Goal: Task Accomplishment & Management: Use online tool/utility

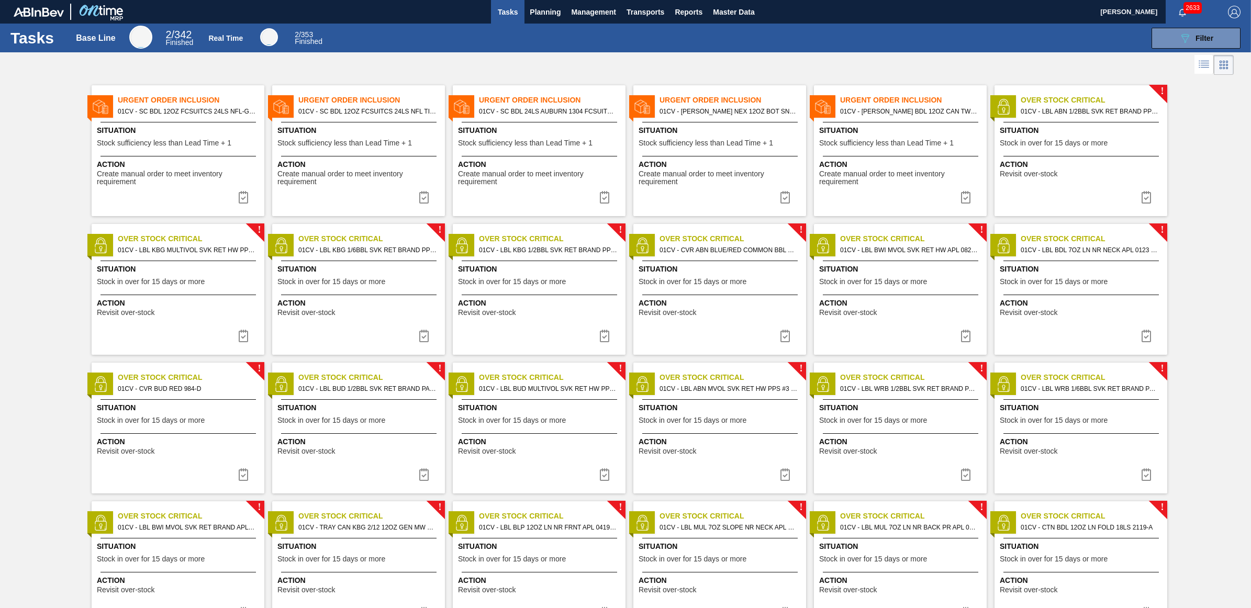
click at [960, 33] on div "089F7B8B-B2A5-4AFE-B5C0-19BA573D28AC Filter" at bounding box center [788, 38] width 915 height 21
click at [543, 10] on span "Planning" at bounding box center [545, 12] width 31 height 13
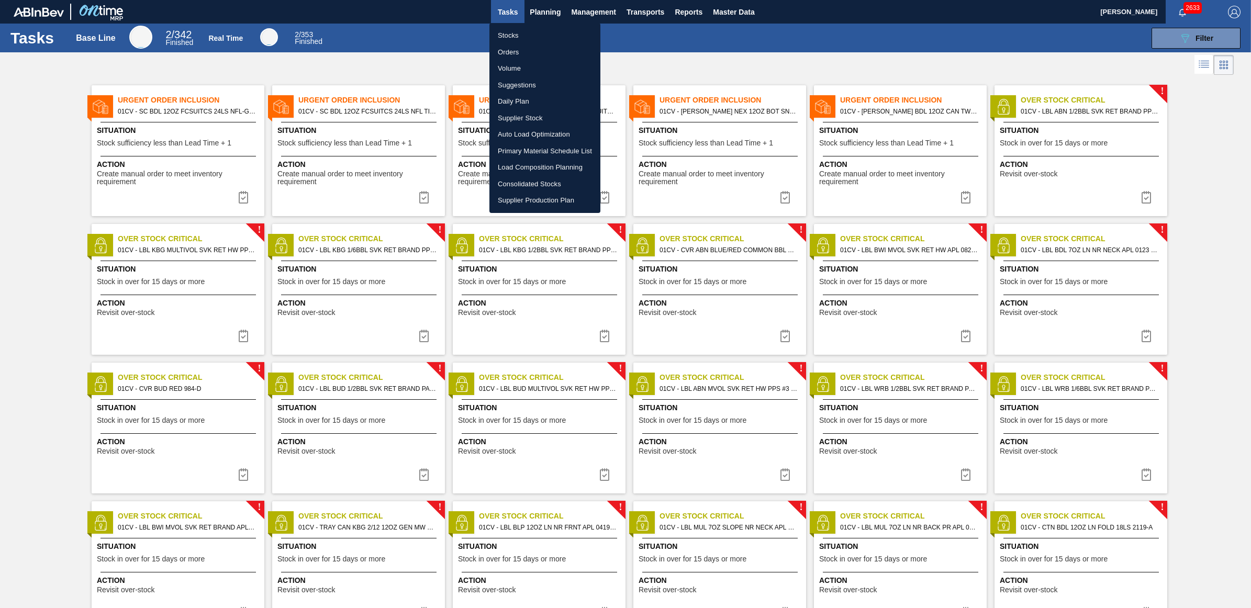
click at [527, 28] on li "Stocks" at bounding box center [545, 35] width 111 height 17
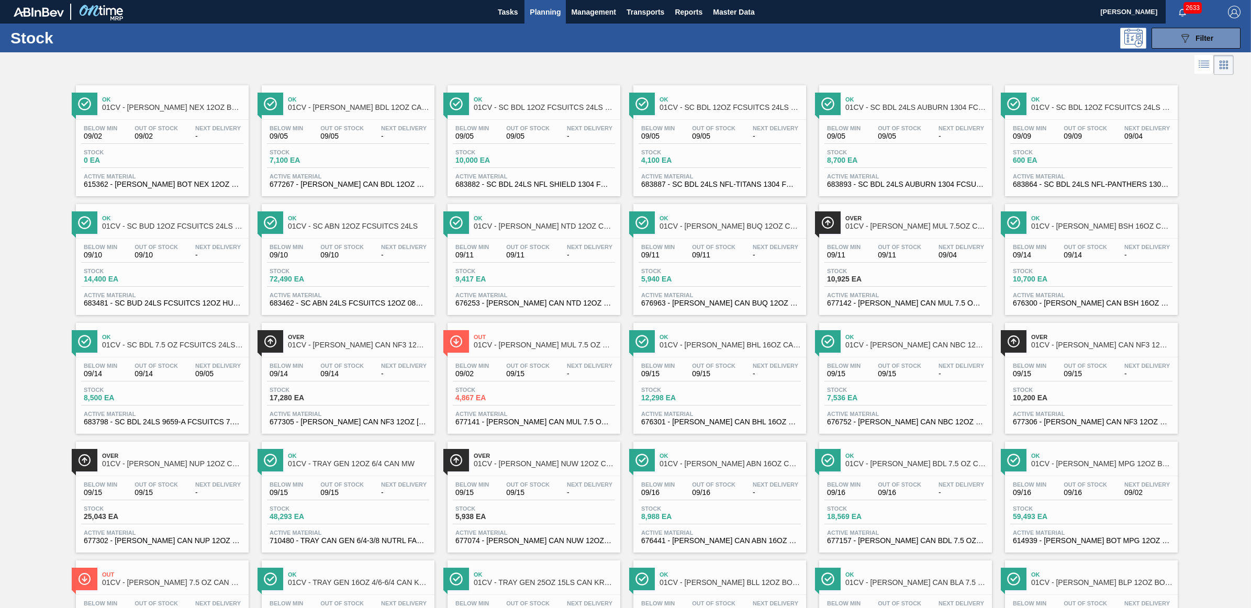
click at [962, 29] on div "089F7B8B-B2A5-4AFE-B5C0-19BA573D28AC Filter" at bounding box center [709, 38] width 1074 height 21
click at [684, 278] on span "5,940 EA" at bounding box center [677, 279] width 73 height 8
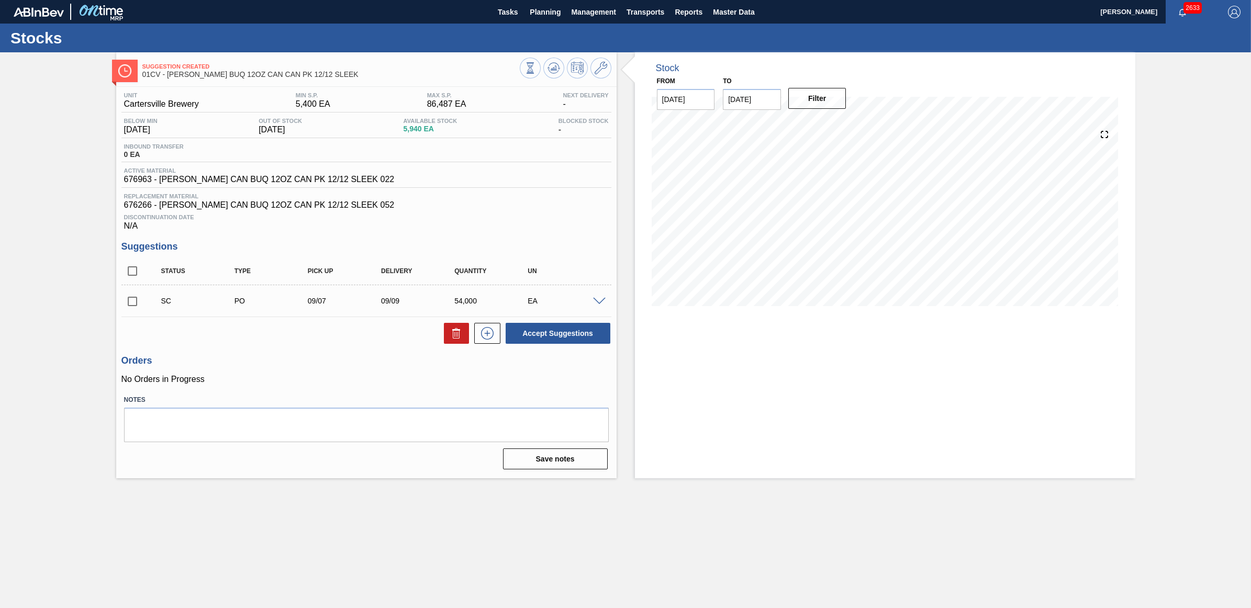
click at [131, 304] on input "checkbox" at bounding box center [132, 302] width 22 height 22
click at [598, 334] on button "Accept Suggestions" at bounding box center [558, 333] width 105 height 21
checkbox input "false"
click at [537, 16] on span "Planning" at bounding box center [545, 12] width 31 height 13
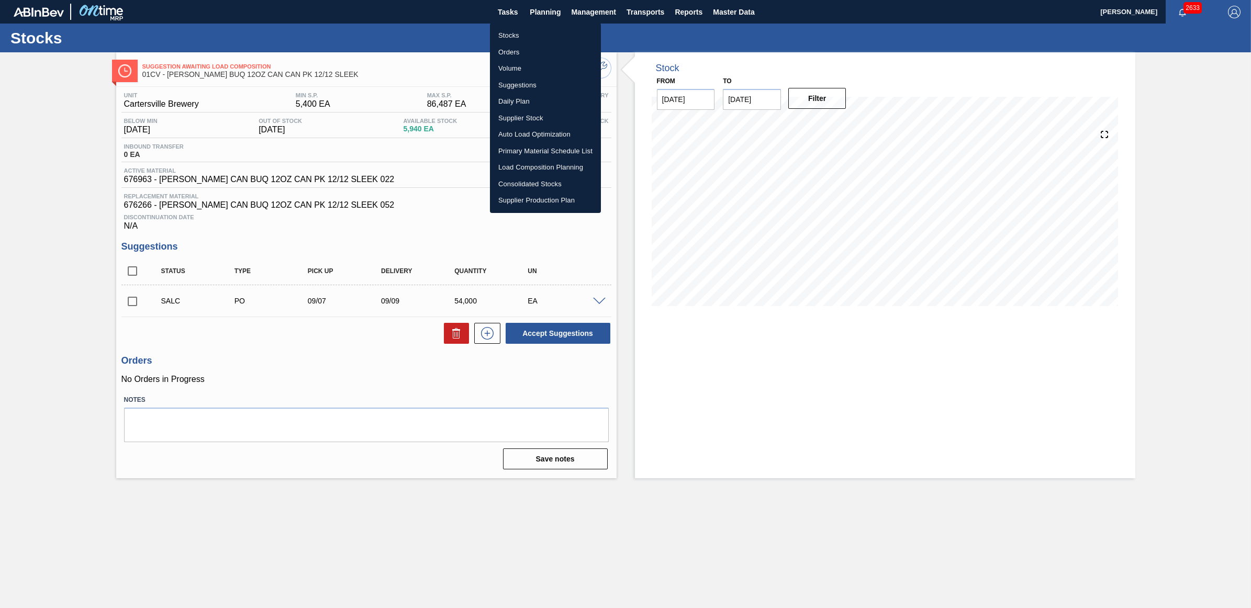
click at [518, 31] on li "Stocks" at bounding box center [545, 35] width 111 height 17
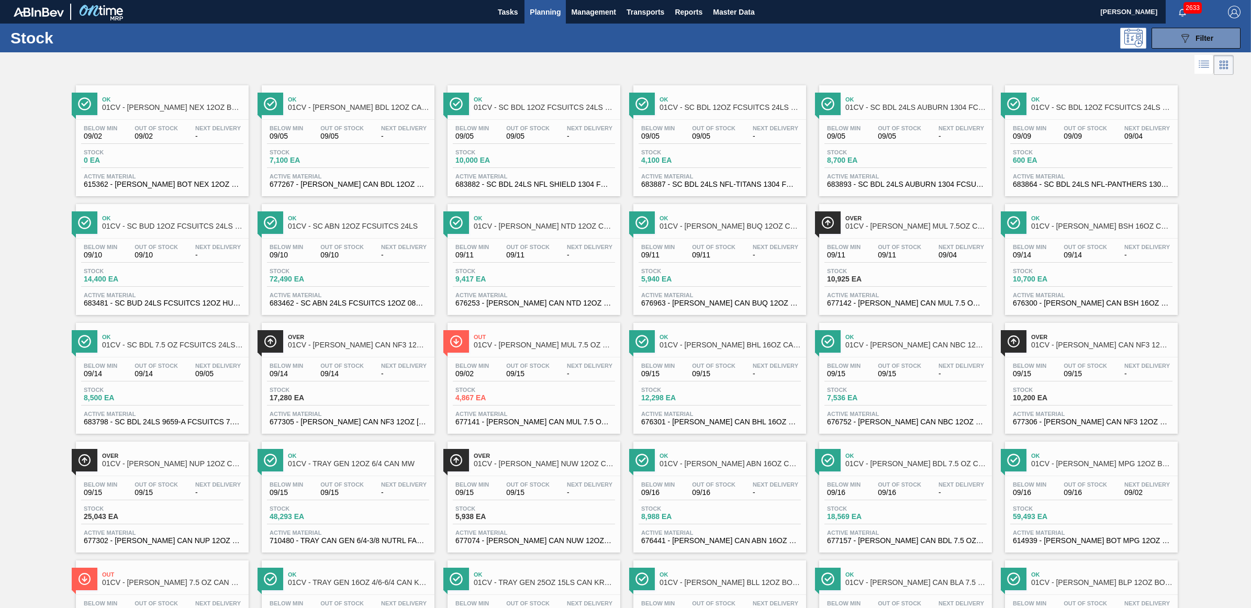
click at [876, 256] on div "Out Of Stock 09/11" at bounding box center [899, 251] width 49 height 15
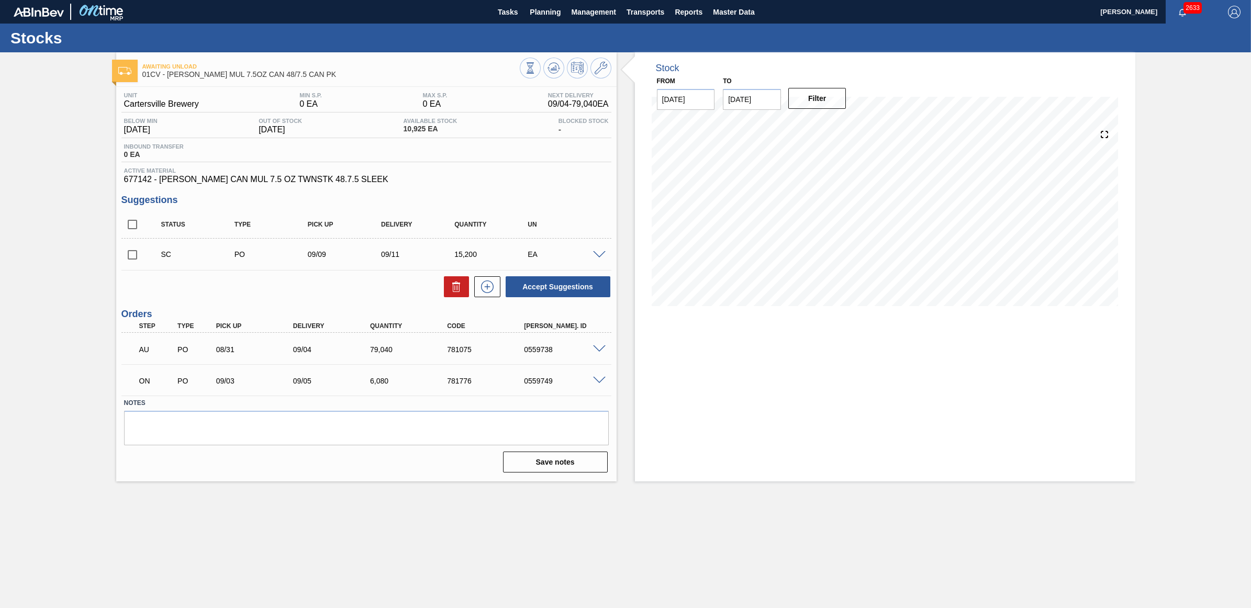
click at [134, 257] on input "checkbox" at bounding box center [132, 255] width 22 height 22
click at [562, 289] on button "Accept Suggestions" at bounding box center [558, 286] width 105 height 21
checkbox input "false"
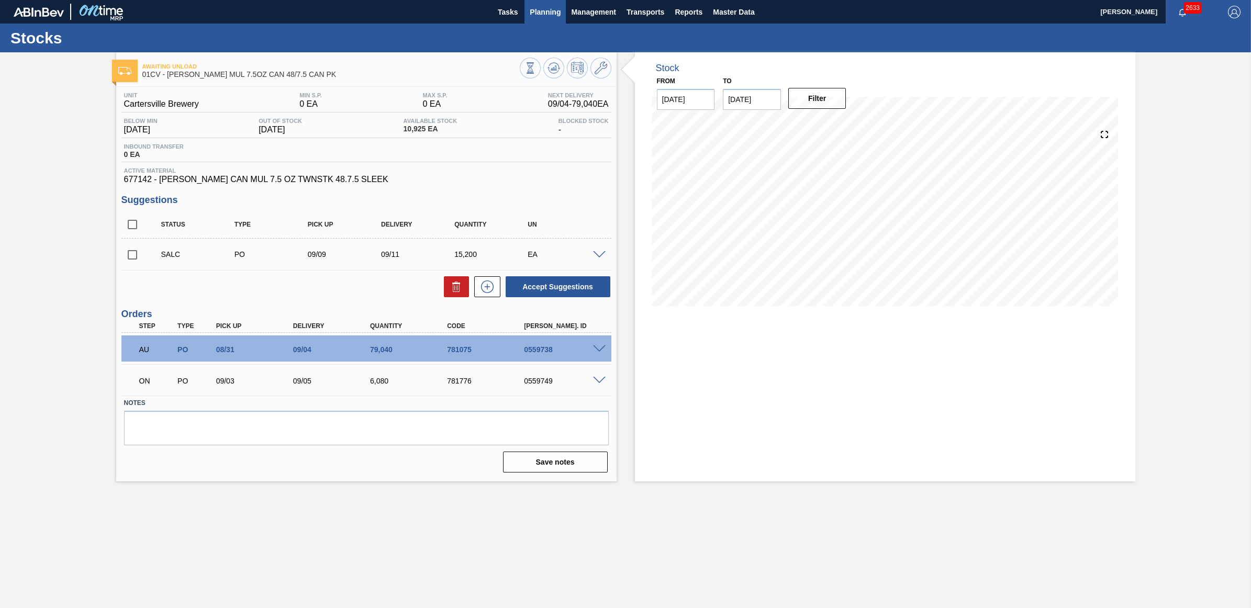
click at [536, 10] on span "Planning" at bounding box center [545, 12] width 31 height 13
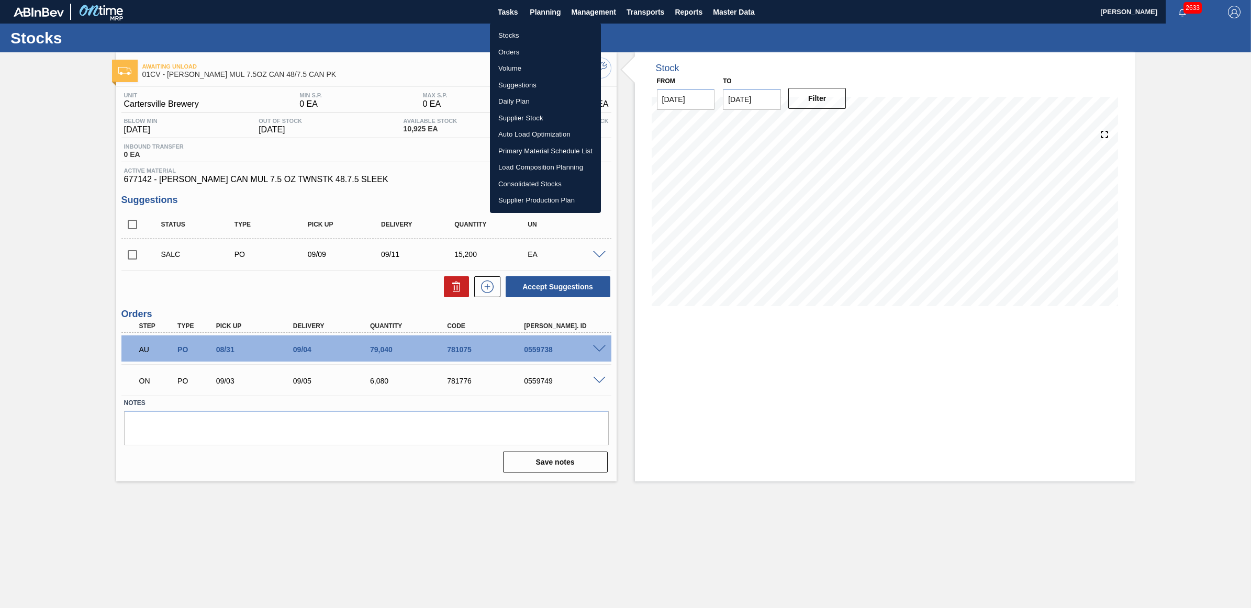
click at [519, 32] on li "Stocks" at bounding box center [545, 35] width 111 height 17
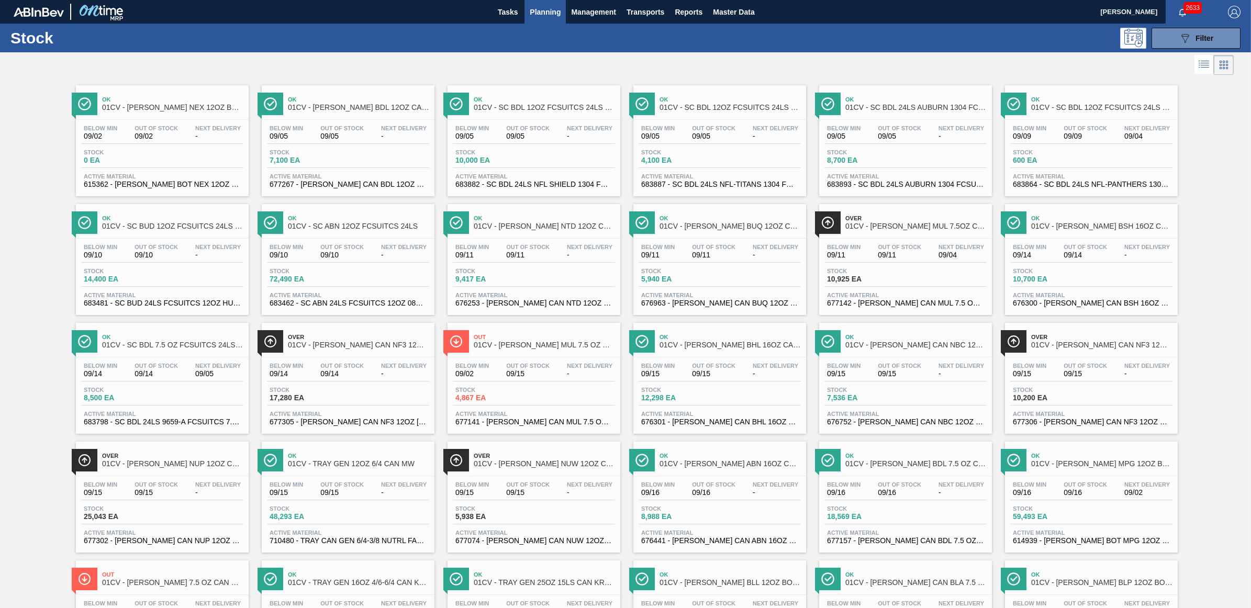
click at [532, 238] on div "Ok 01CV - CARR NTD 12OZ CAN CAN PK 15/12 CAN Below Min 09/11 Out Of Stock 09/11…" at bounding box center [534, 259] width 173 height 111
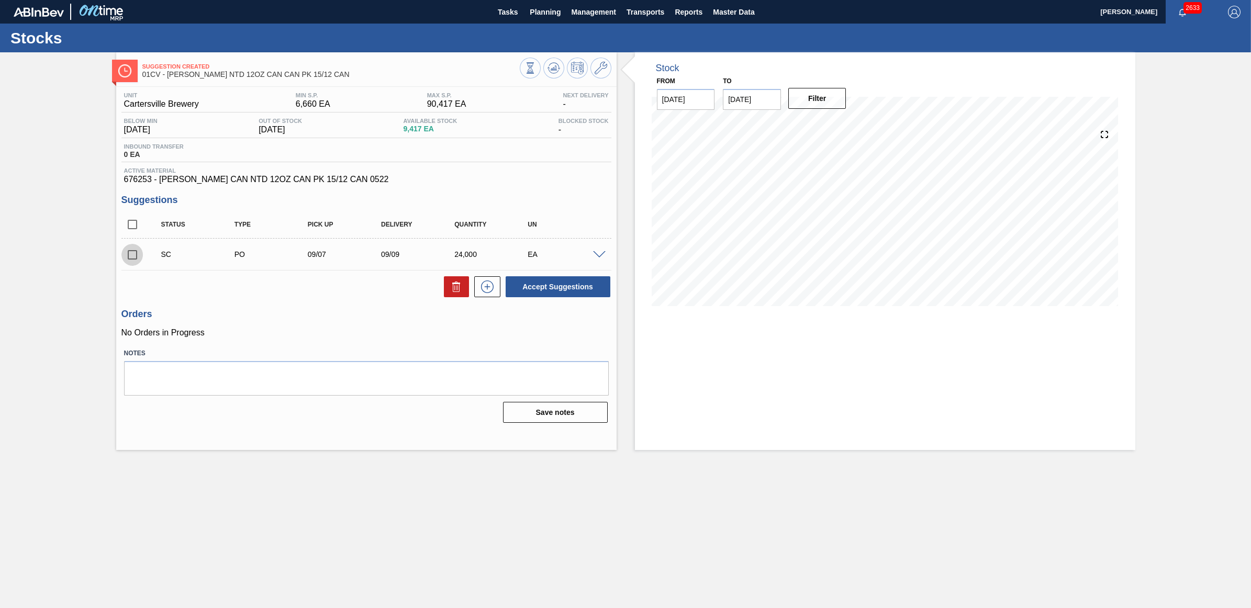
click at [132, 258] on input "checkbox" at bounding box center [132, 255] width 22 height 22
click at [582, 286] on button "Accept Suggestions" at bounding box center [558, 286] width 105 height 21
checkbox input "false"
click at [546, 8] on span "Planning" at bounding box center [545, 12] width 31 height 13
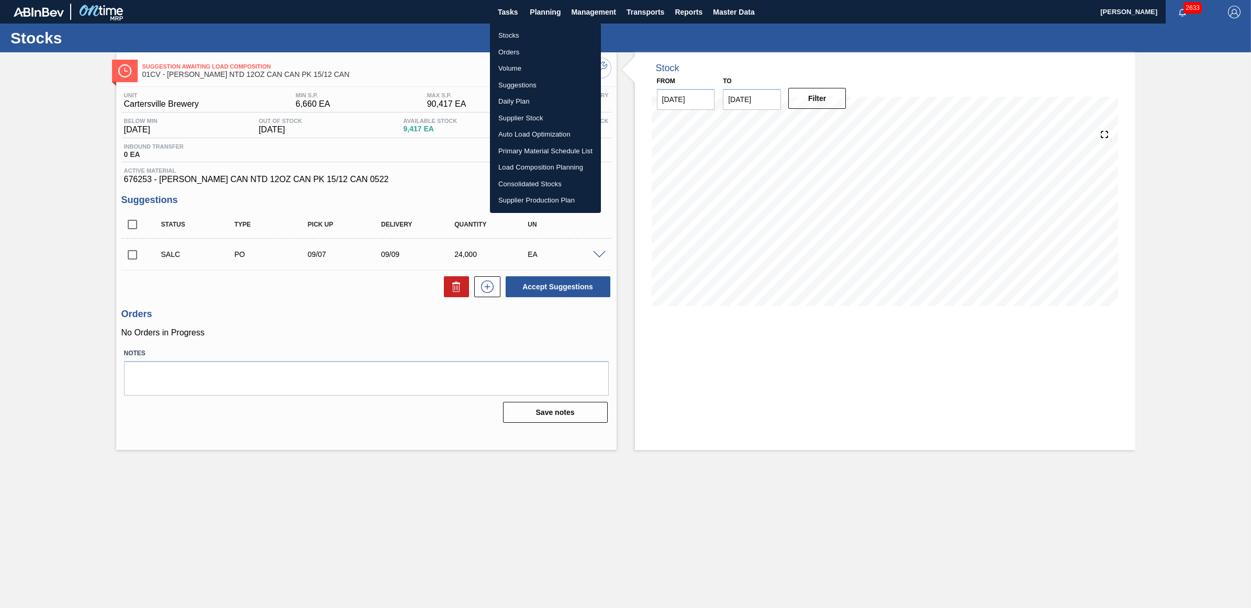
click at [521, 36] on li "Stocks" at bounding box center [545, 35] width 111 height 17
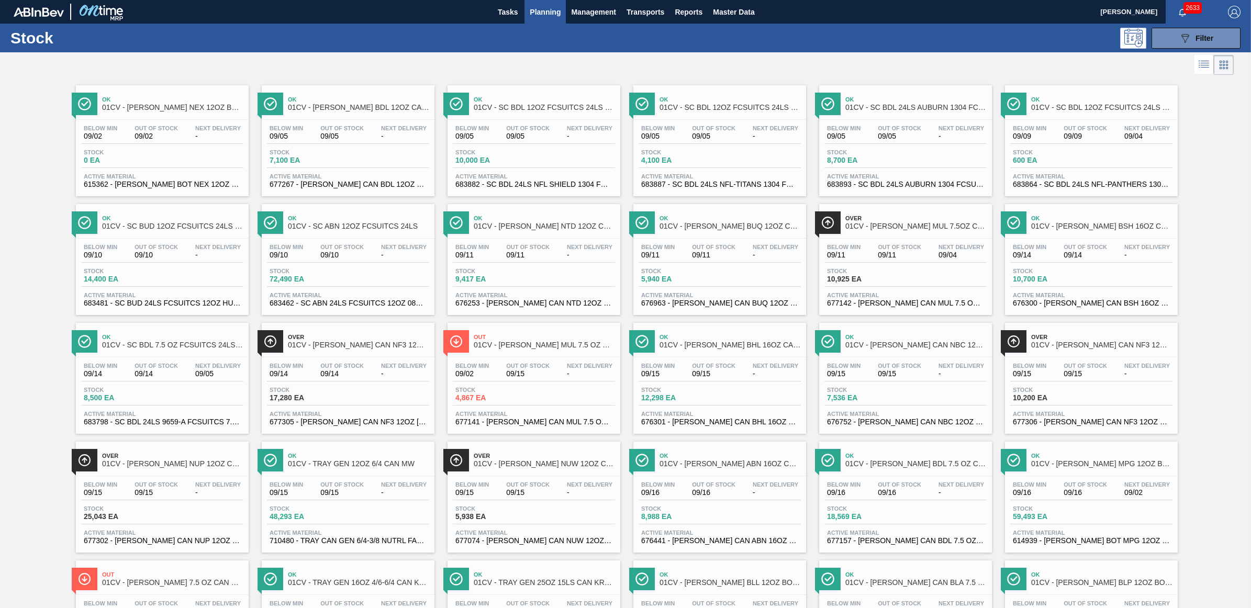
scroll to position [574, 0]
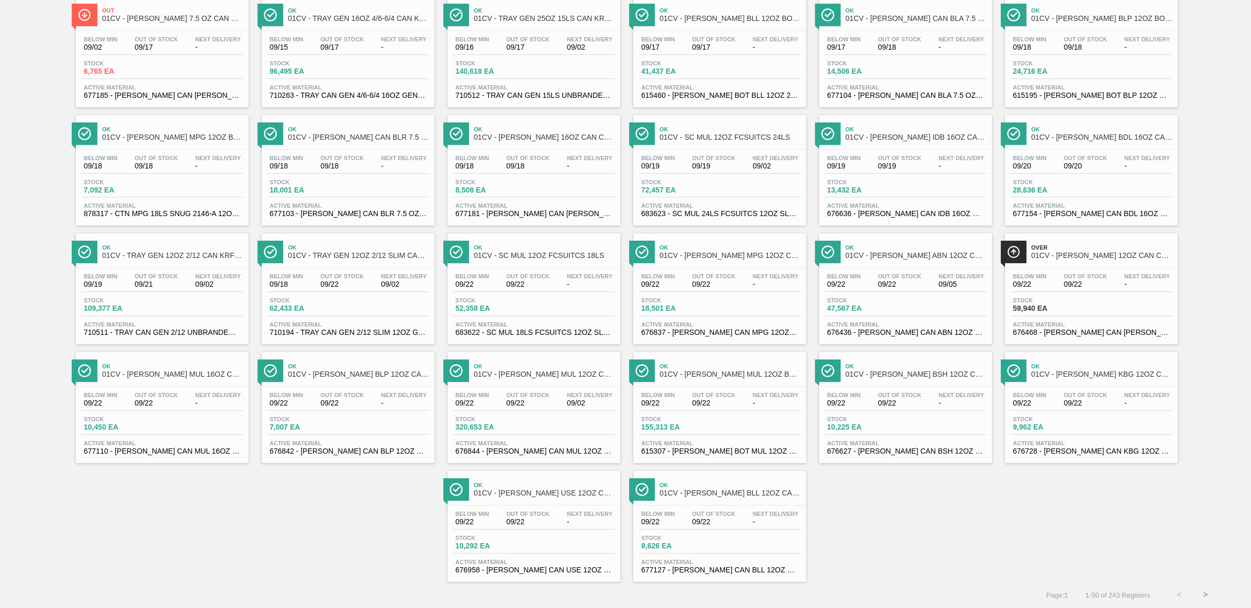
click at [404, 273] on span "Next Delivery" at bounding box center [404, 276] width 46 height 6
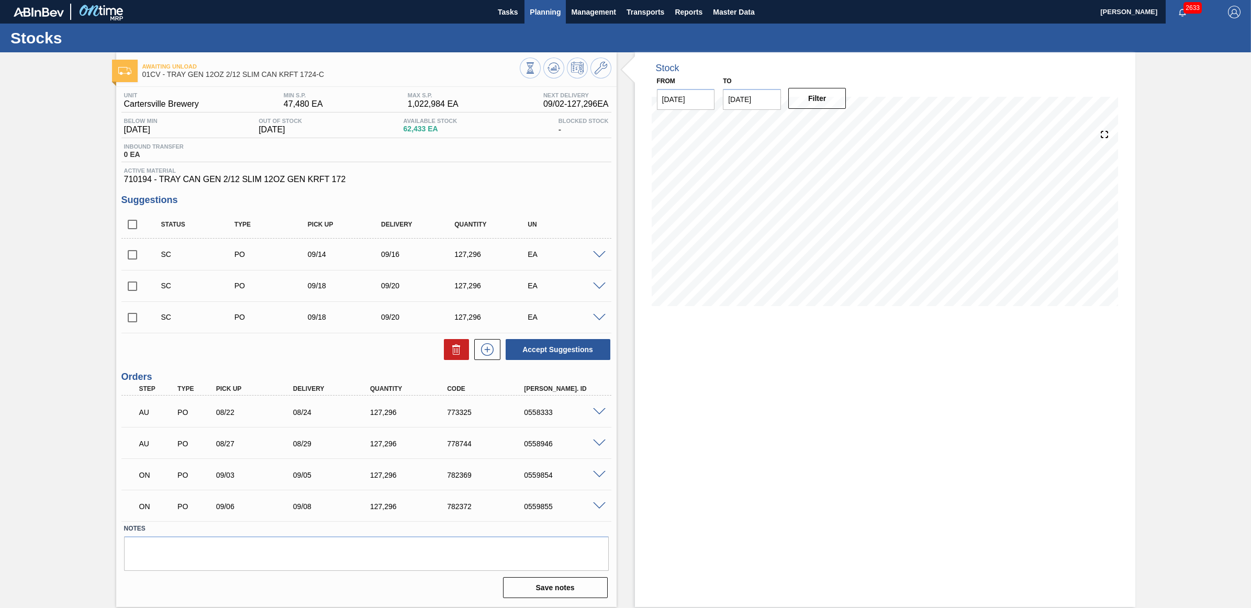
click at [532, 14] on span "Planning" at bounding box center [545, 12] width 31 height 13
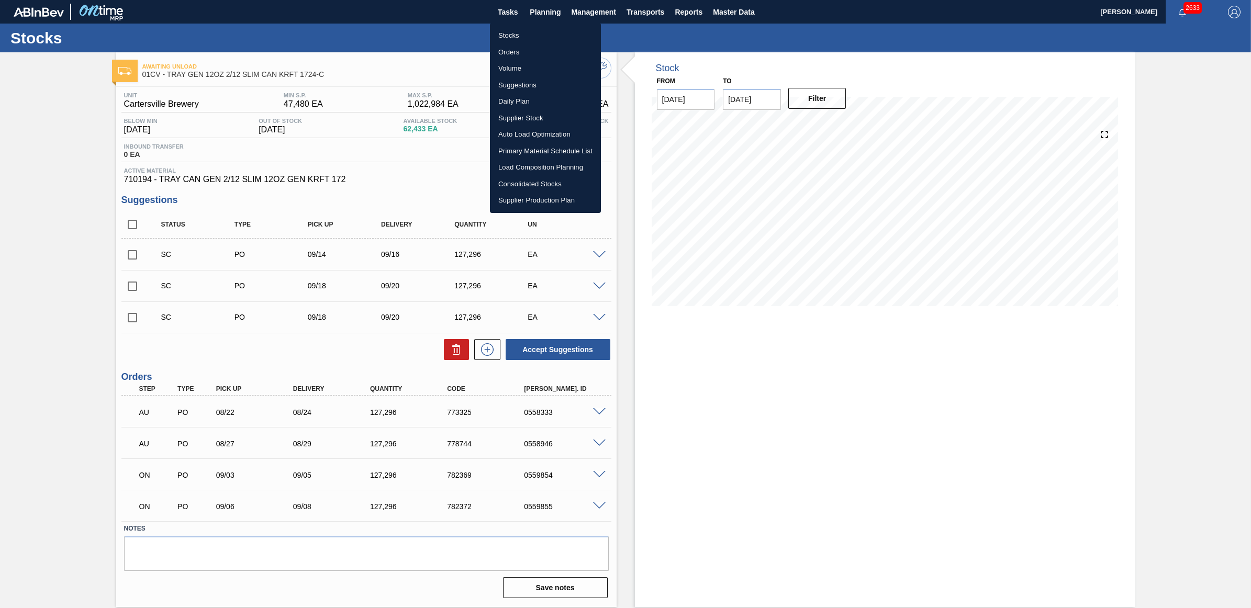
click at [516, 32] on li "Stocks" at bounding box center [545, 35] width 111 height 17
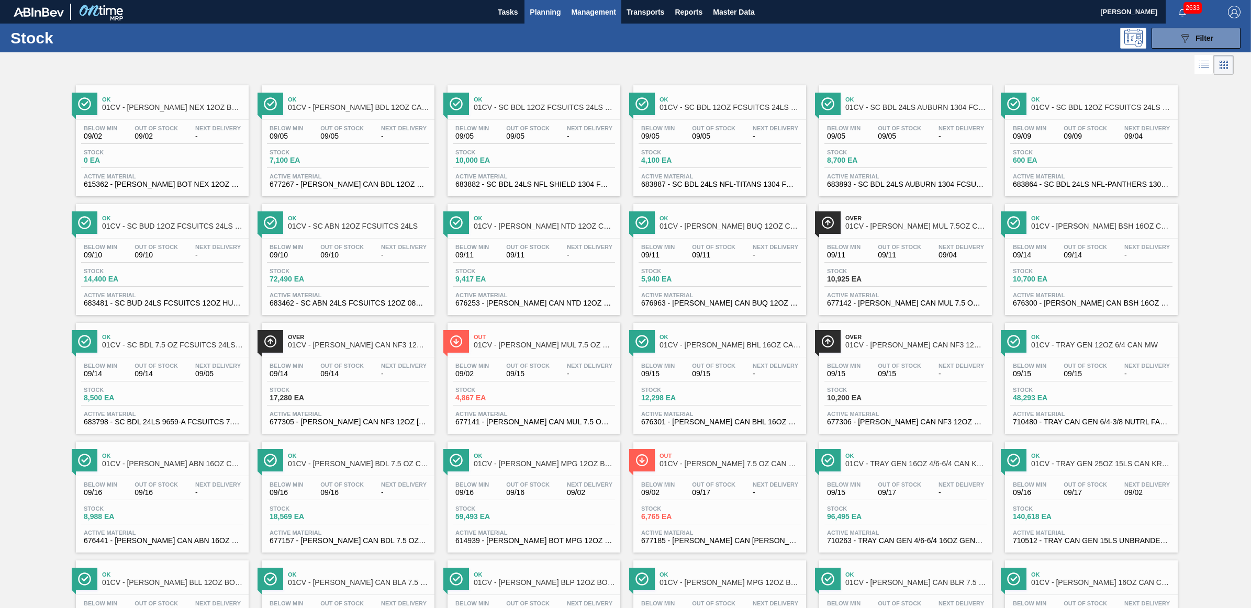
click at [588, 9] on span "Management" at bounding box center [593, 12] width 45 height 13
click at [125, 268] on div at bounding box center [625, 304] width 1251 height 608
click at [139, 267] on div "Below Min 09/10 Out Of Stock 09/10 Next Delivery - Stock 14,400 EA Active Mater…" at bounding box center [162, 274] width 173 height 71
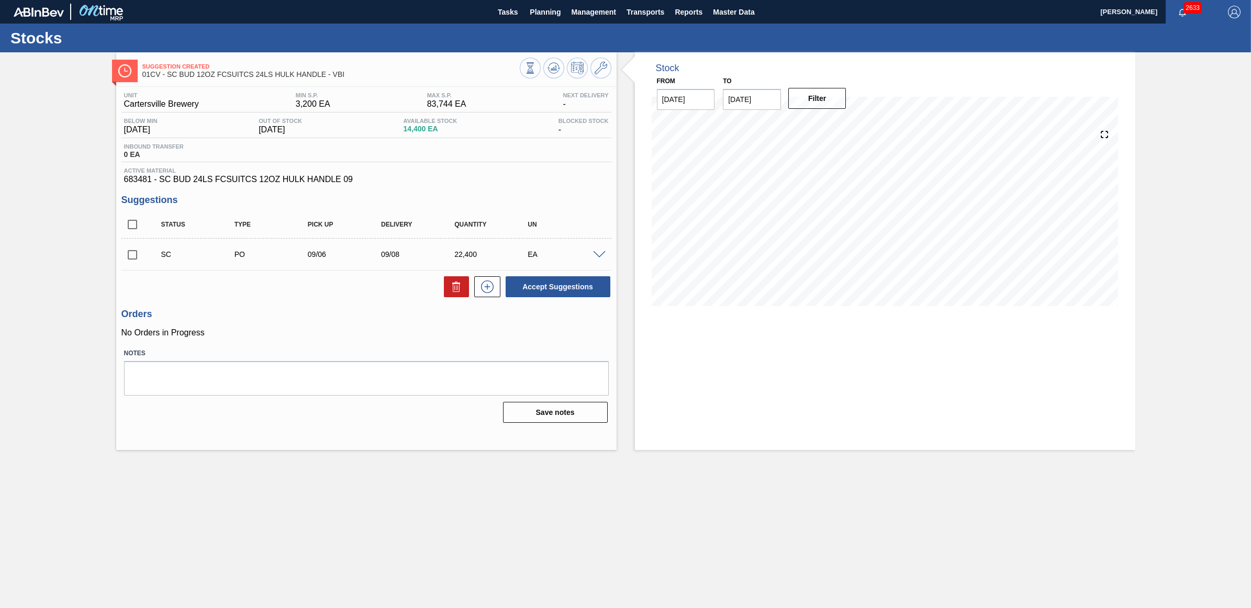
click at [131, 258] on input "checkbox" at bounding box center [132, 255] width 22 height 22
click at [575, 288] on button "Accept Suggestions" at bounding box center [558, 286] width 105 height 21
checkbox input "false"
click at [559, 19] on button "Planning" at bounding box center [545, 12] width 41 height 24
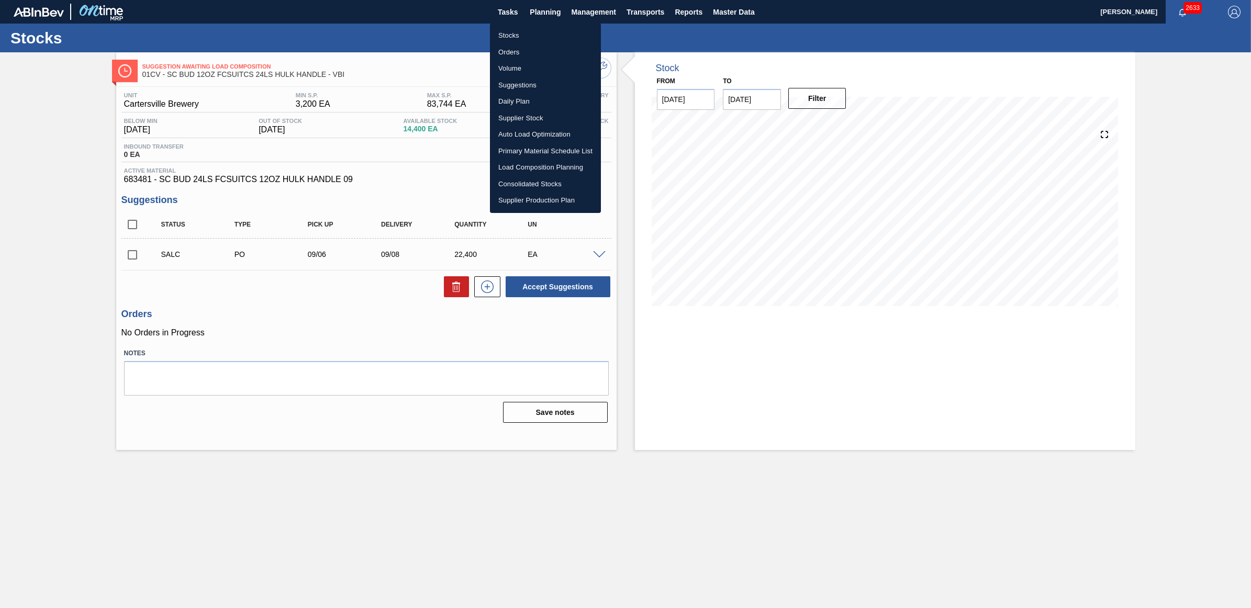
click at [527, 167] on li "Load Composition Planning" at bounding box center [545, 167] width 111 height 17
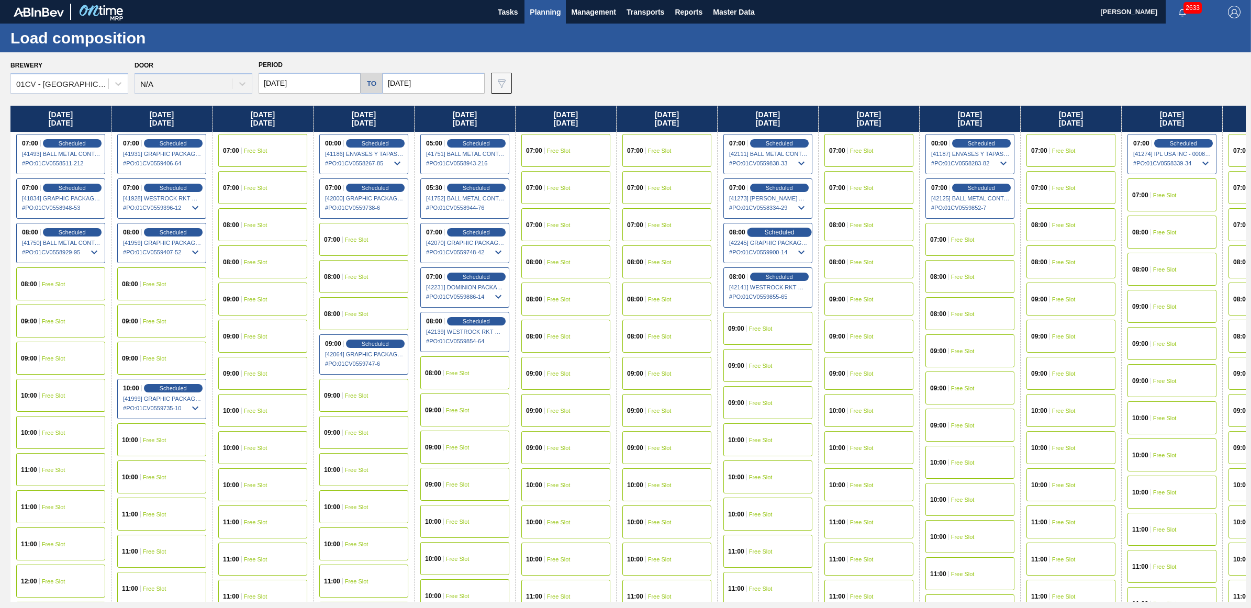
click at [778, 233] on span "Scheduled" at bounding box center [779, 232] width 30 height 7
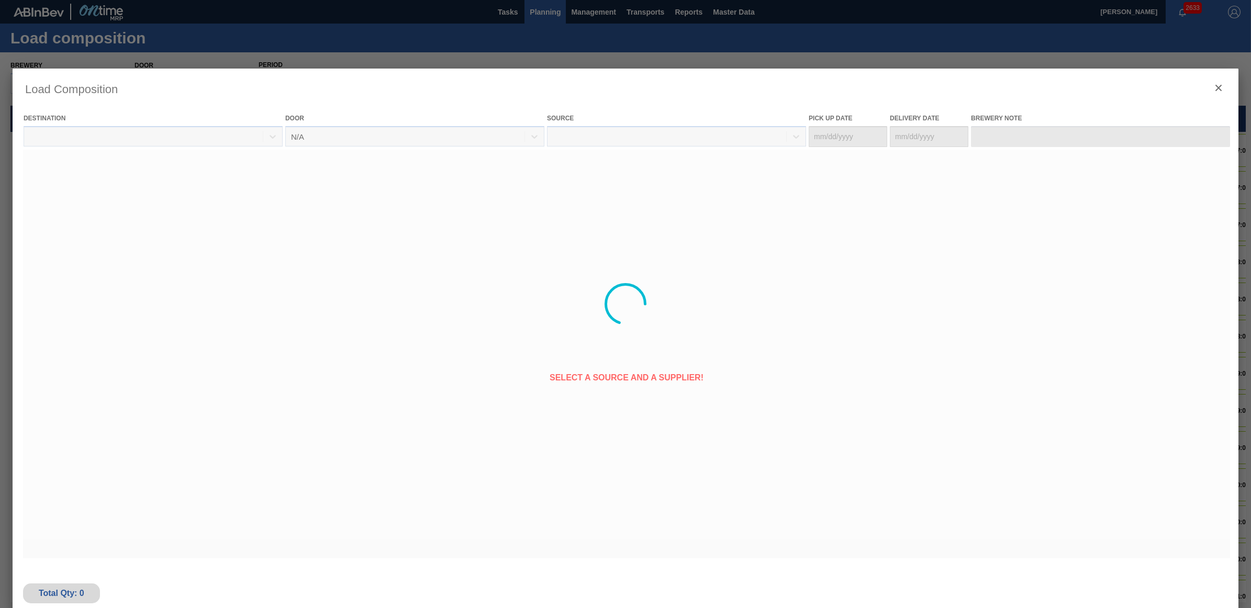
type Date "[DATE]"
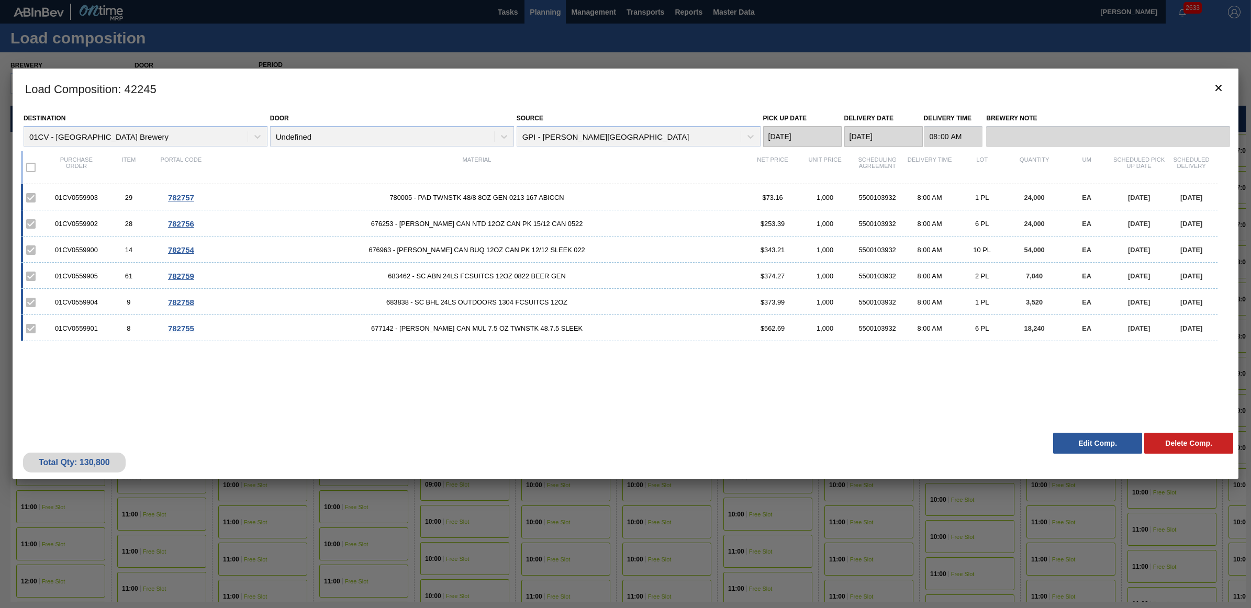
click at [1080, 443] on button "Edit Comp." at bounding box center [1097, 443] width 89 height 21
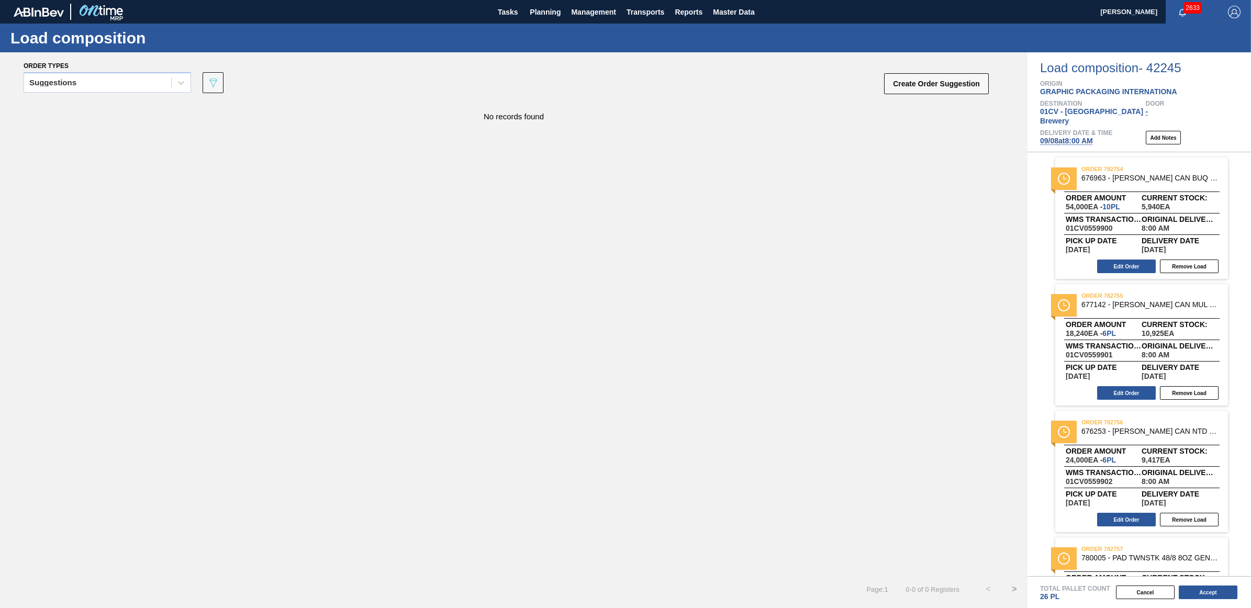
click at [1076, 137] on span "09/08 at 8:00 AM" at bounding box center [1066, 141] width 53 height 8
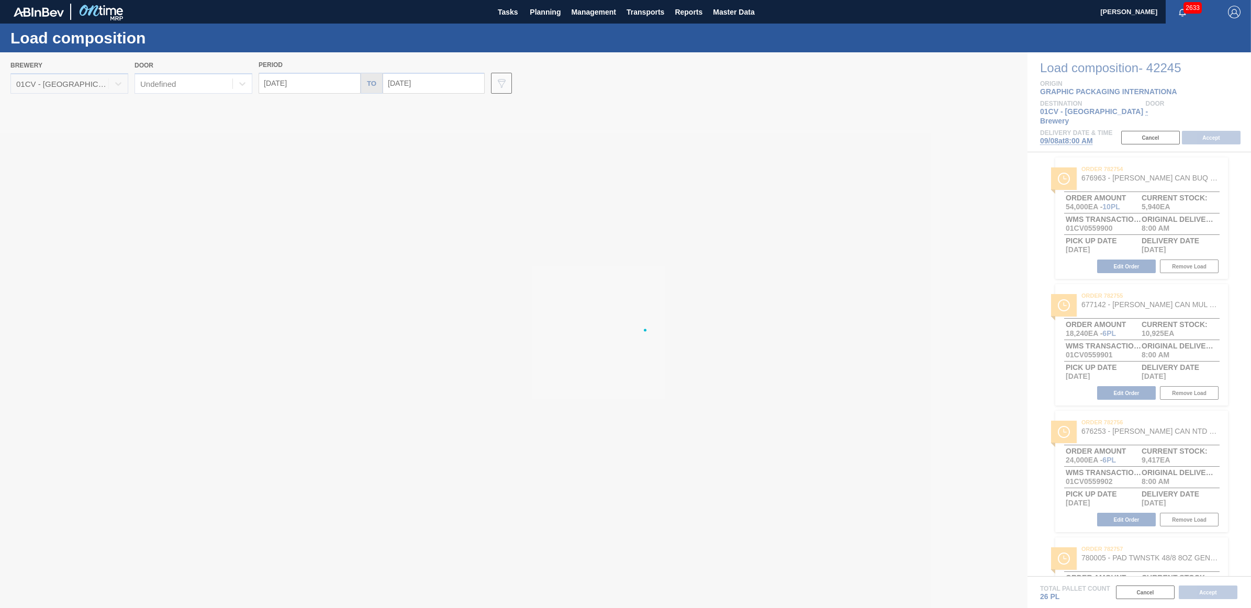
type input "[DATE]"
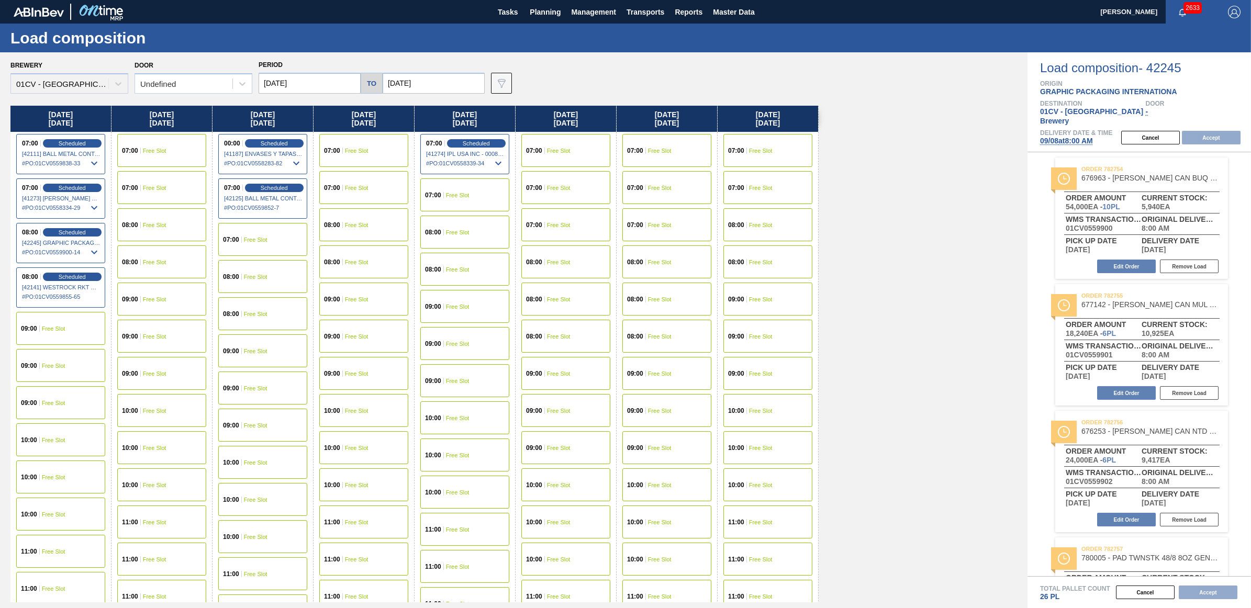
click at [312, 84] on input "[DATE]" at bounding box center [310, 83] width 102 height 21
click at [354, 140] on div "5" at bounding box center [356, 142] width 14 height 14
type input "[DATE]"
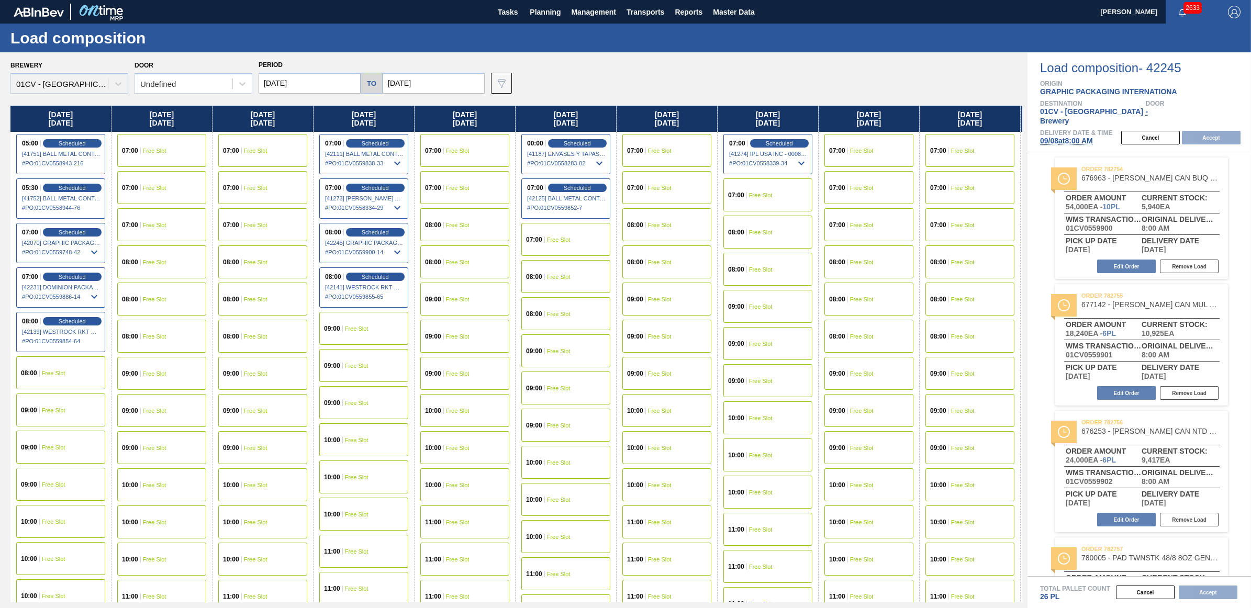
click at [175, 155] on div "07:00 Free Slot" at bounding box center [161, 150] width 89 height 33
click at [1206, 131] on button "Accept" at bounding box center [1211, 138] width 59 height 14
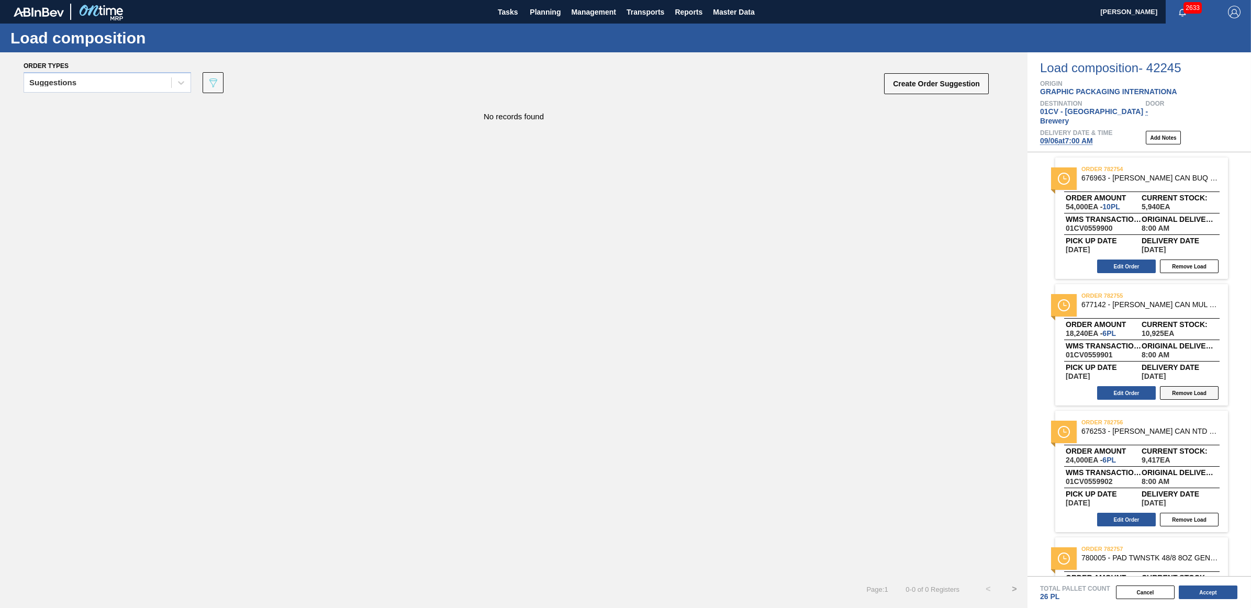
click at [1177, 260] on button "Remove Load" at bounding box center [1189, 267] width 59 height 14
click at [113, 82] on div "Suggestions" at bounding box center [97, 82] width 147 height 15
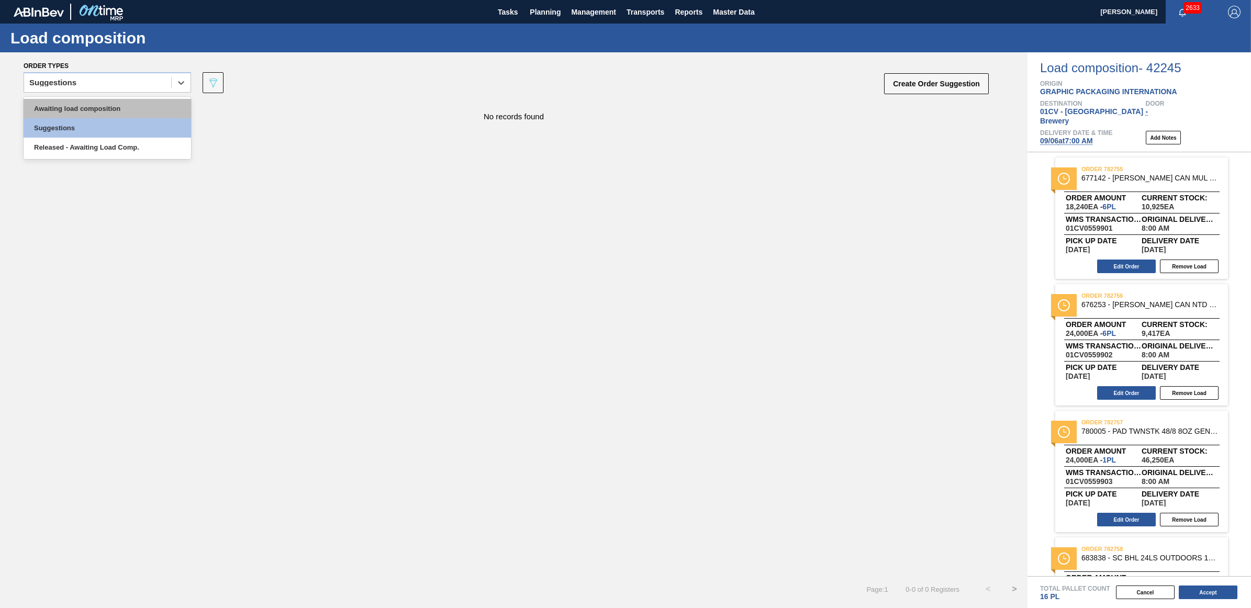
click at [108, 102] on div "Awaiting load composition" at bounding box center [108, 108] width 168 height 19
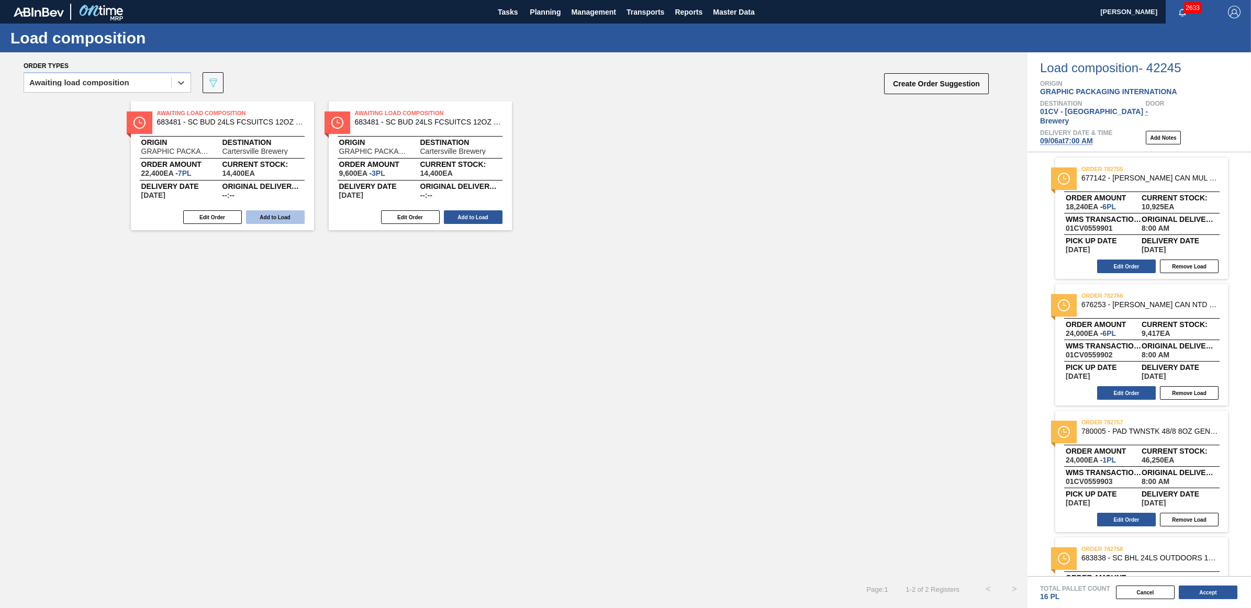
click at [278, 219] on button "Add to Load" at bounding box center [275, 217] width 59 height 14
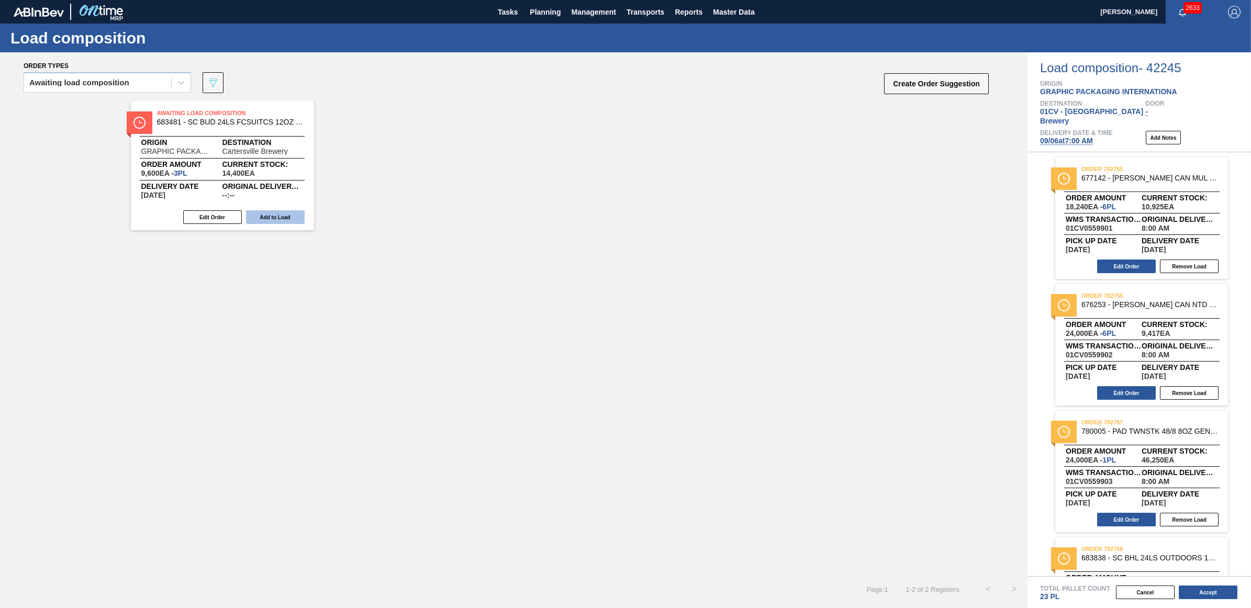
click at [276, 219] on button "Add to Load" at bounding box center [275, 217] width 59 height 14
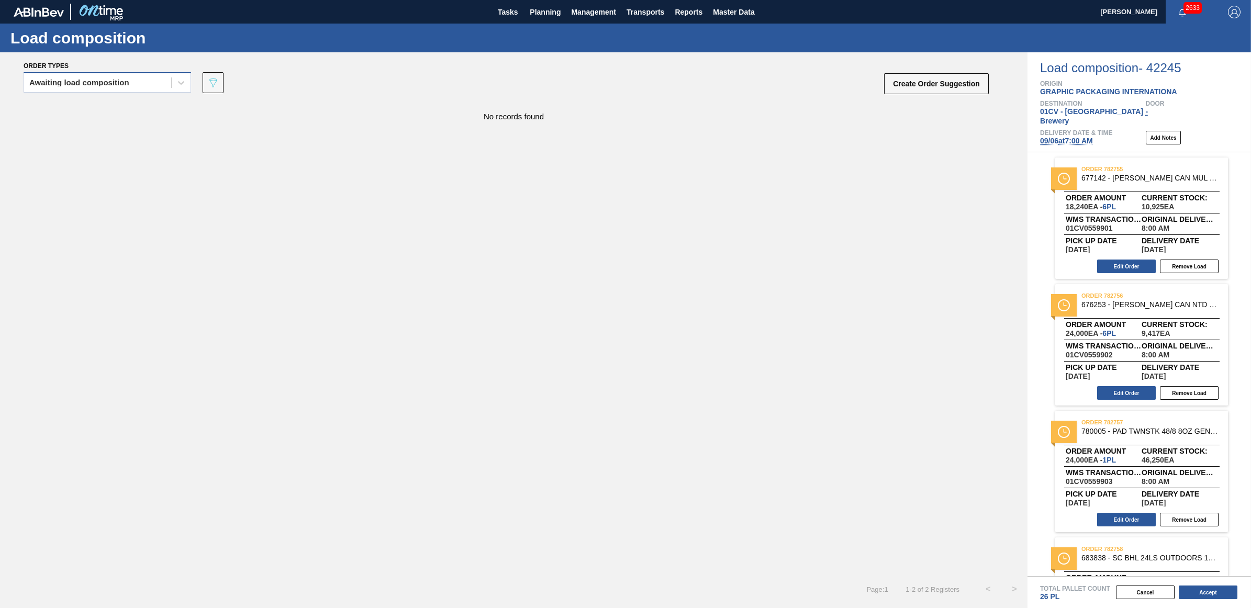
click at [104, 88] on div "Awaiting load composition" at bounding box center [97, 82] width 147 height 15
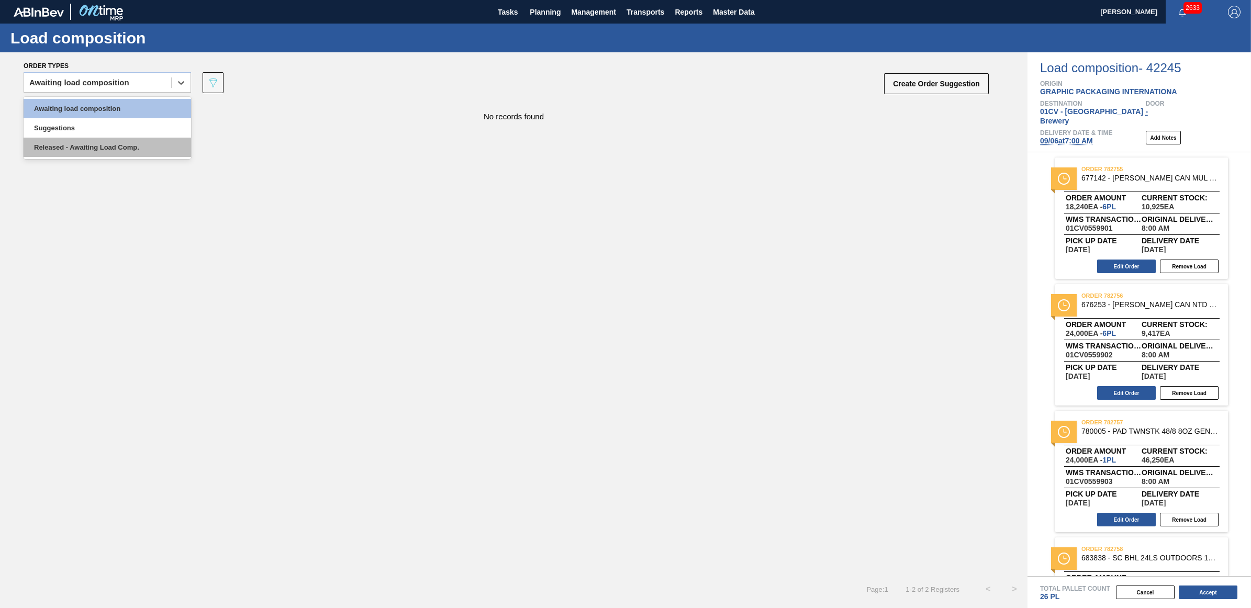
click at [105, 148] on div "Released - Awaiting Load Comp." at bounding box center [108, 147] width 168 height 19
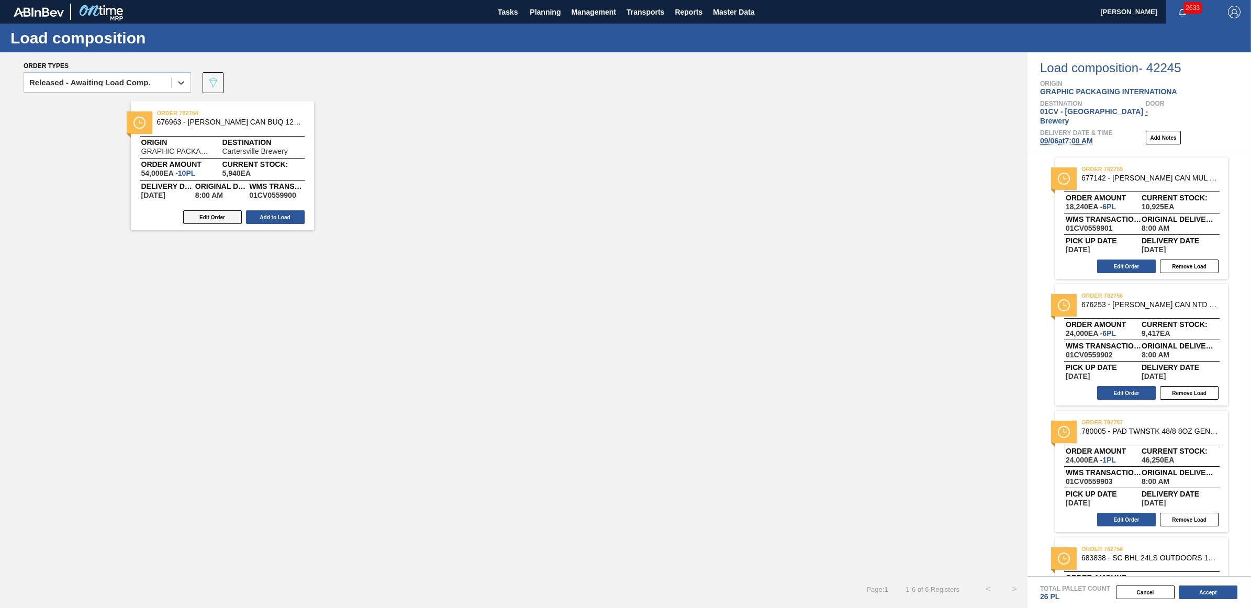
click at [196, 220] on button "Edit Order" at bounding box center [212, 217] width 59 height 14
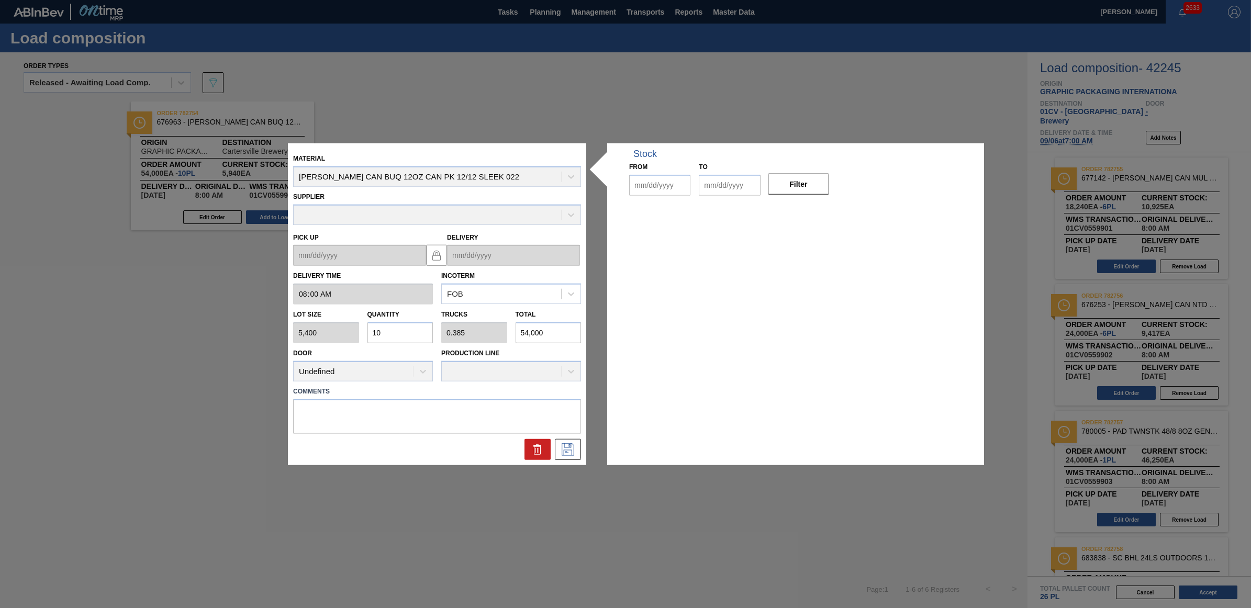
type input "08:00:00"
type input "5,400"
type input "10"
type input "0.385"
type input "54,000"
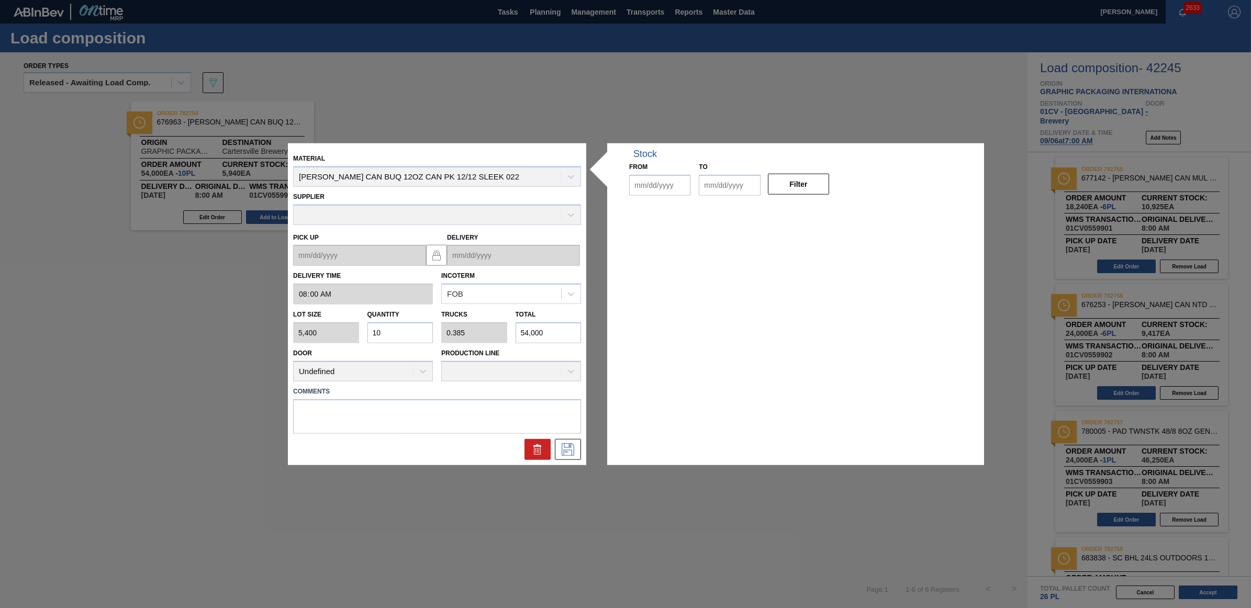
type up "[DATE]"
type input "[DATE]"
click at [537, 452] on icon at bounding box center [537, 449] width 13 height 13
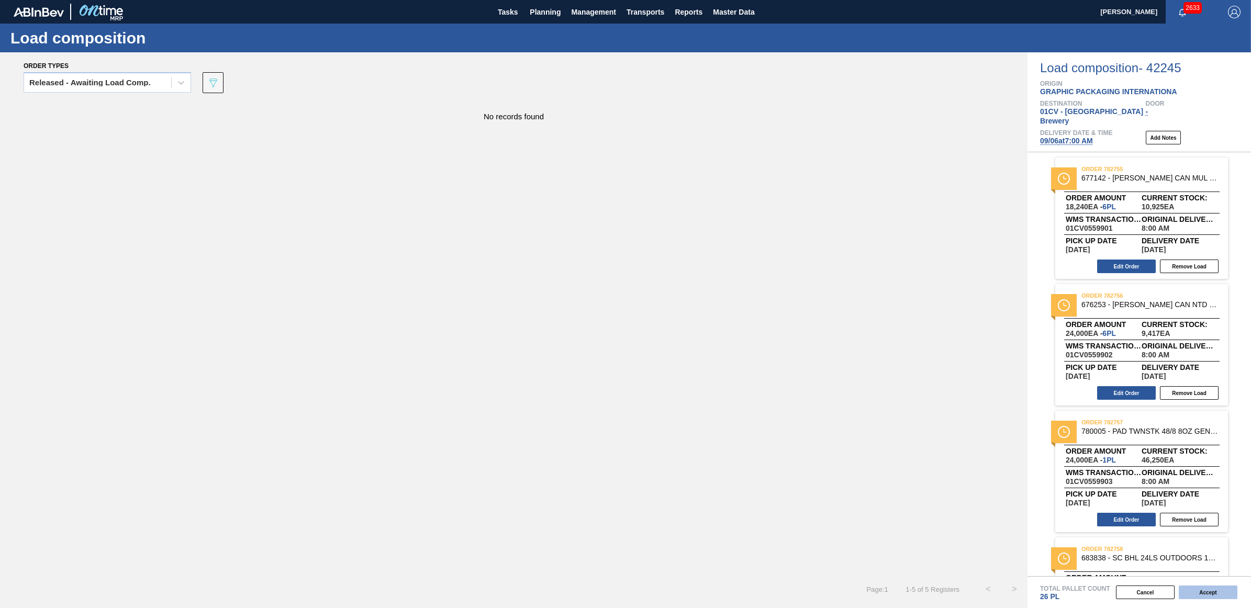
click at [1204, 591] on button "Accept" at bounding box center [1208, 593] width 59 height 14
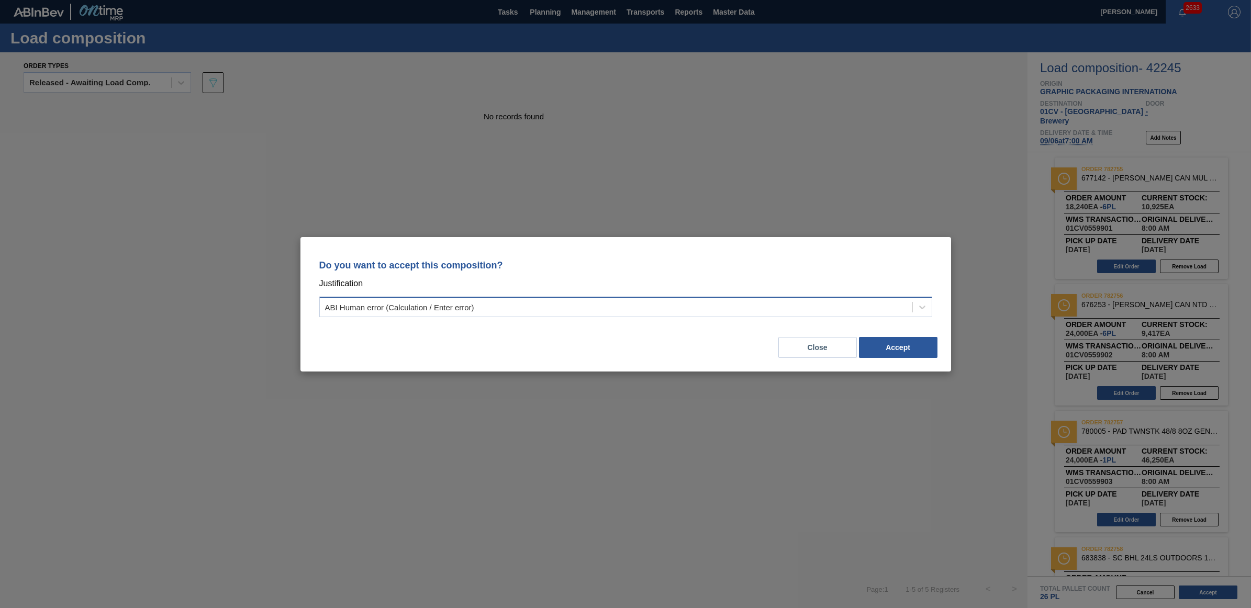
click at [407, 312] on div "ABI Human error (Calculation / Enter error)" at bounding box center [616, 306] width 593 height 15
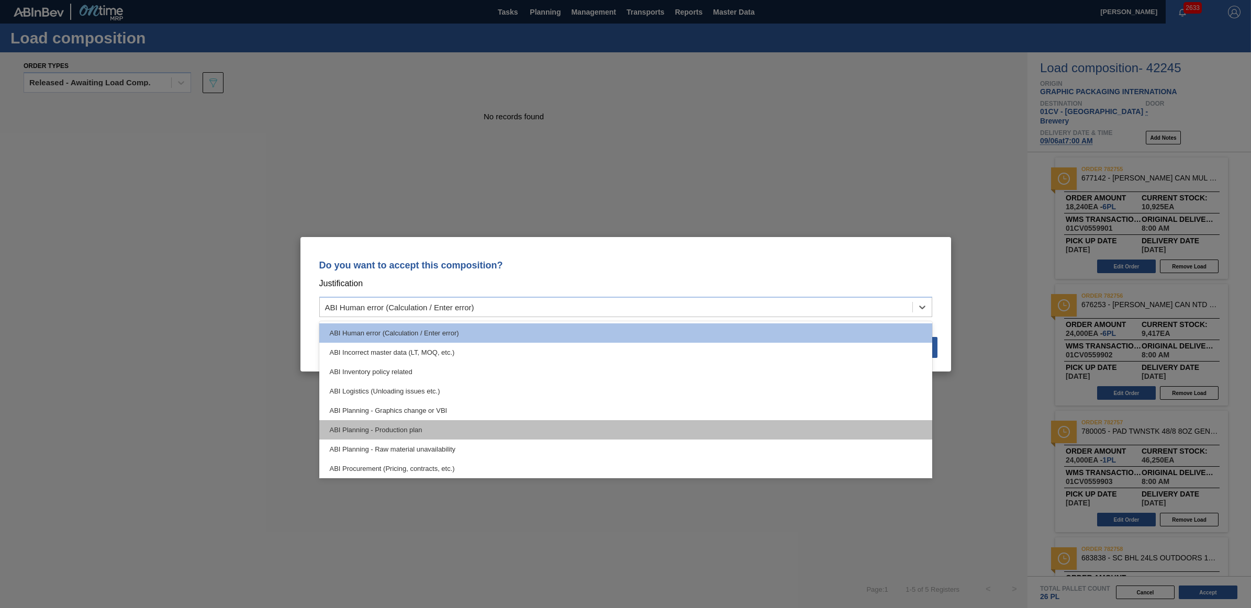
scroll to position [65, 0]
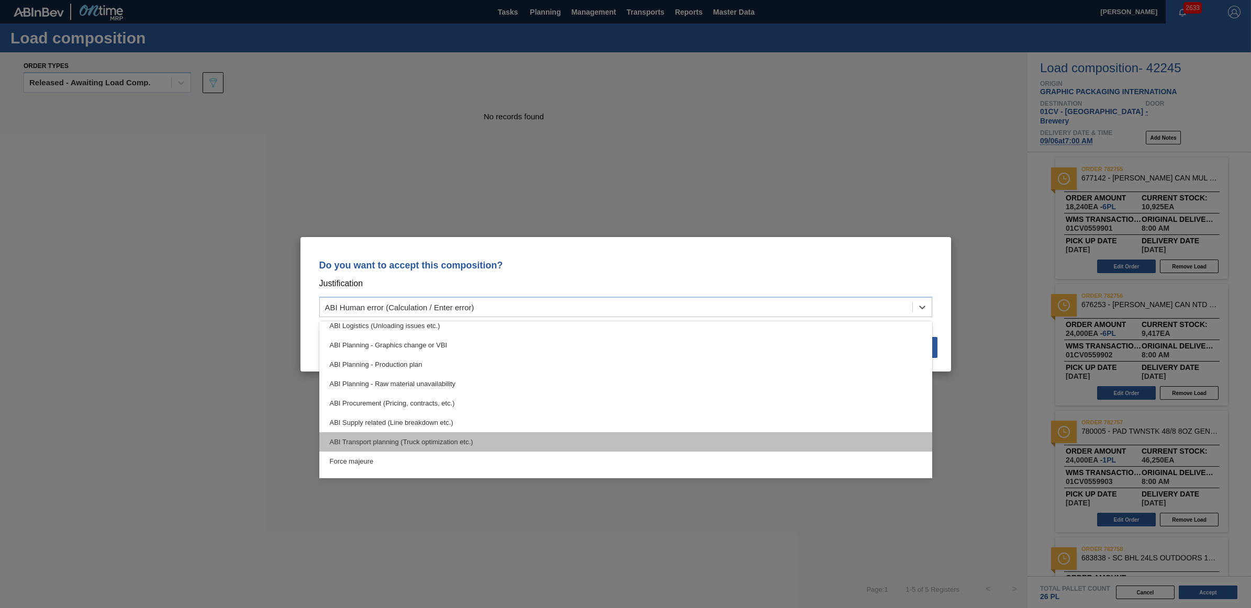
click at [464, 443] on div "ABI Transport planning (Truck optimization etc.)" at bounding box center [625, 441] width 613 height 19
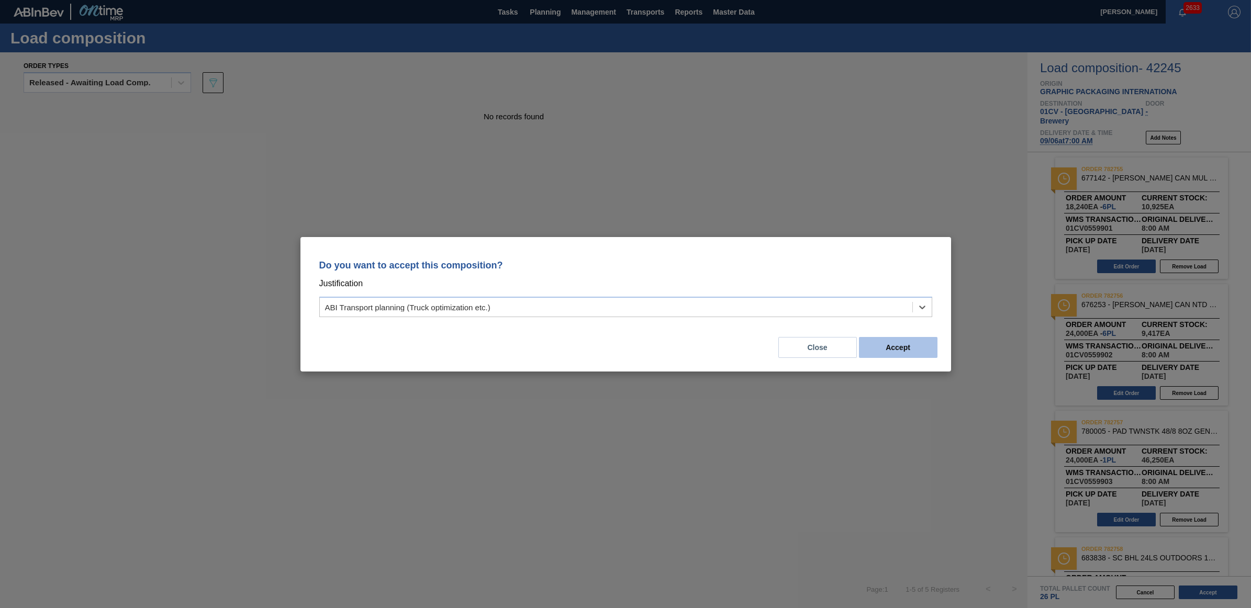
click at [900, 343] on button "Accept" at bounding box center [898, 347] width 79 height 21
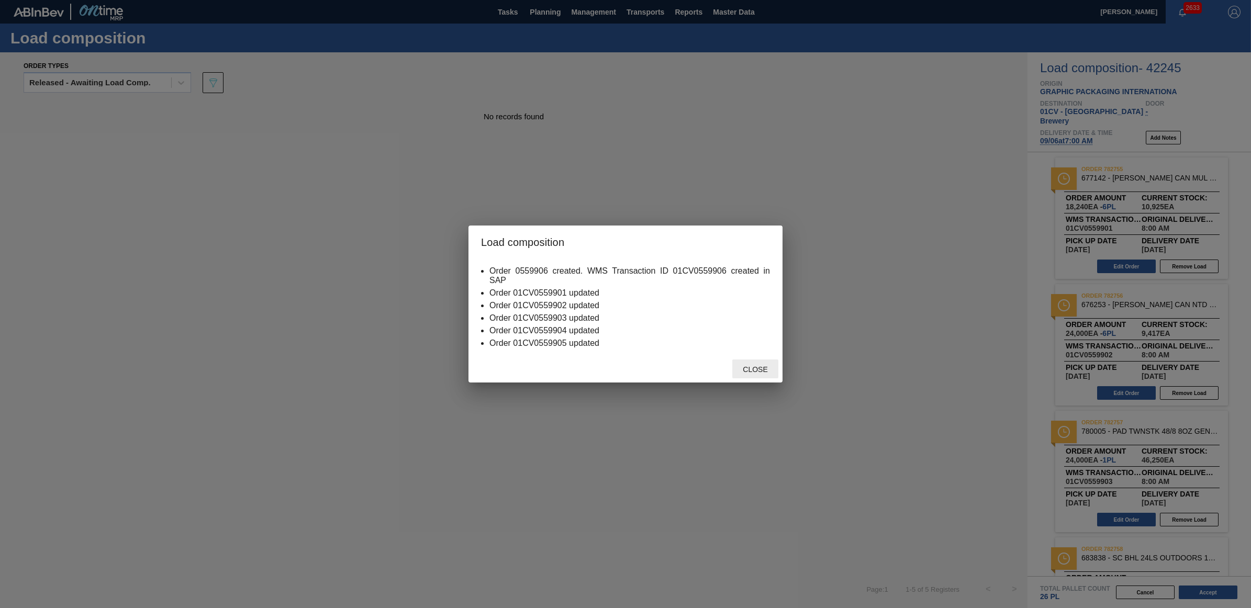
click at [763, 371] on span "Close" at bounding box center [755, 369] width 41 height 8
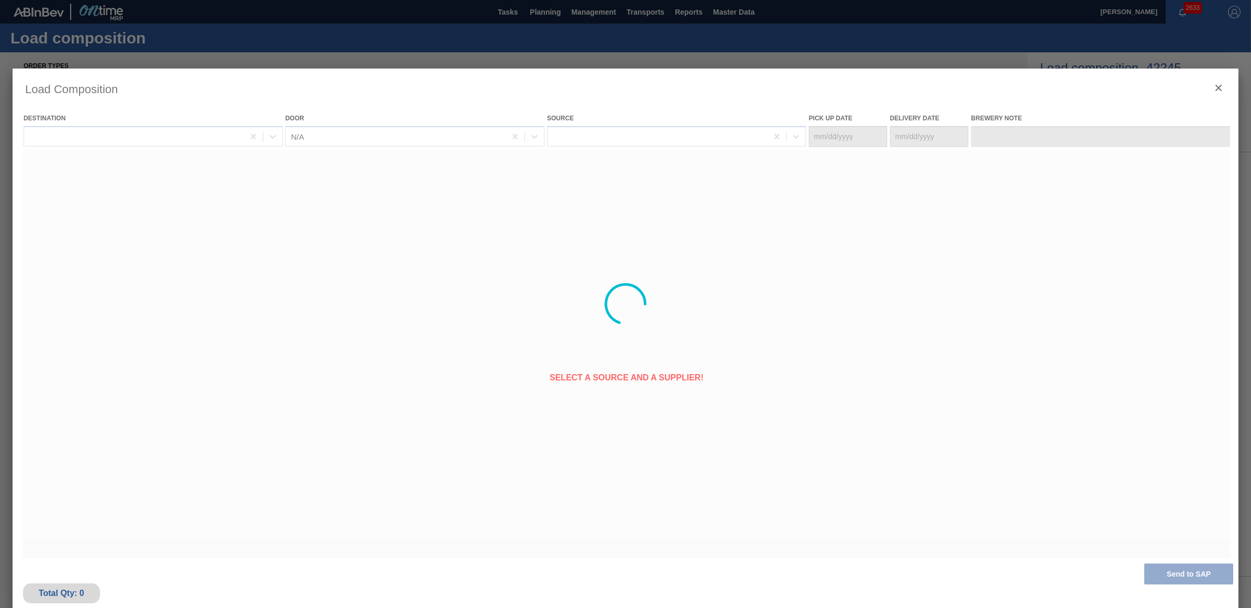
type Date "[DATE]"
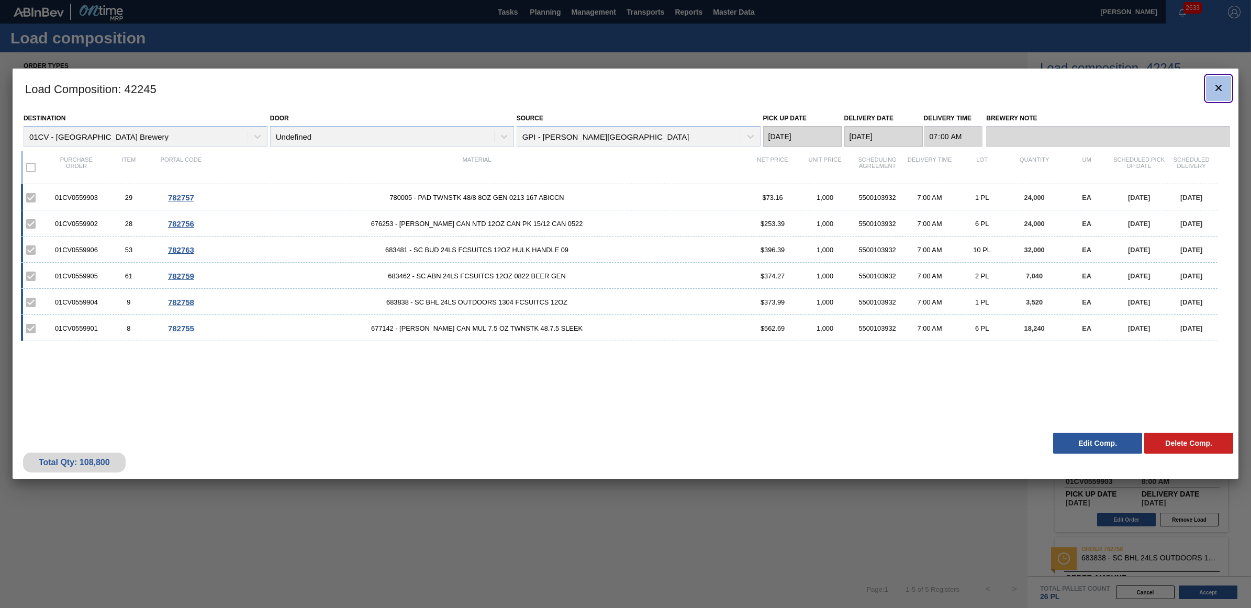
click at [1213, 82] on icon "botão de ícone" at bounding box center [1219, 88] width 13 height 13
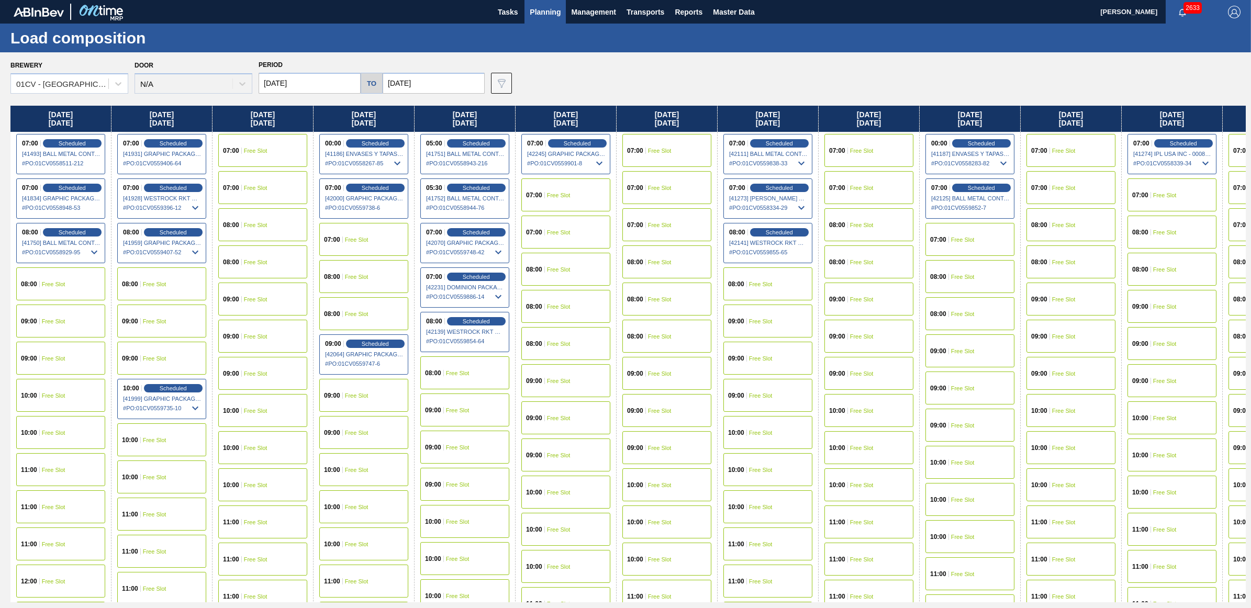
click at [545, 14] on span "Planning" at bounding box center [545, 12] width 31 height 13
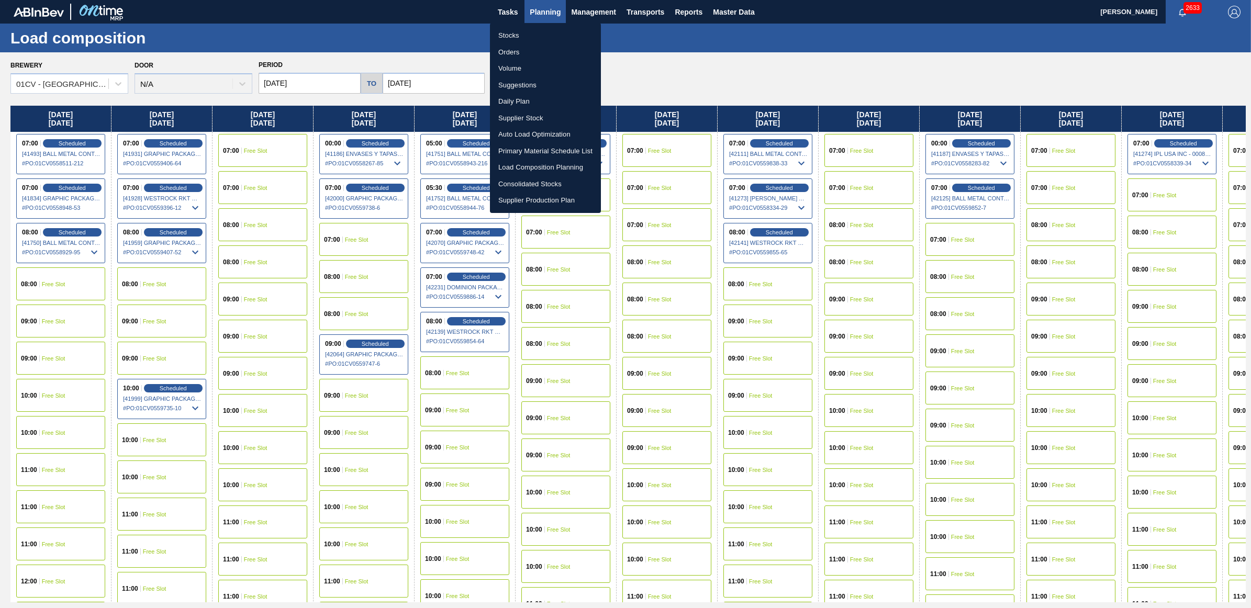
click at [532, 31] on li "Stocks" at bounding box center [545, 35] width 111 height 17
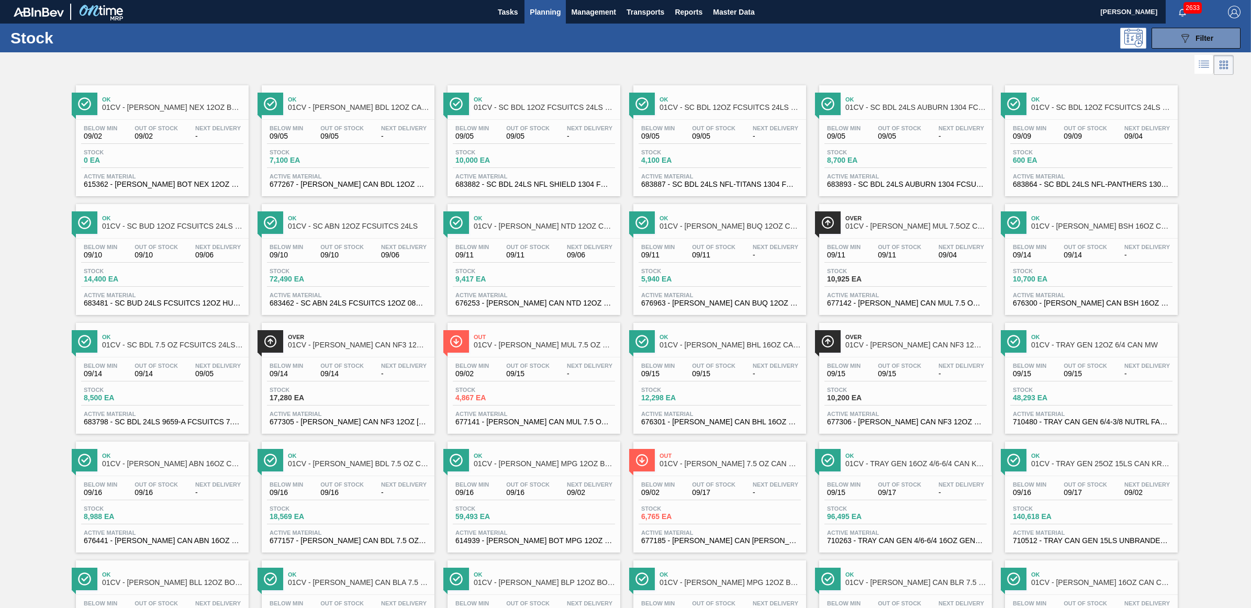
drag, startPoint x: 716, startPoint y: 275, endPoint x: 453, endPoint y: 197, distance: 274.2
click at [716, 275] on div "Stock 5,940 EA" at bounding box center [720, 277] width 162 height 19
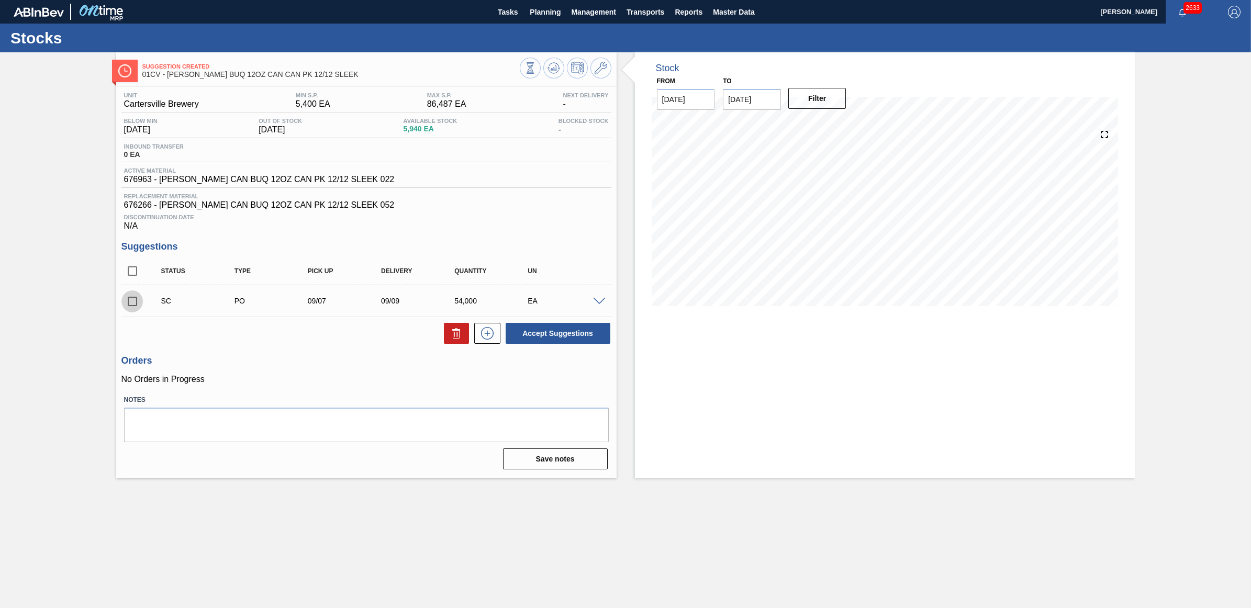
click at [131, 302] on input "checkbox" at bounding box center [132, 302] width 22 height 22
click at [576, 333] on button "Accept Suggestions" at bounding box center [558, 333] width 105 height 21
checkbox input "false"
click at [540, 13] on span "Planning" at bounding box center [545, 12] width 31 height 13
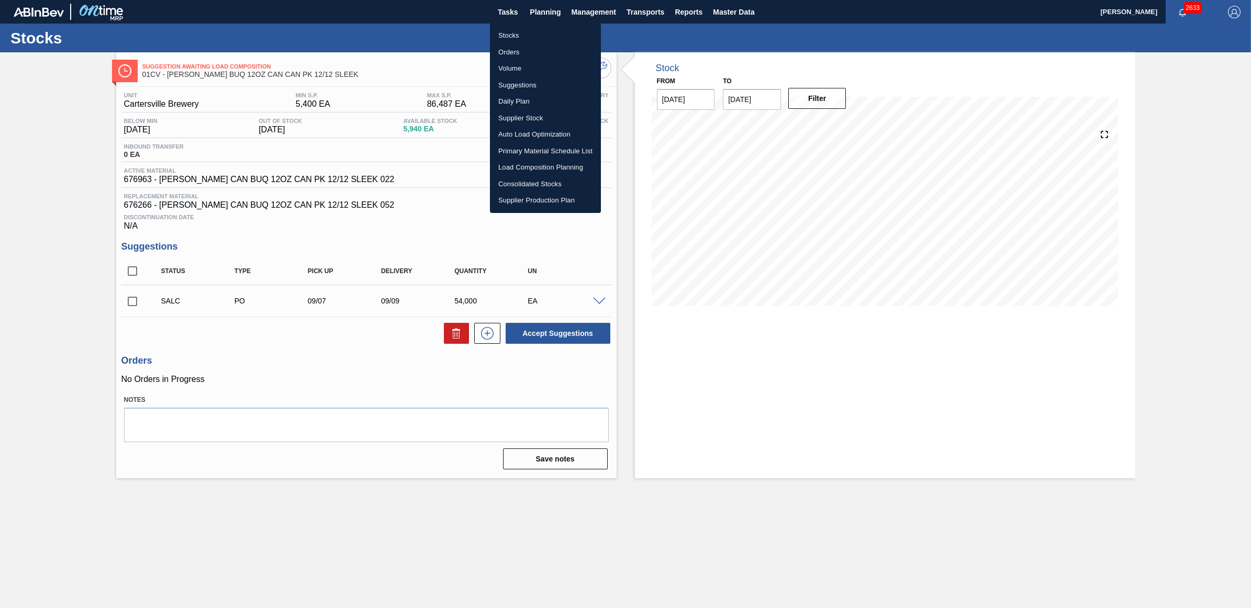
click at [523, 32] on li "Stocks" at bounding box center [545, 35] width 111 height 17
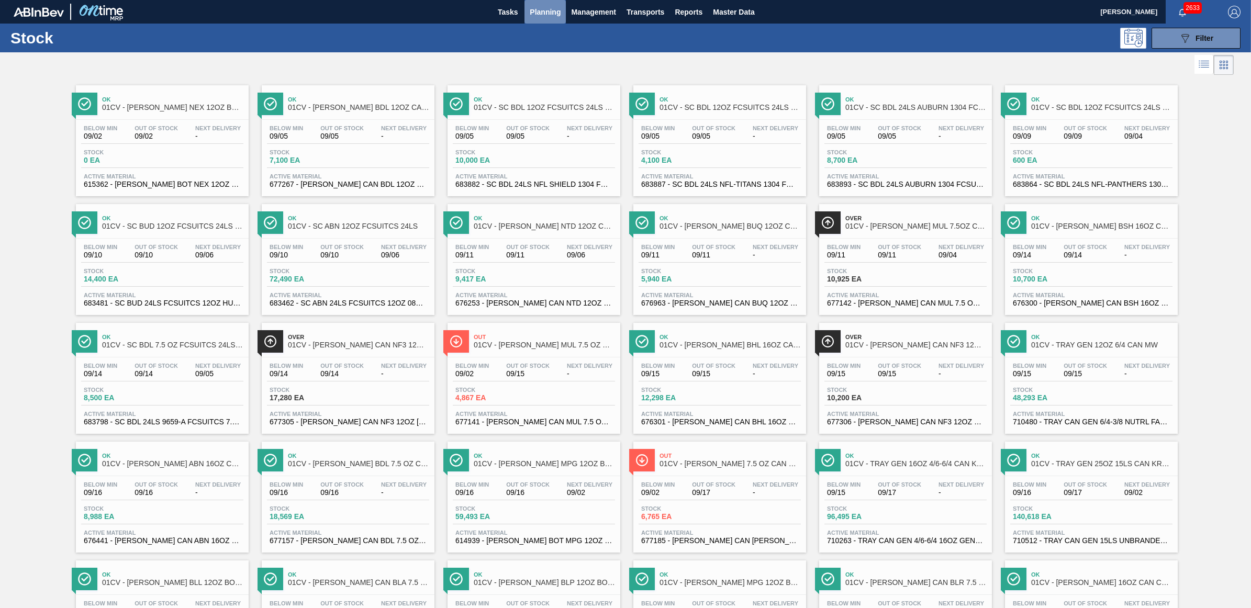
click at [562, 15] on button "Planning" at bounding box center [545, 12] width 41 height 24
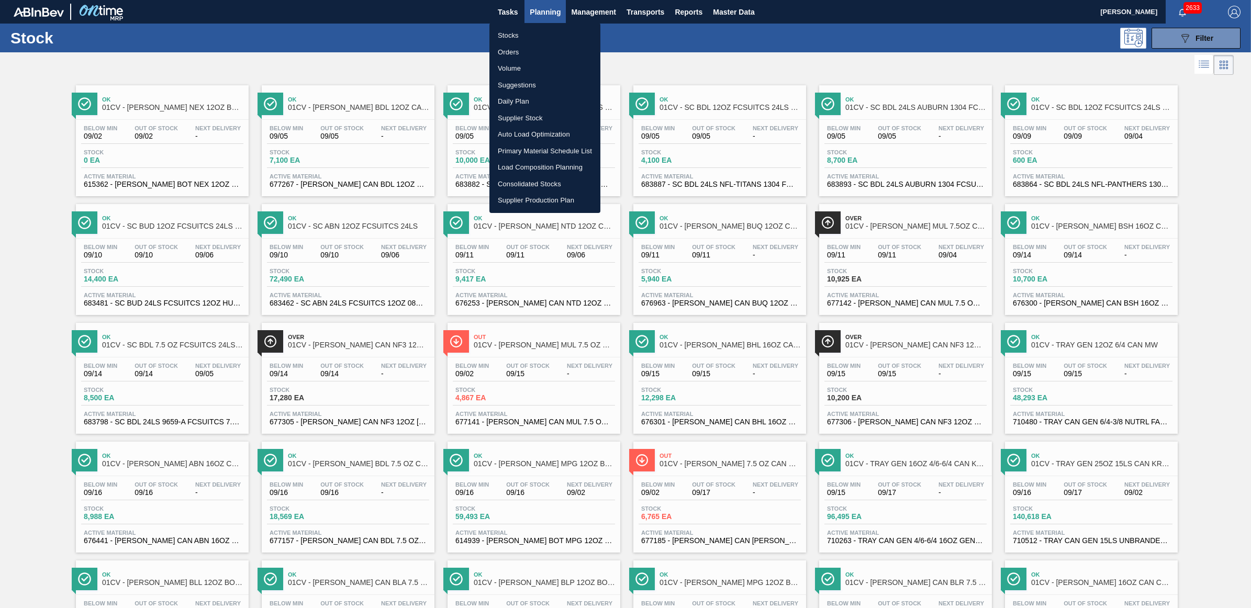
click at [354, 356] on div at bounding box center [625, 304] width 1251 height 608
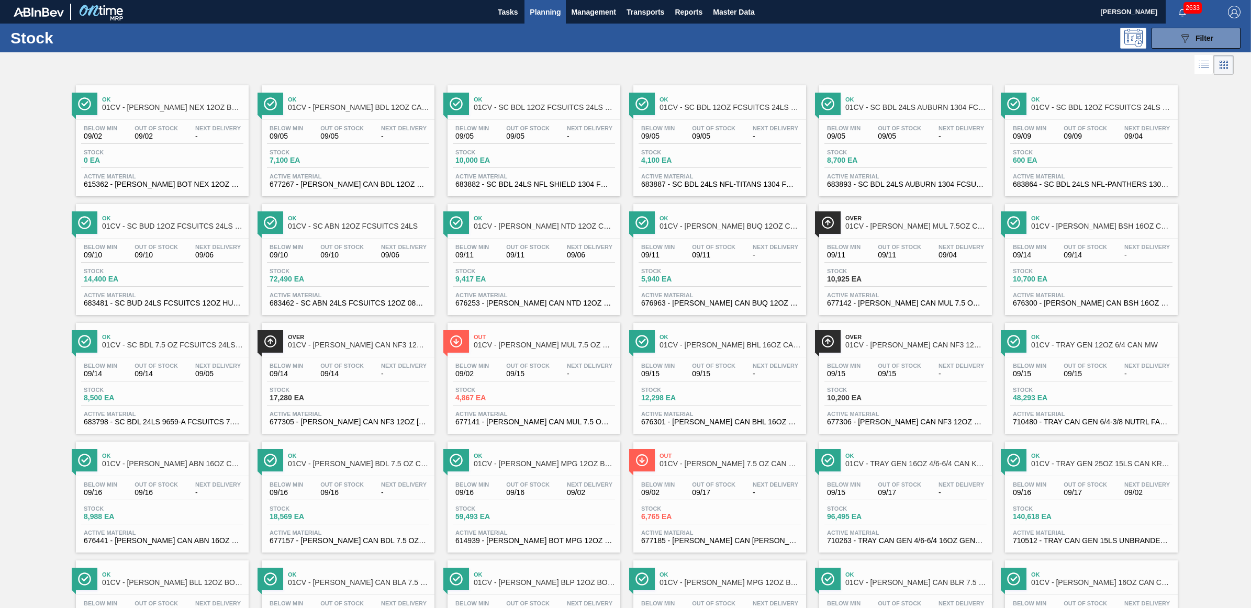
click at [316, 375] on div "Below Min 09/14 Out Of Stock 09/14 Next Delivery -" at bounding box center [348, 372] width 162 height 19
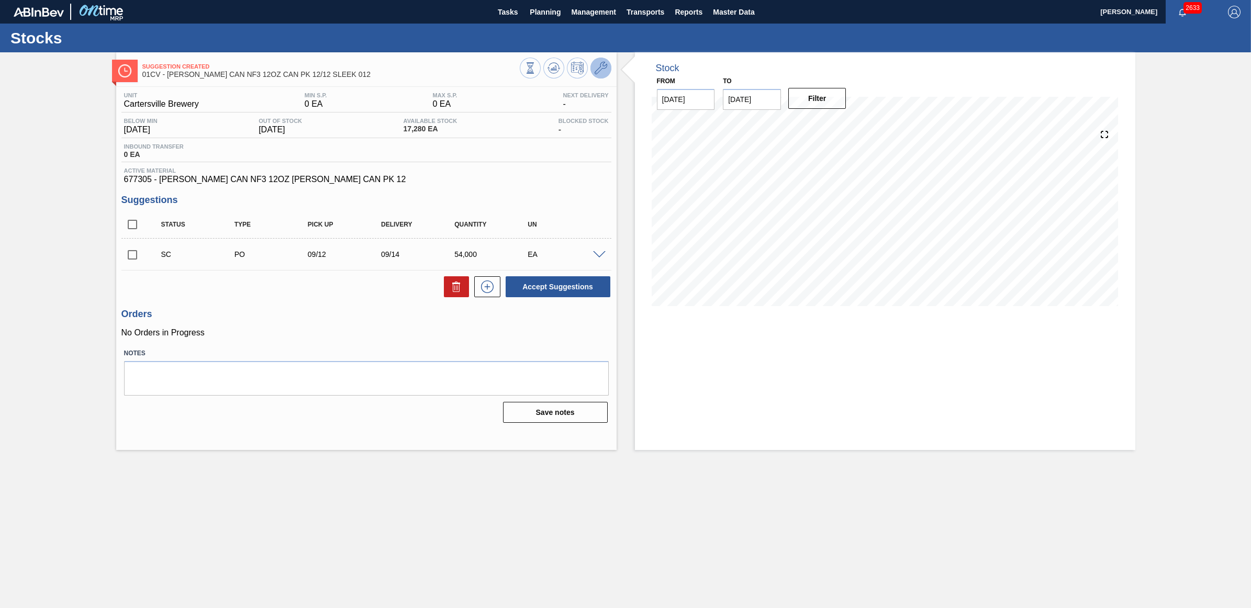
click at [604, 64] on icon at bounding box center [601, 68] width 13 height 13
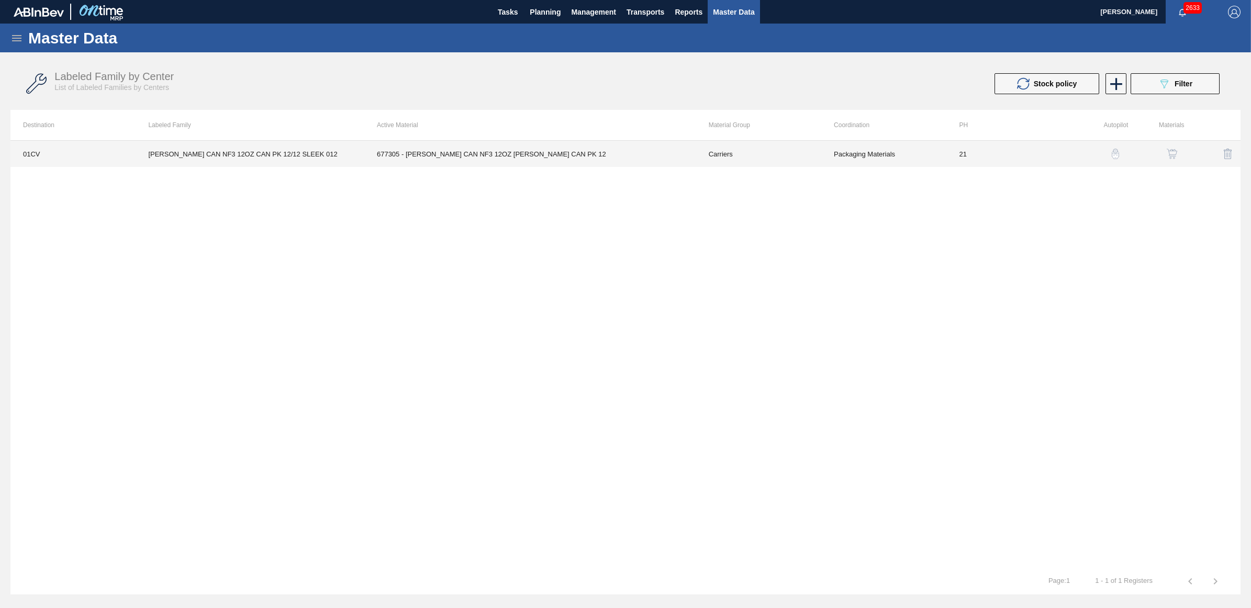
click at [190, 153] on td "CARR CAN NF3 12OZ CAN PK 12/12 SLEEK 012" at bounding box center [250, 154] width 229 height 26
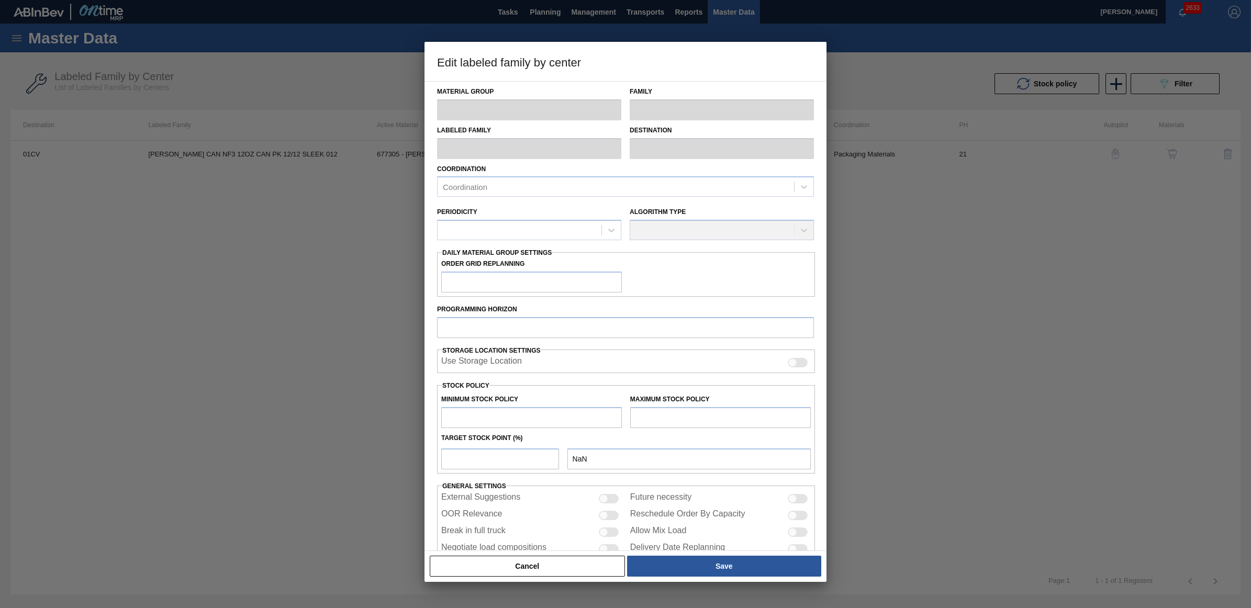
type input "Carriers"
type input "Can Carriers"
type input "CARR CAN NF3 12OZ CAN PK 12/12 SLEEK 012"
type input "01CV - [GEOGRAPHIC_DATA] Brewery"
type input "21"
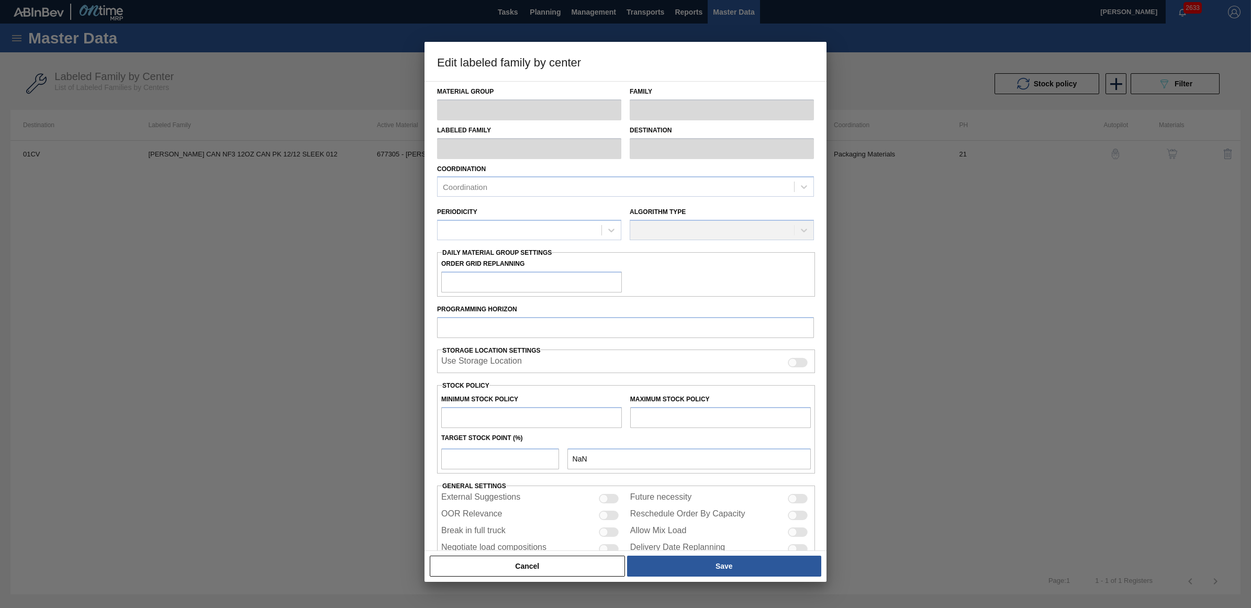
type input "0"
type input "100"
type input "0"
checkbox input "true"
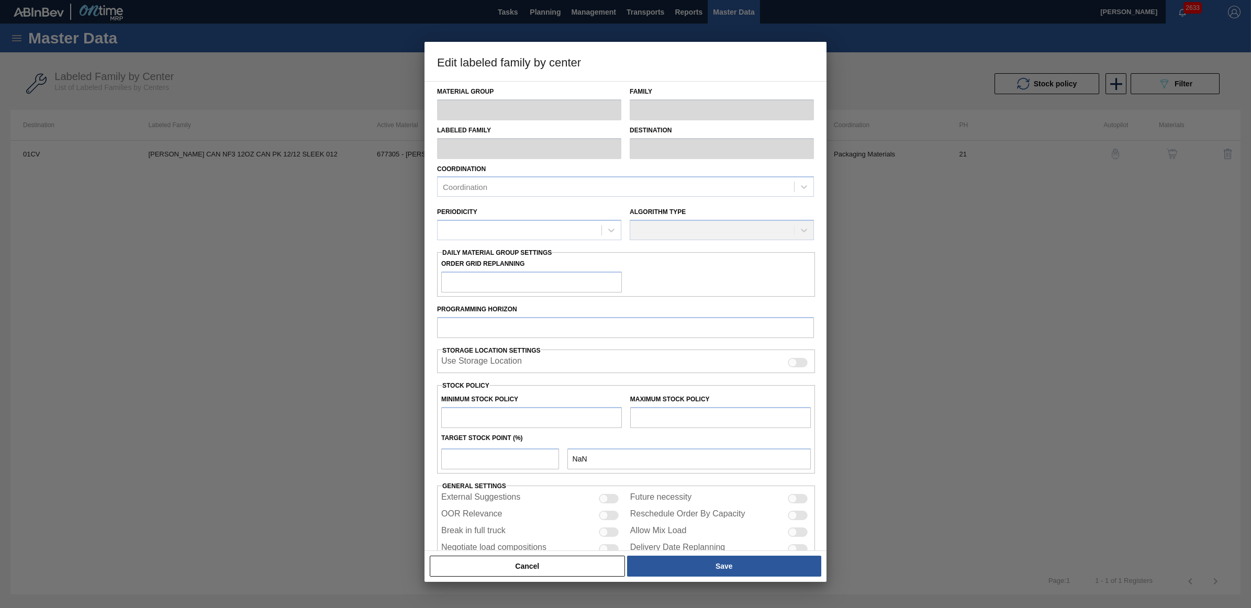
checkbox input "true"
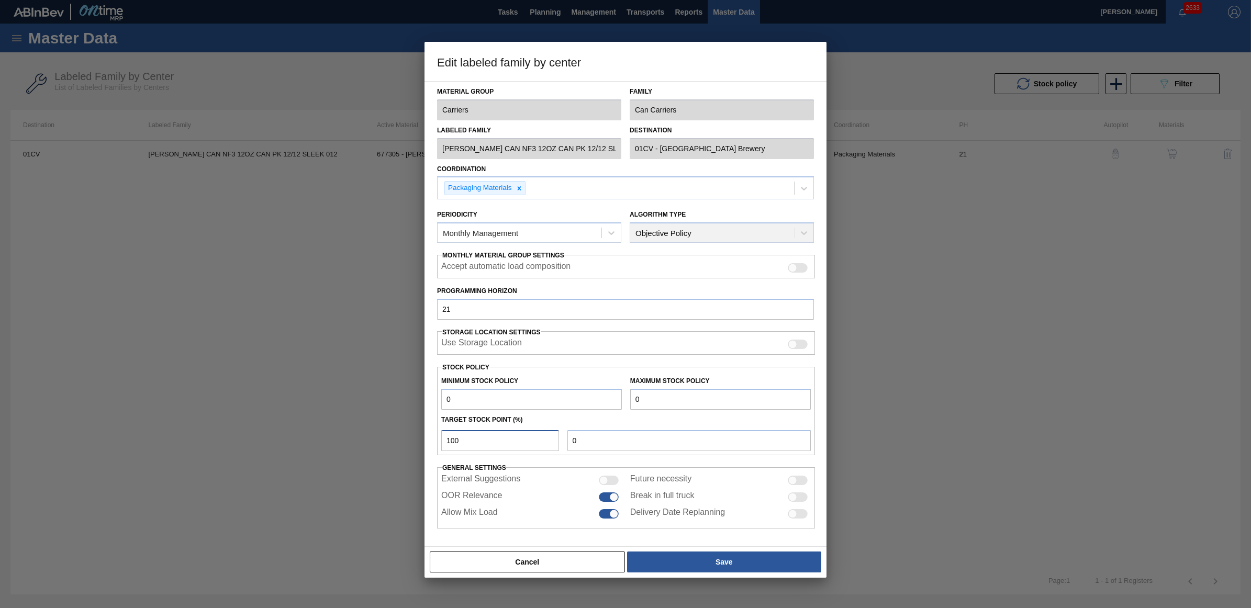
drag, startPoint x: 508, startPoint y: 444, endPoint x: 427, endPoint y: 434, distance: 81.8
click at [427, 434] on div "Material Group Carriers Family Can Carriers Labeled Family CARR CAN NF3 12OZ CA…" at bounding box center [626, 314] width 402 height 466
drag, startPoint x: 650, startPoint y: 402, endPoint x: 628, endPoint y: 397, distance: 22.5
click at [628, 397] on div "Maximum Stock Policy 0" at bounding box center [720, 392] width 189 height 36
type input "8"
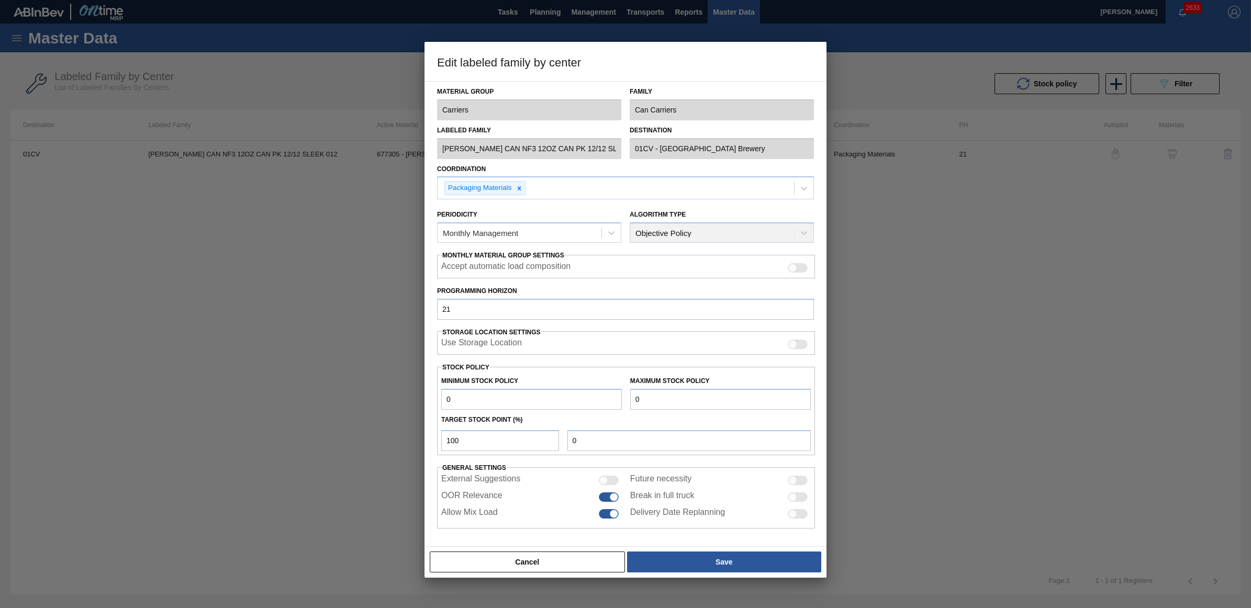
type input "8"
type input "85"
type input "850"
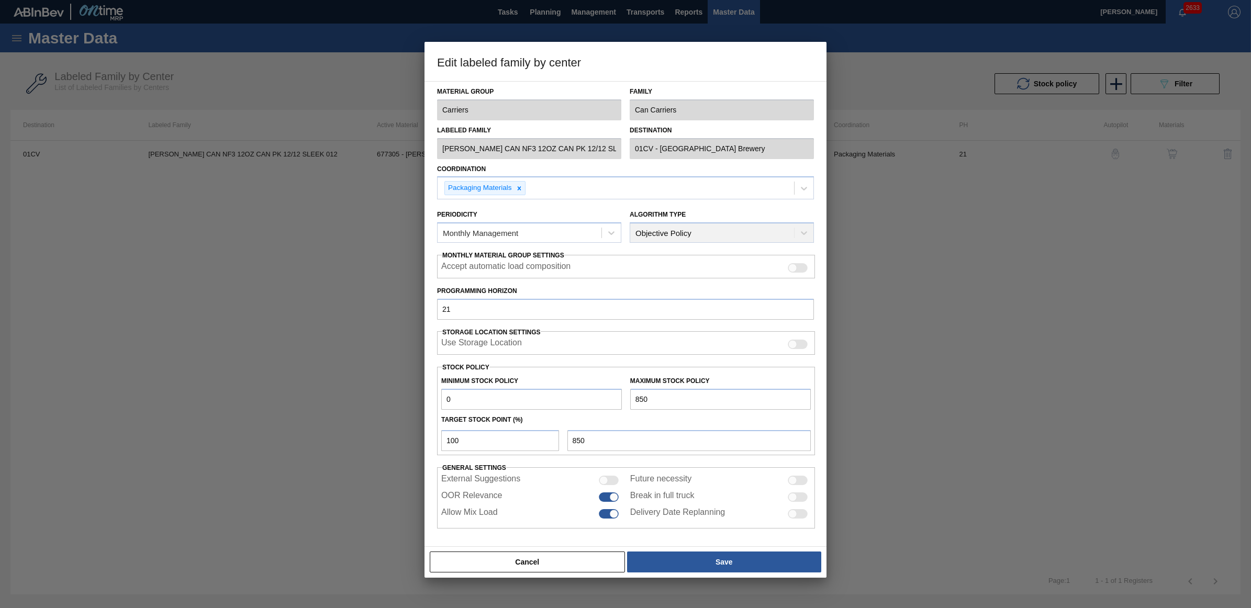
type input "8,500"
type input "85,000"
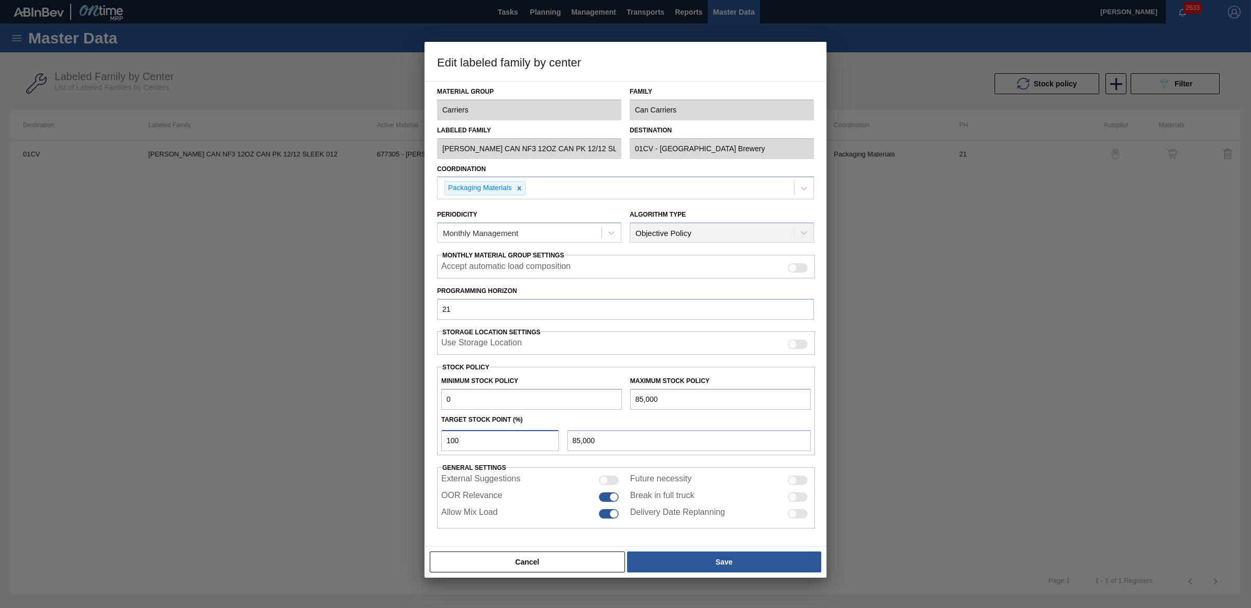
drag, startPoint x: 499, startPoint y: 441, endPoint x: 438, endPoint y: 440, distance: 61.3
click at [438, 440] on div "100" at bounding box center [500, 440] width 126 height 21
type input "1"
type input "850"
type input "10"
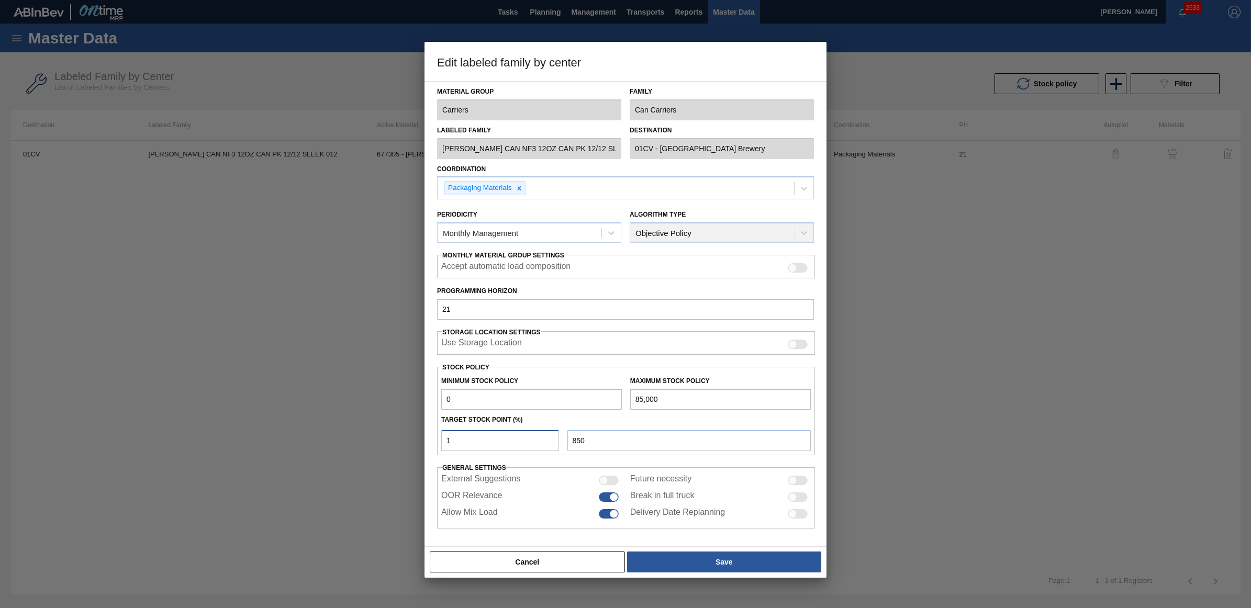
type input "8,500"
type input "10"
click at [708, 565] on button "Save" at bounding box center [724, 562] width 194 height 21
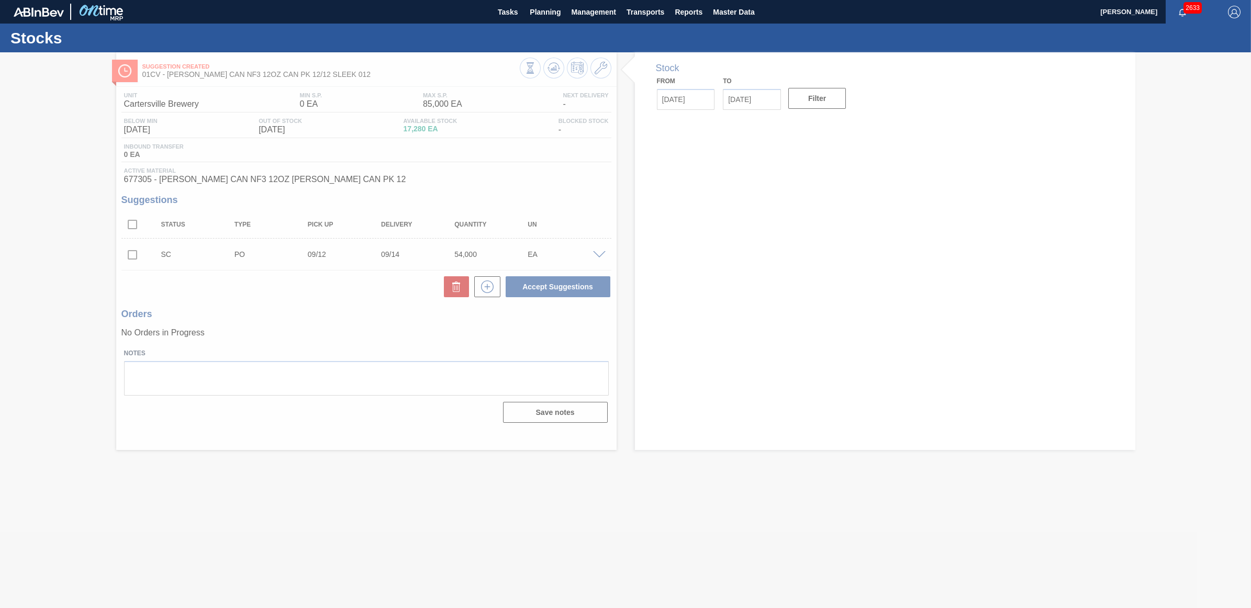
type input "[DATE]"
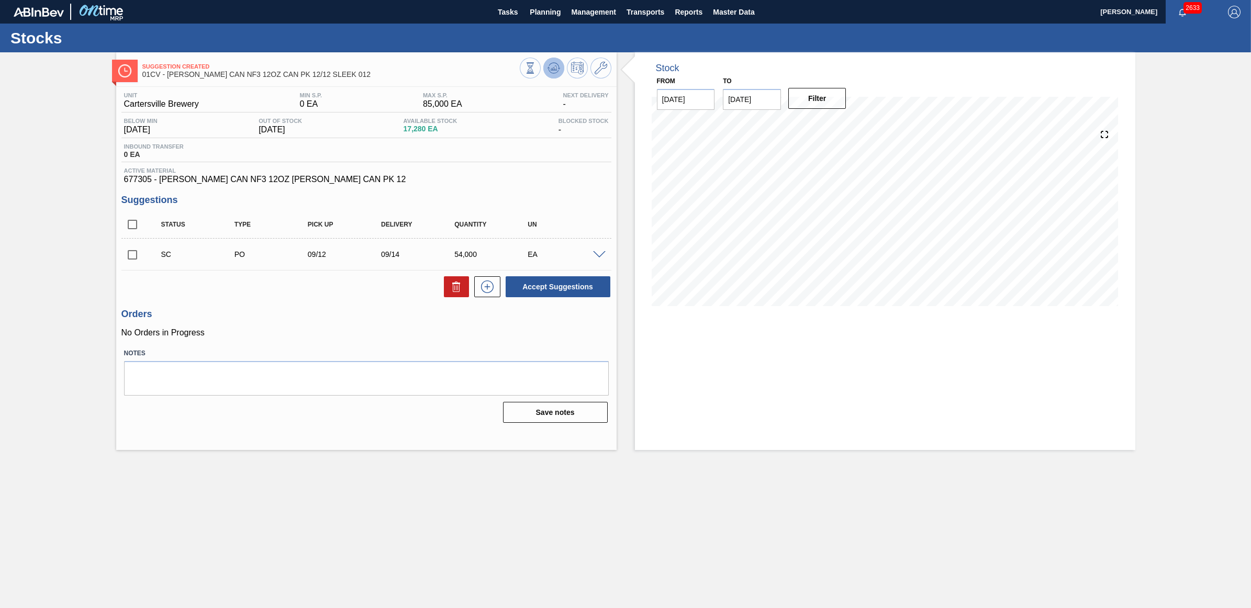
click at [553, 69] on icon at bounding box center [553, 67] width 7 height 5
click at [134, 258] on input "checkbox" at bounding box center [132, 255] width 22 height 22
click at [550, 290] on button "Accept Suggestions" at bounding box center [558, 286] width 105 height 21
checkbox input "false"
click at [525, 10] on button "Planning" at bounding box center [545, 12] width 41 height 24
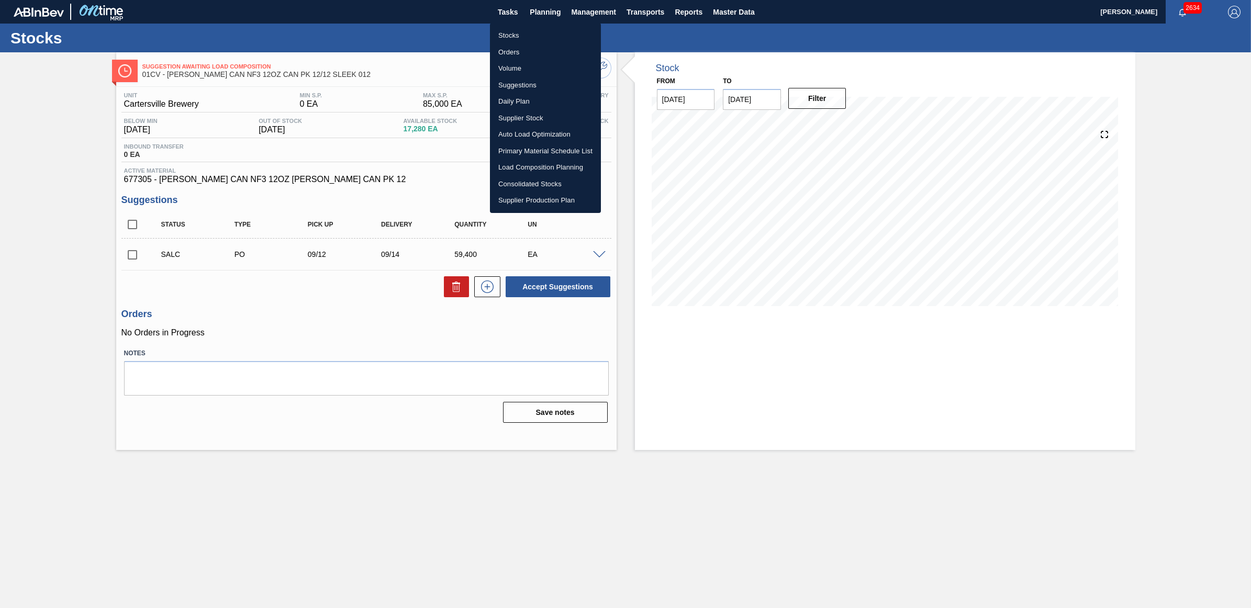
drag, startPoint x: 497, startPoint y: 37, endPoint x: 1153, endPoint y: 243, distance: 687.4
click at [498, 37] on li "Stocks" at bounding box center [545, 35] width 111 height 17
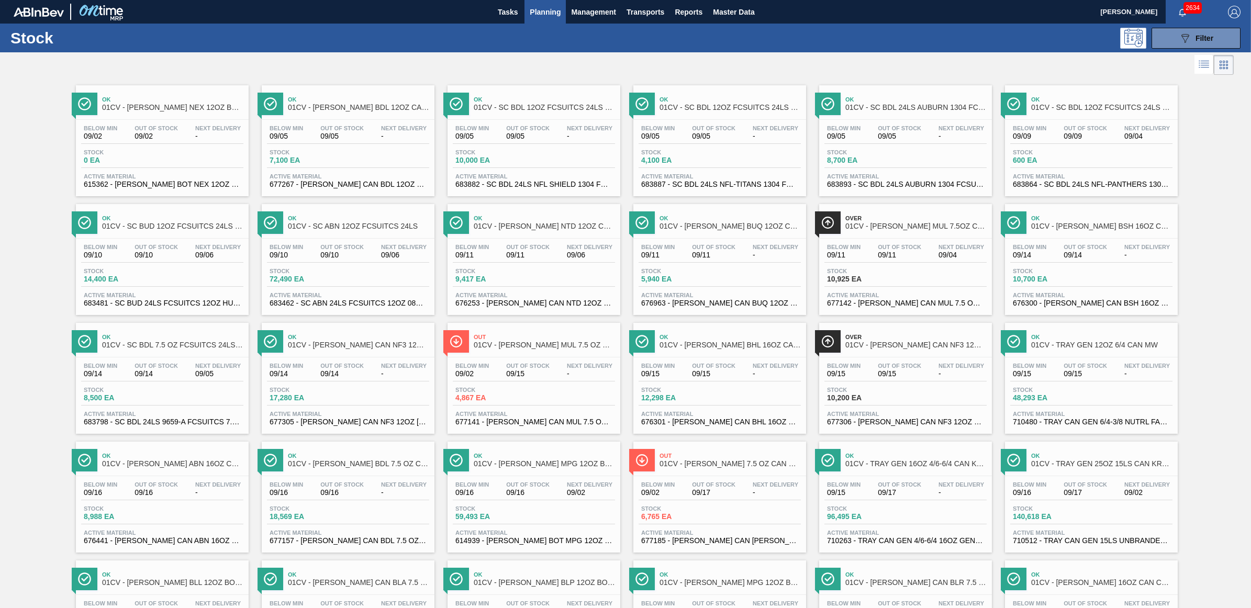
click at [1093, 254] on span "09/14" at bounding box center [1085, 255] width 43 height 8
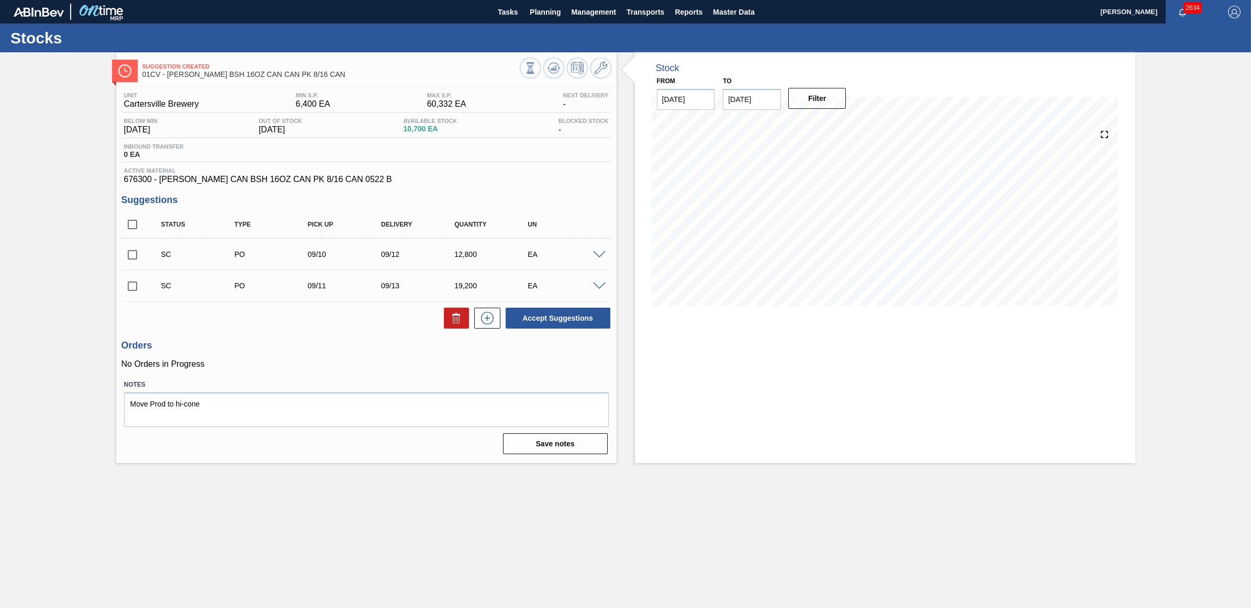
click at [601, 288] on span at bounding box center [599, 287] width 13 height 8
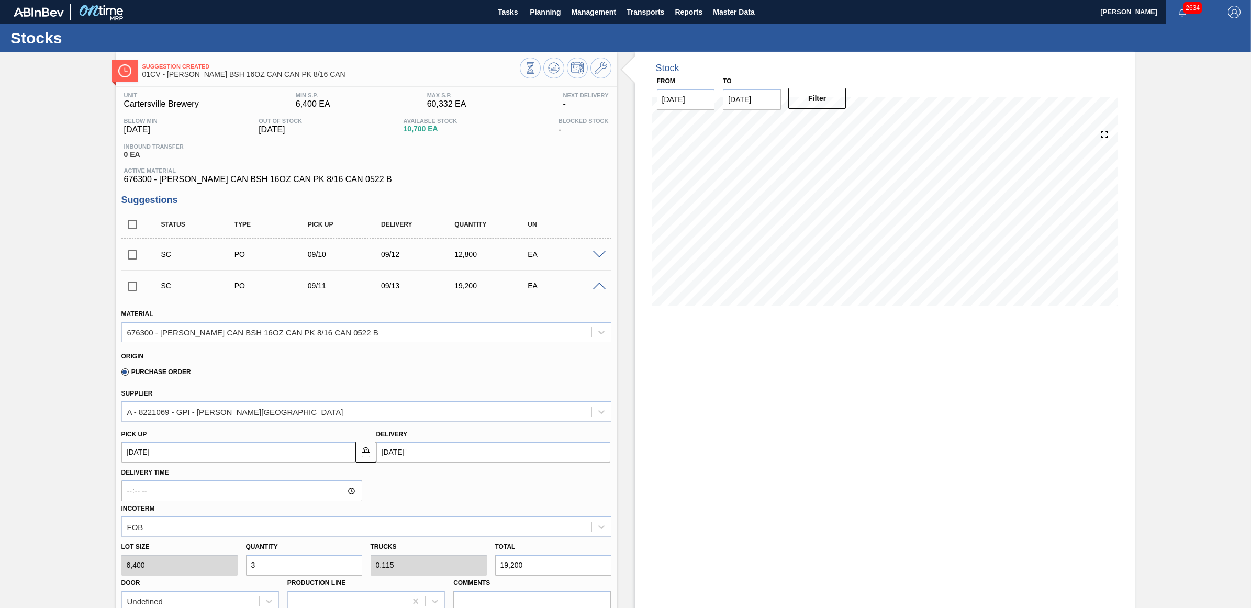
click at [601, 288] on span at bounding box center [599, 287] width 13 height 8
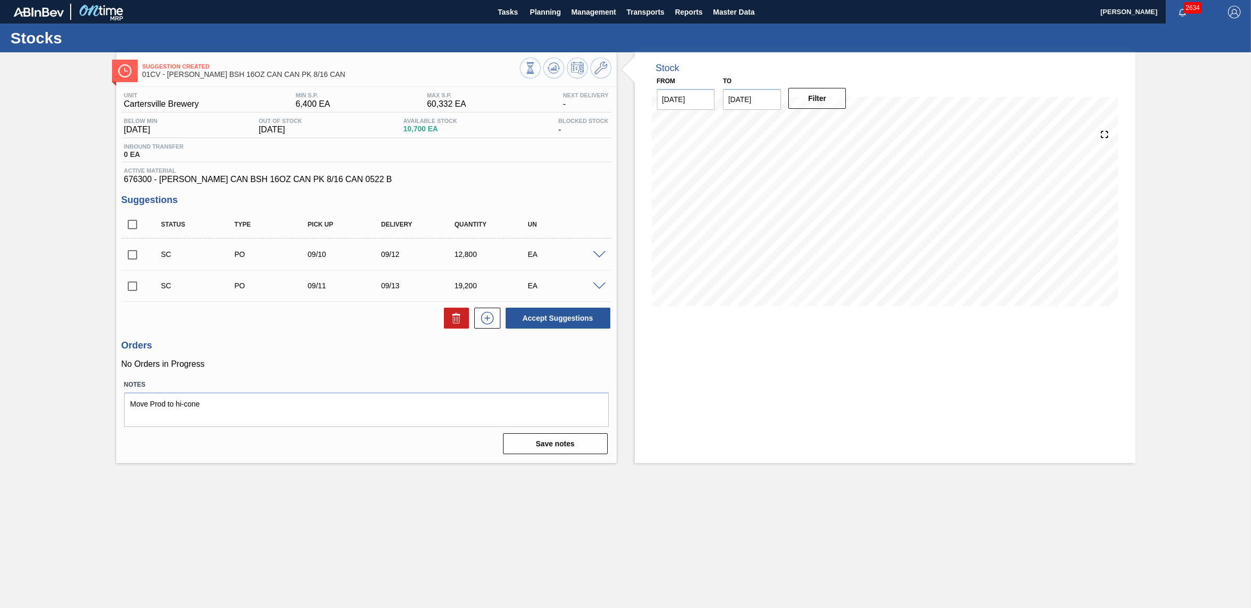
click at [595, 258] on span at bounding box center [599, 255] width 13 height 8
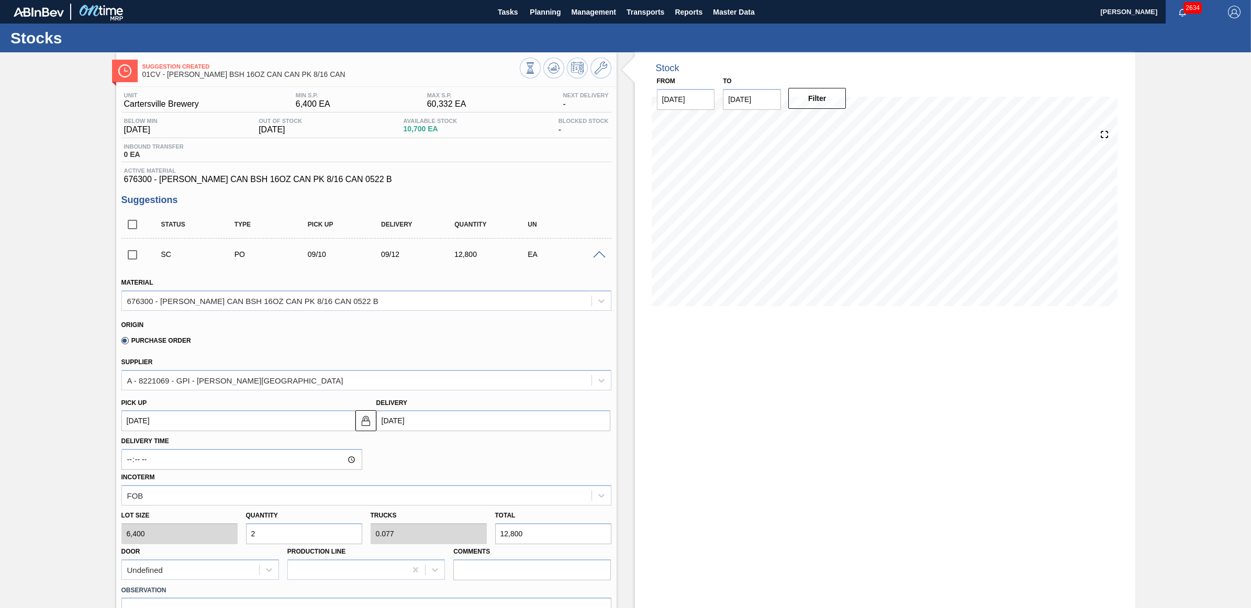
click at [595, 258] on span at bounding box center [599, 255] width 13 height 8
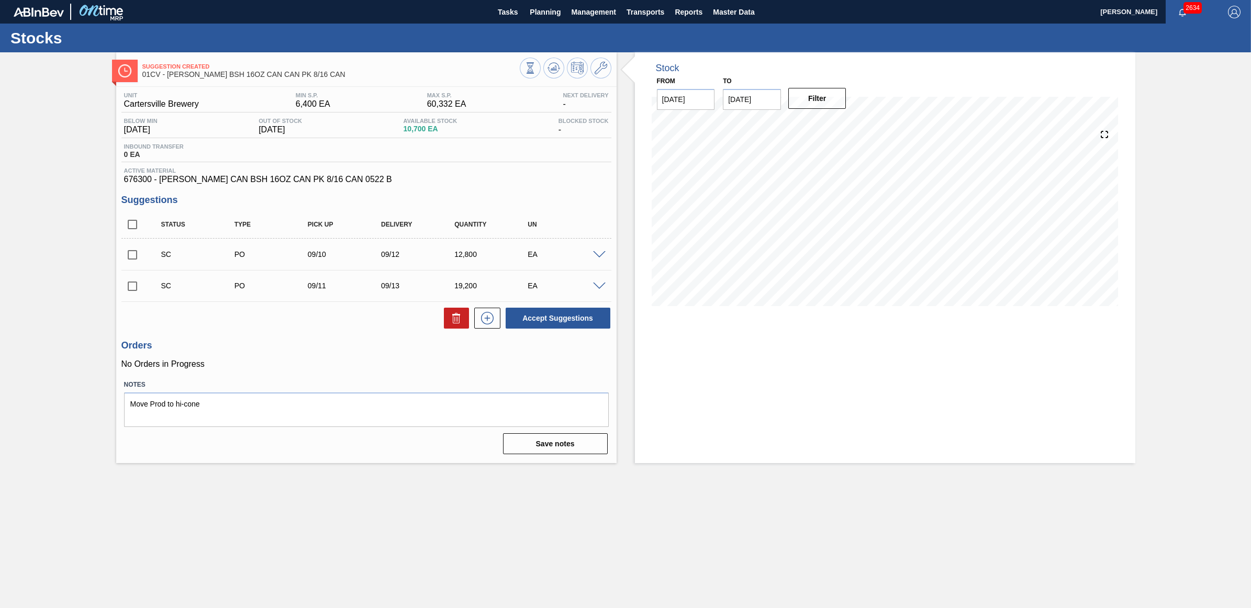
click at [124, 257] on input "checkbox" at bounding box center [132, 255] width 22 height 22
checkbox input "true"
click at [132, 289] on input "checkbox" at bounding box center [132, 286] width 22 height 22
checkbox input "true"
click at [542, 318] on button "Accept Suggestions" at bounding box center [558, 318] width 105 height 21
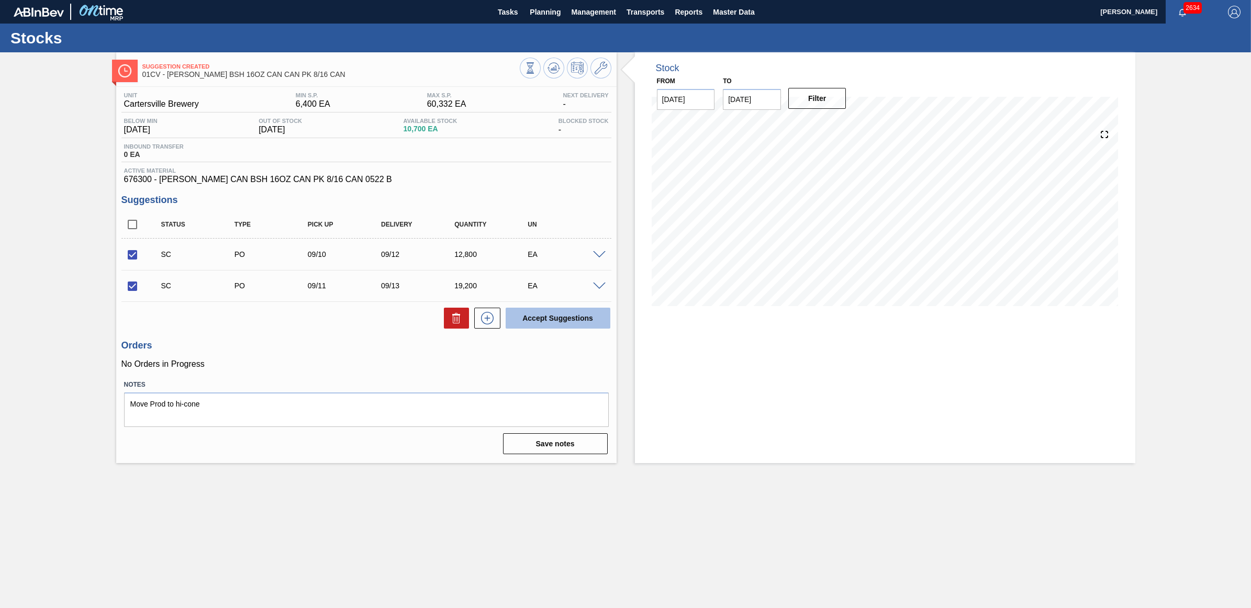
checkbox input "false"
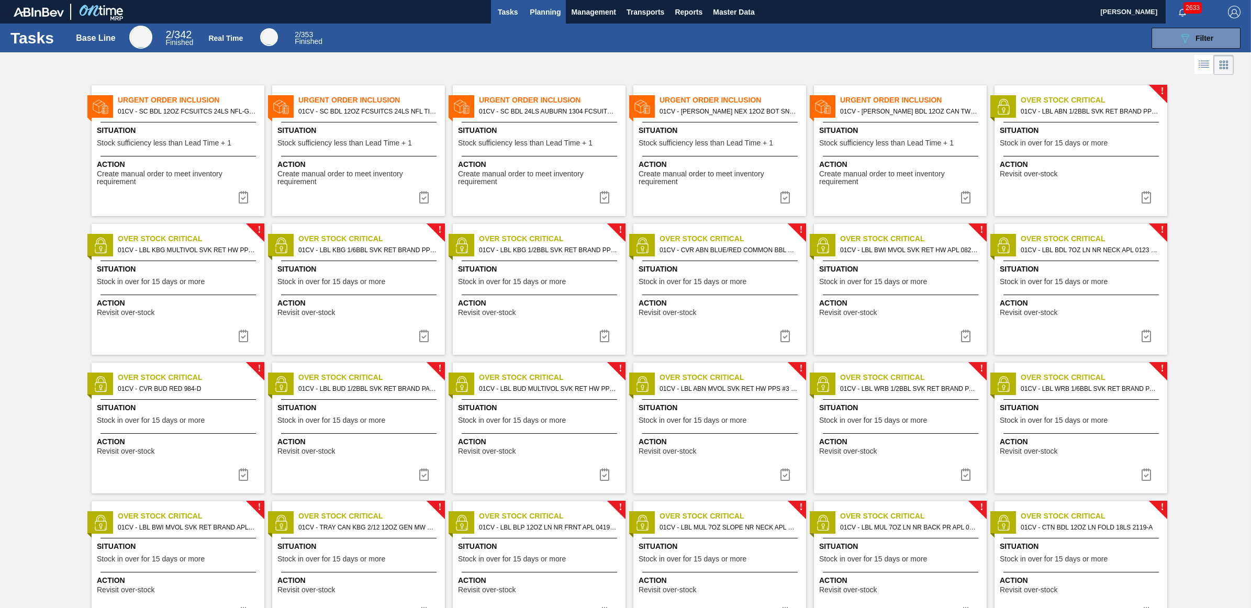
click at [545, 16] on span "Planning" at bounding box center [545, 12] width 31 height 13
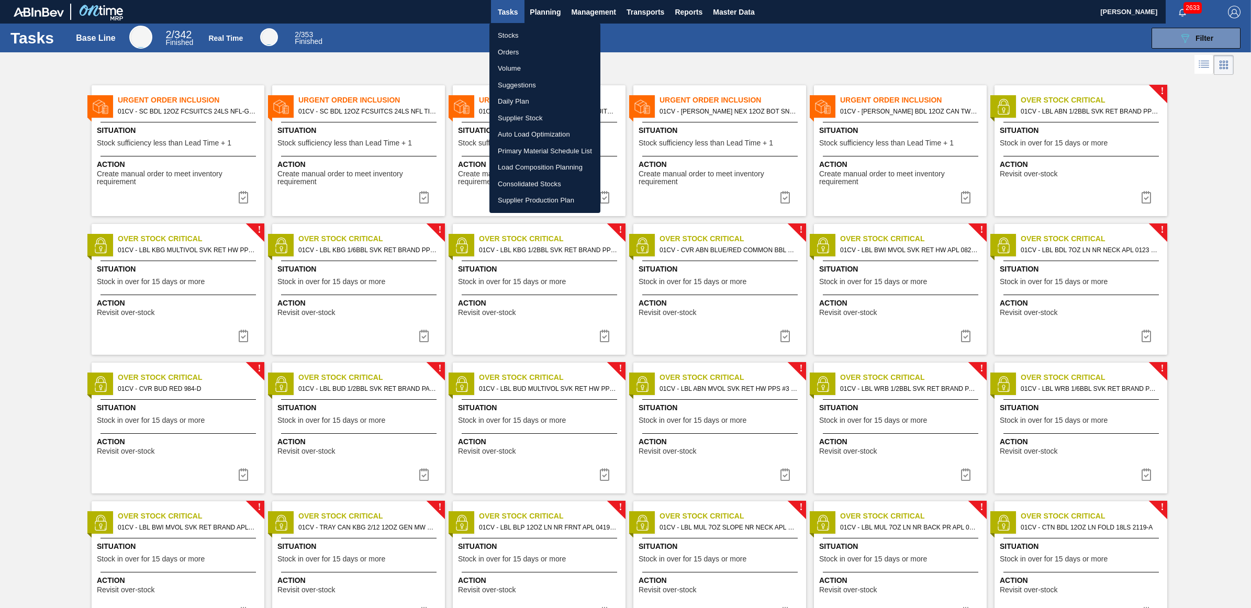
click at [514, 165] on li "Load Composition Planning" at bounding box center [545, 167] width 111 height 17
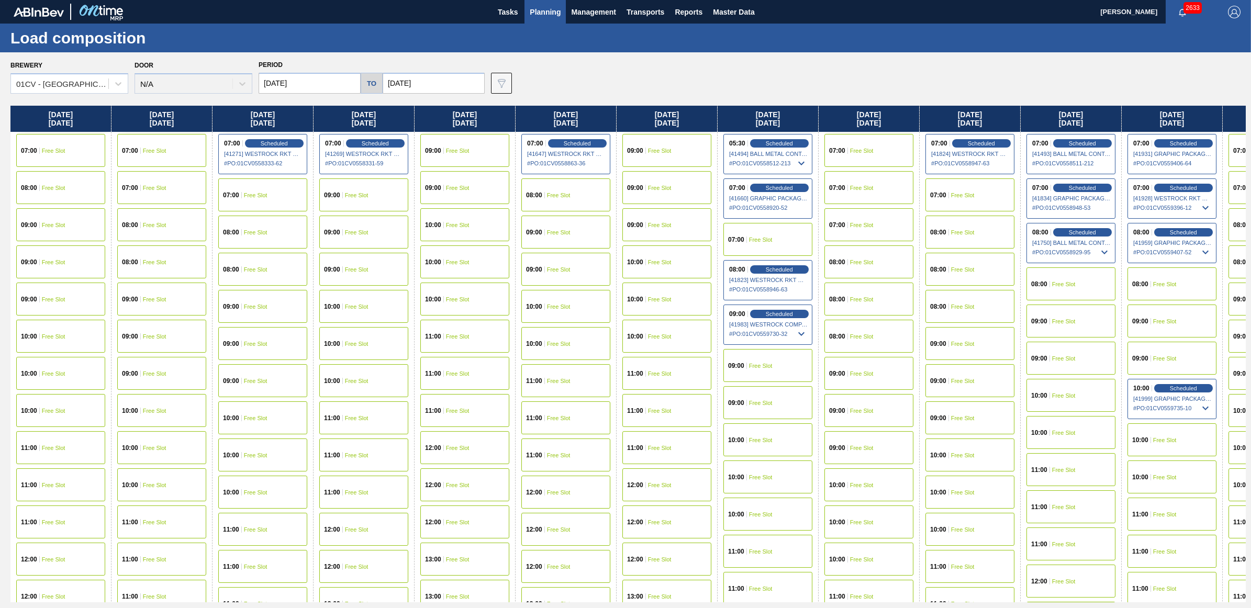
click at [315, 77] on input "[DATE]" at bounding box center [310, 83] width 102 height 21
click at [288, 228] on div "1" at bounding box center [288, 227] width 14 height 14
type input "[DATE]"
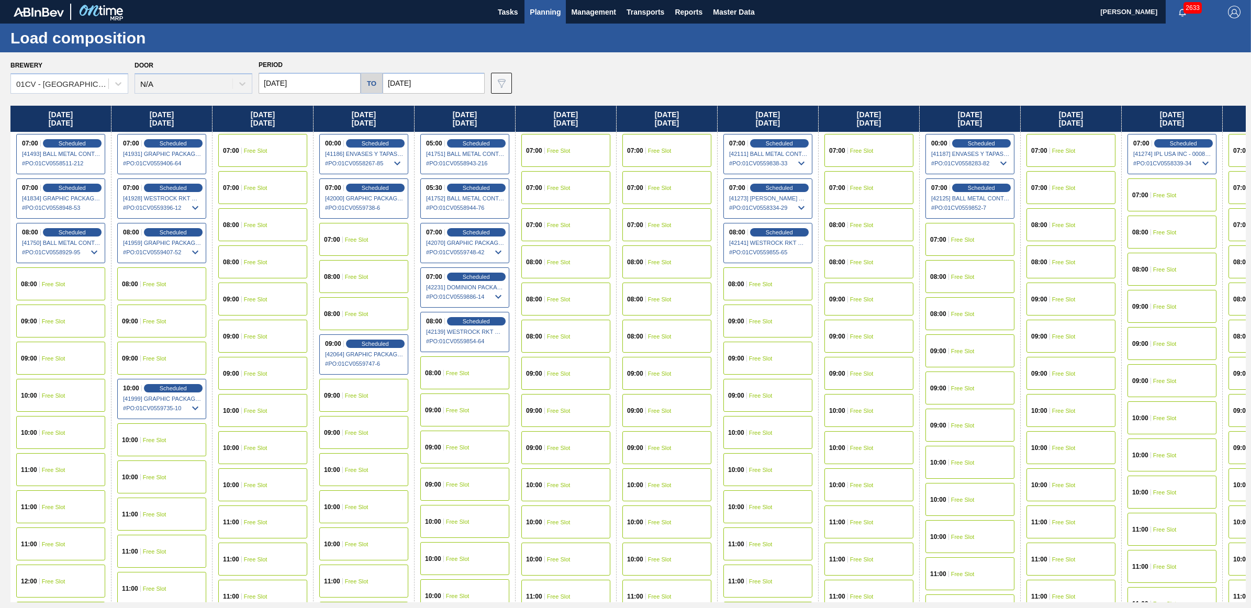
click at [770, 286] on span "Free Slot" at bounding box center [761, 284] width 24 height 6
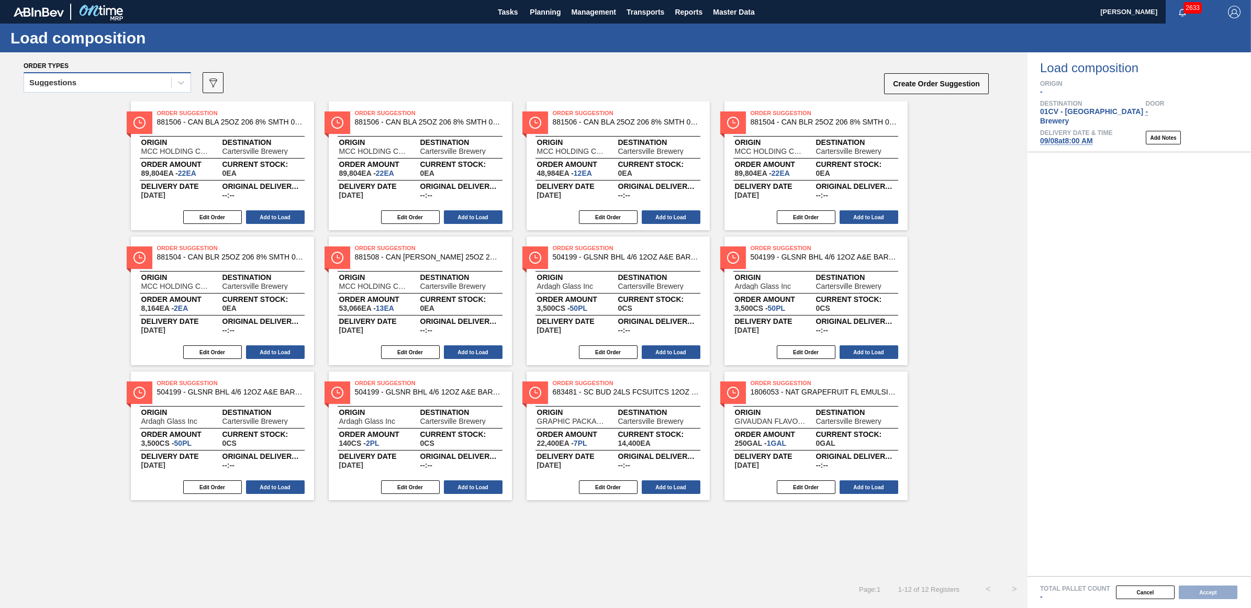
click at [94, 77] on div "Suggestions" at bounding box center [97, 82] width 147 height 15
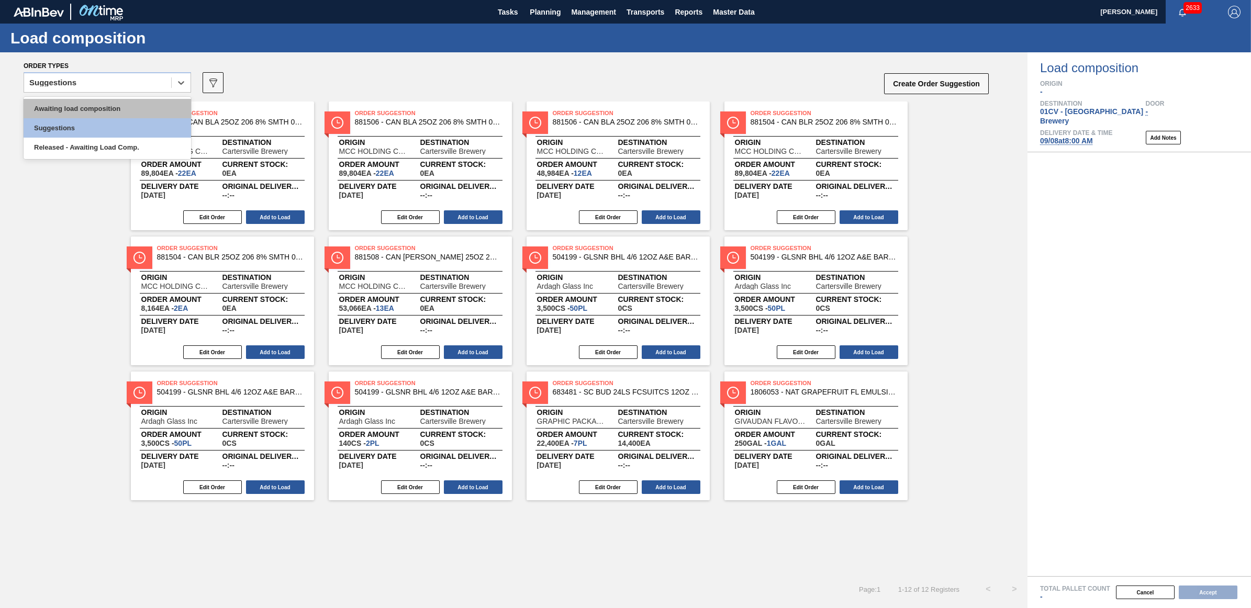
click at [84, 109] on div "Awaiting load composition" at bounding box center [108, 108] width 168 height 19
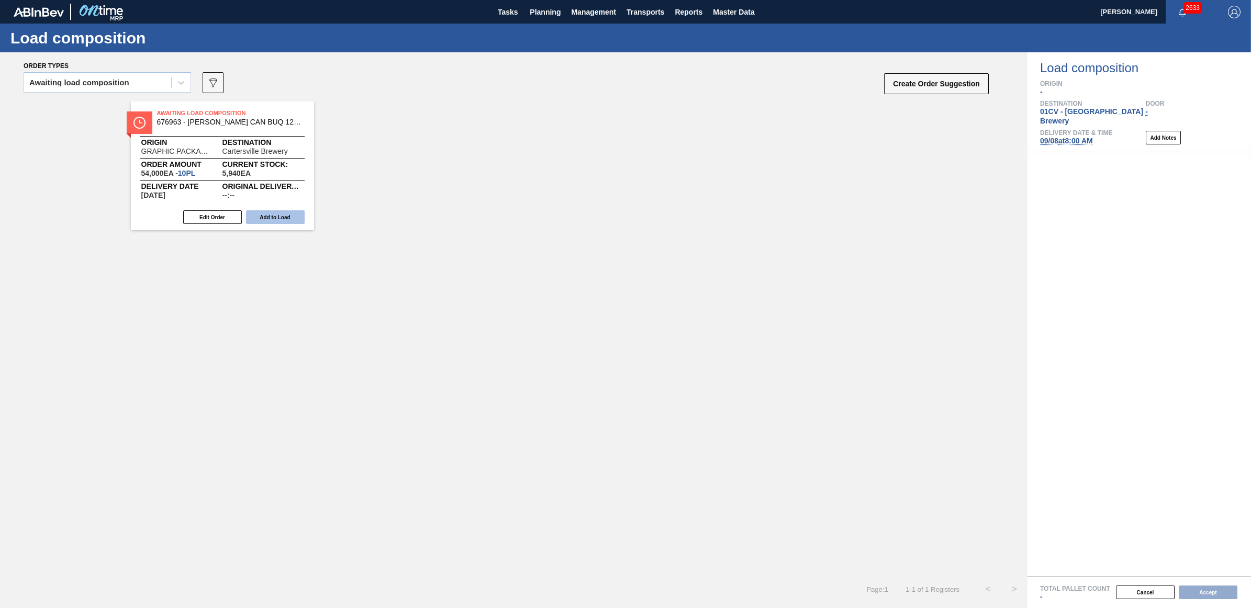
click at [279, 218] on button "Add to Load" at bounding box center [275, 217] width 59 height 14
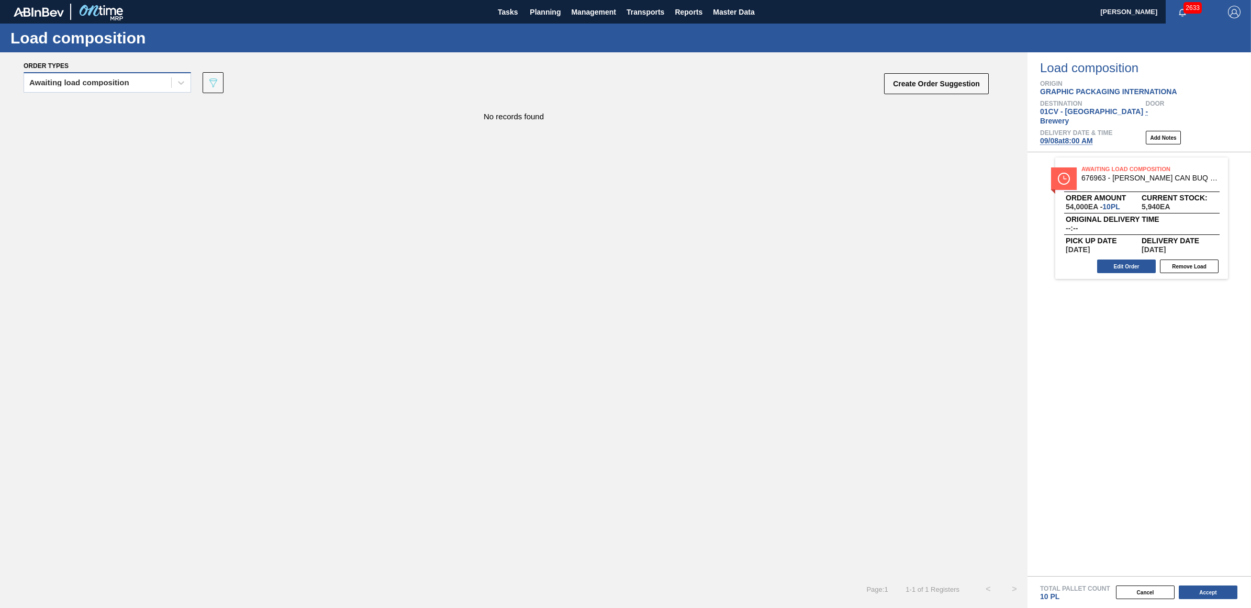
click at [87, 82] on div "Awaiting load composition" at bounding box center [79, 82] width 100 height 7
click at [74, 108] on div "Awaiting load composition" at bounding box center [108, 108] width 168 height 19
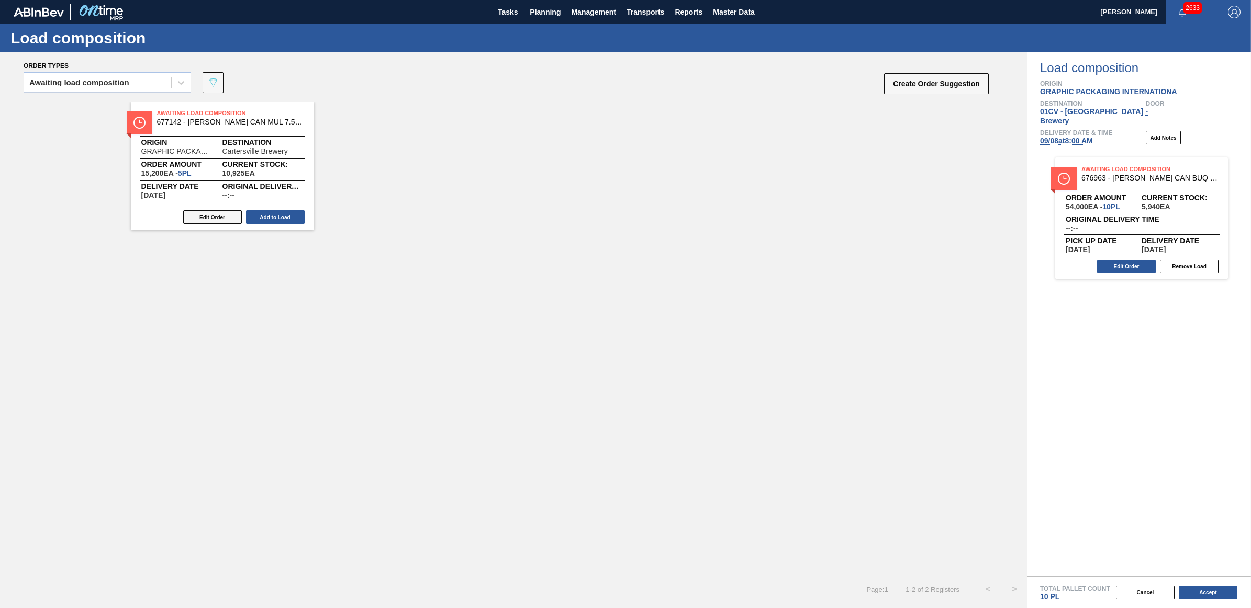
click at [200, 216] on button "Edit Order" at bounding box center [212, 217] width 59 height 14
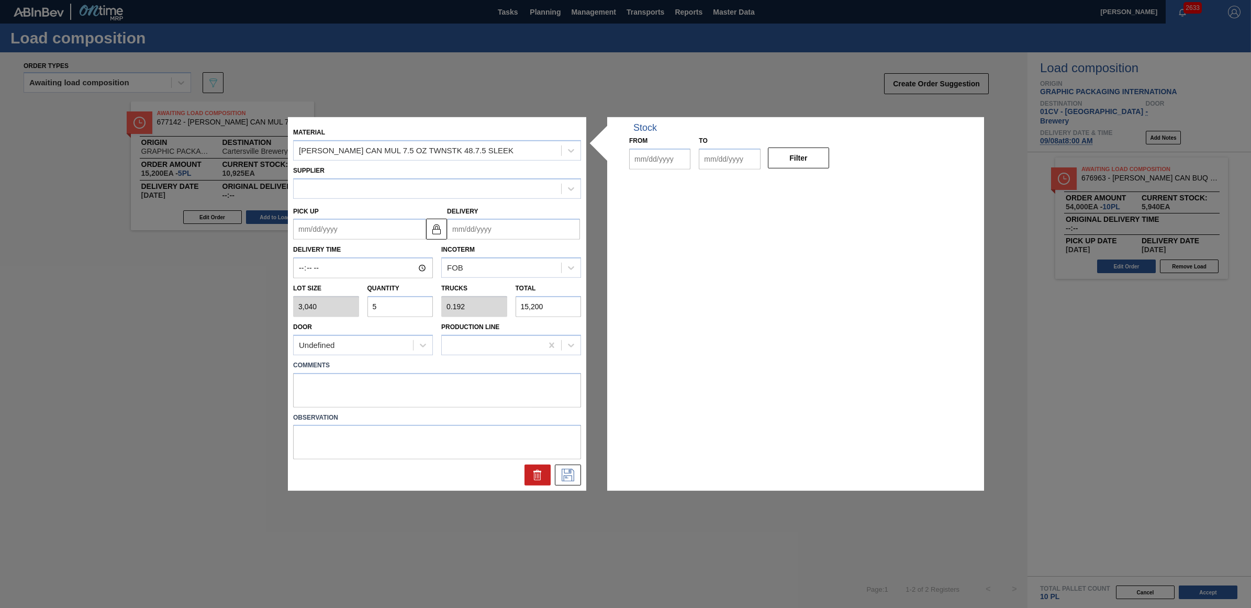
type input "3,040"
type input "5"
type input "0.192"
type input "15,200"
type up "[DATE]"
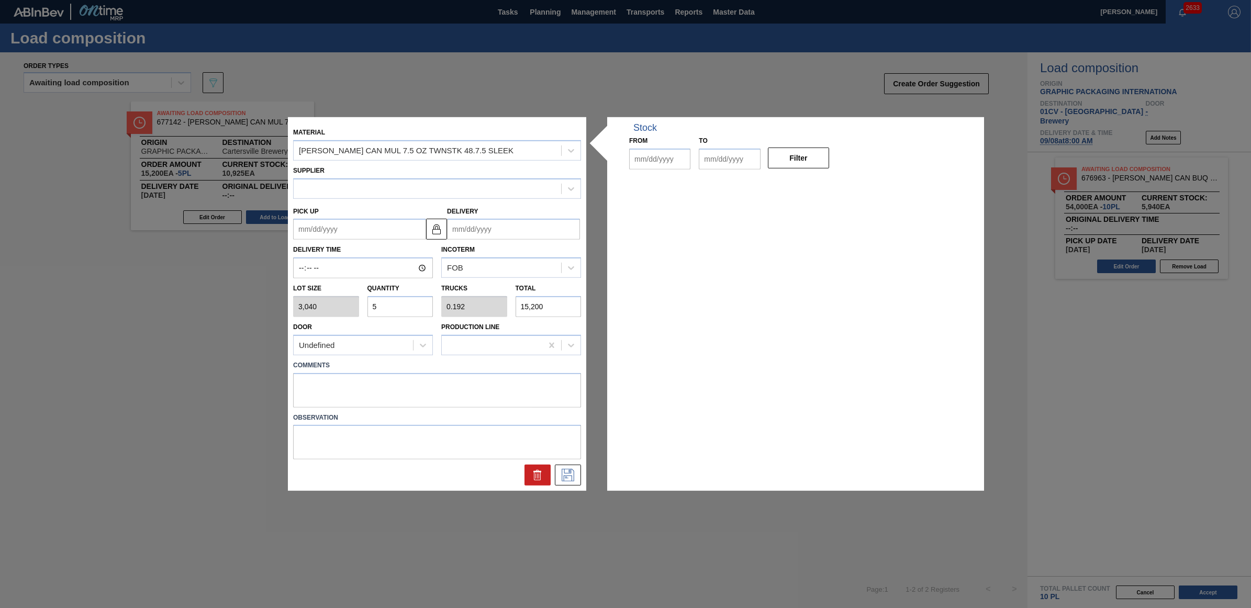
type input "[DATE]"
drag, startPoint x: 381, startPoint y: 307, endPoint x: 364, endPoint y: 305, distance: 16.4
click at [364, 305] on div "Quantity 5" at bounding box center [400, 299] width 74 height 36
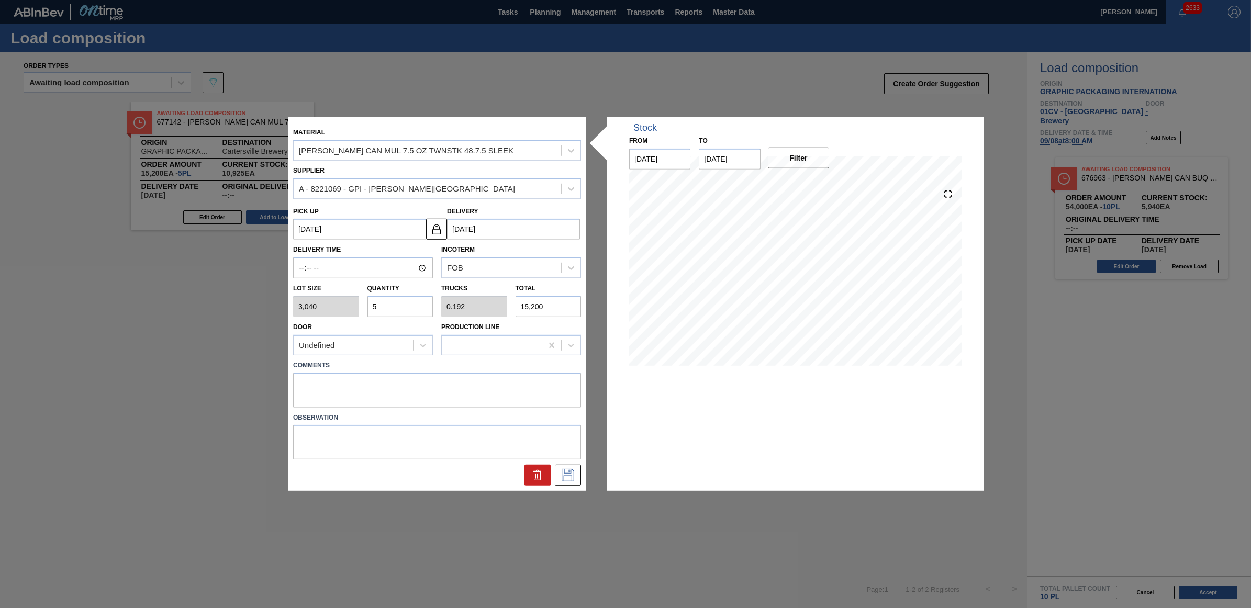
type input "6"
type input "0.231"
type input "18,240"
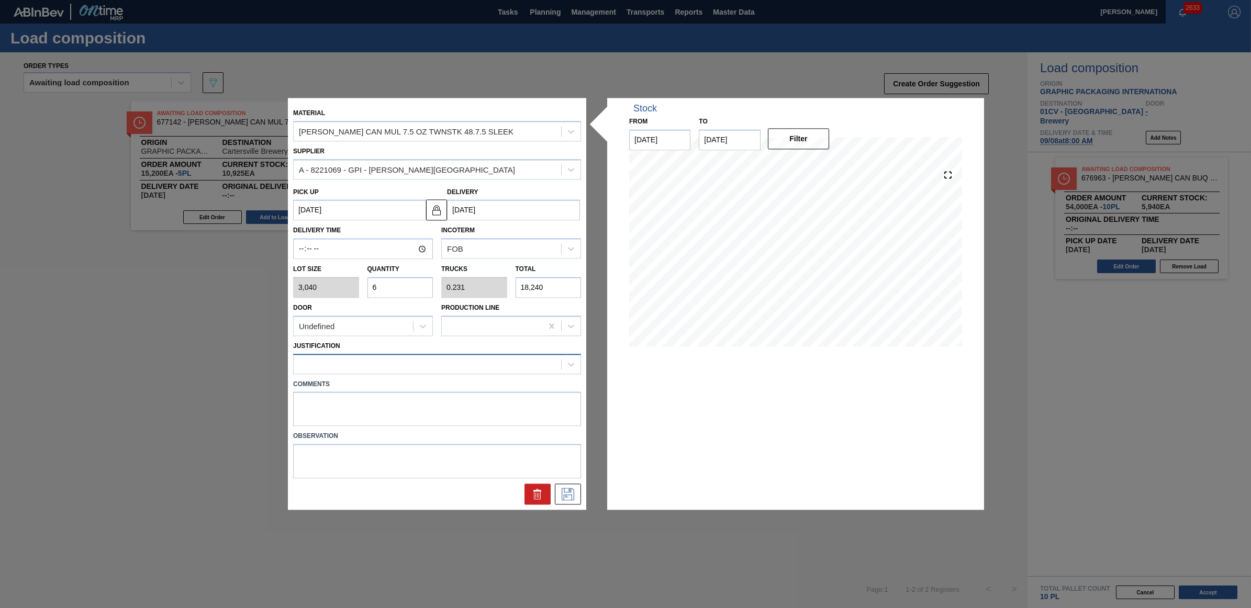
type input "6"
click at [359, 358] on div at bounding box center [428, 364] width 268 height 15
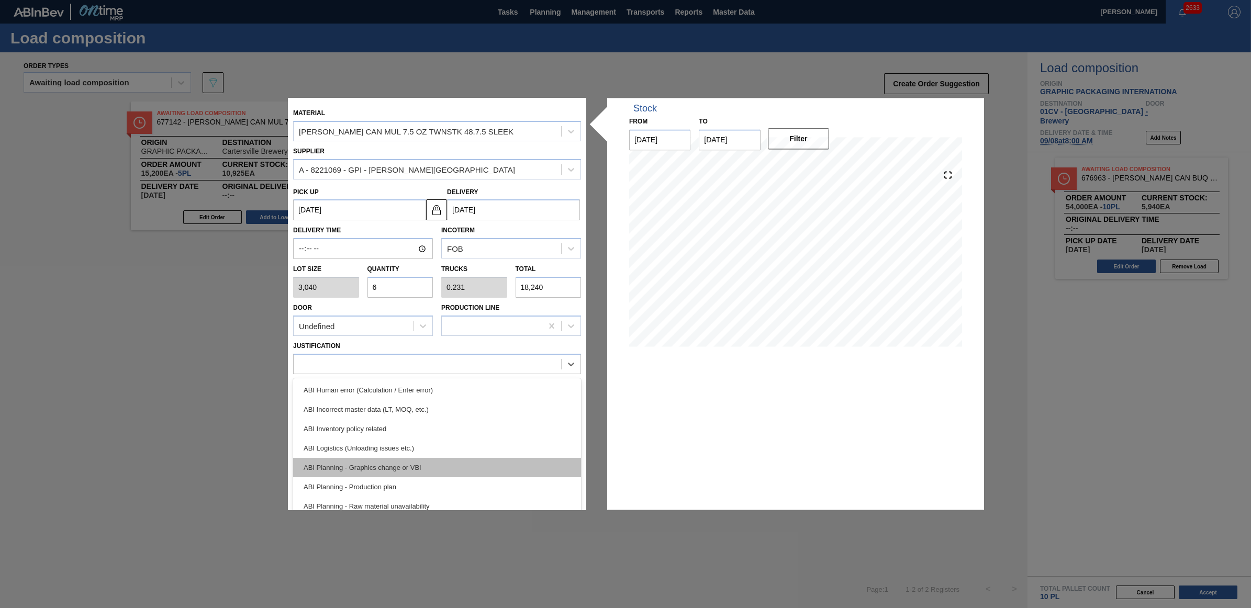
scroll to position [65, 0]
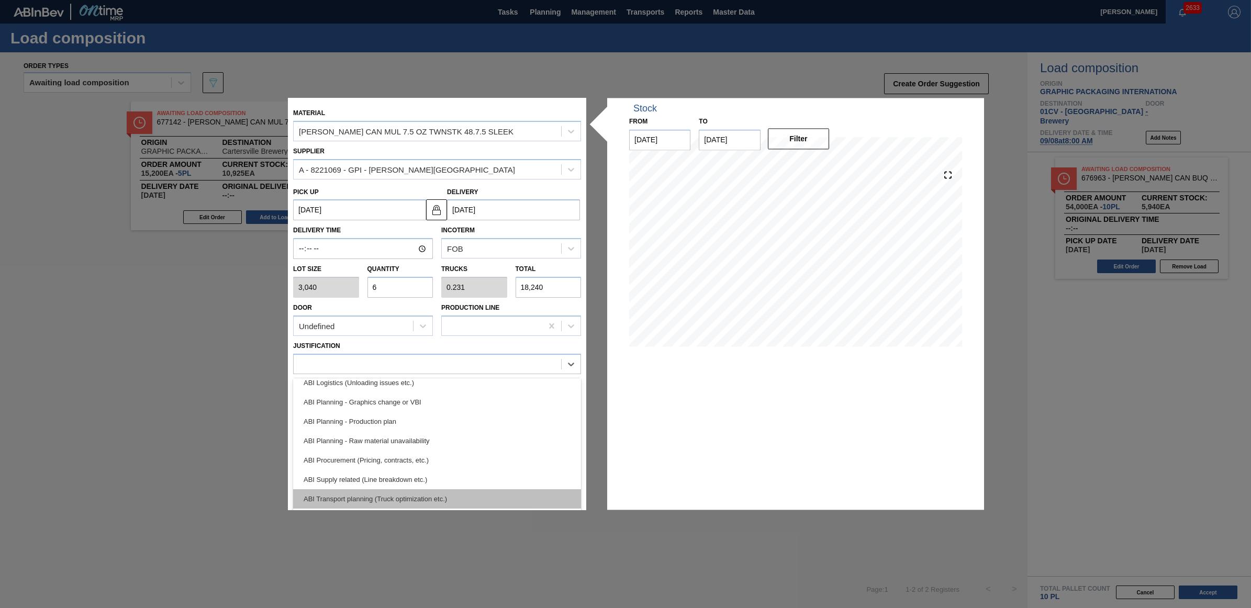
click at [370, 496] on div "ABI Transport planning (Truck optimization etc.)" at bounding box center [437, 499] width 288 height 19
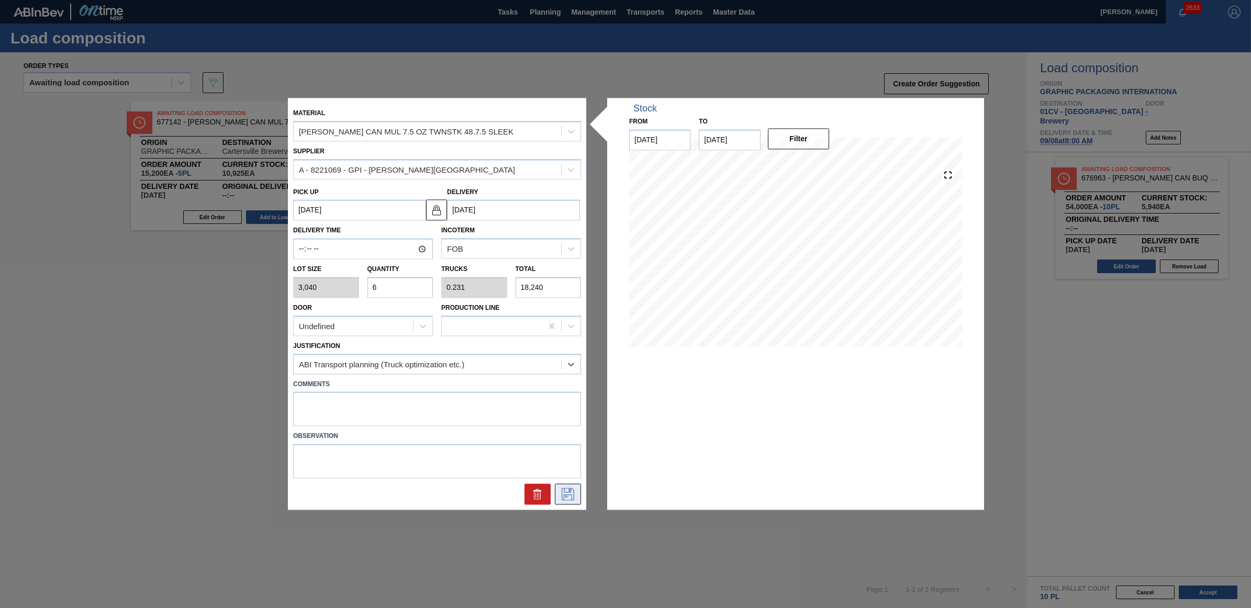
click at [567, 491] on icon at bounding box center [568, 495] width 17 height 13
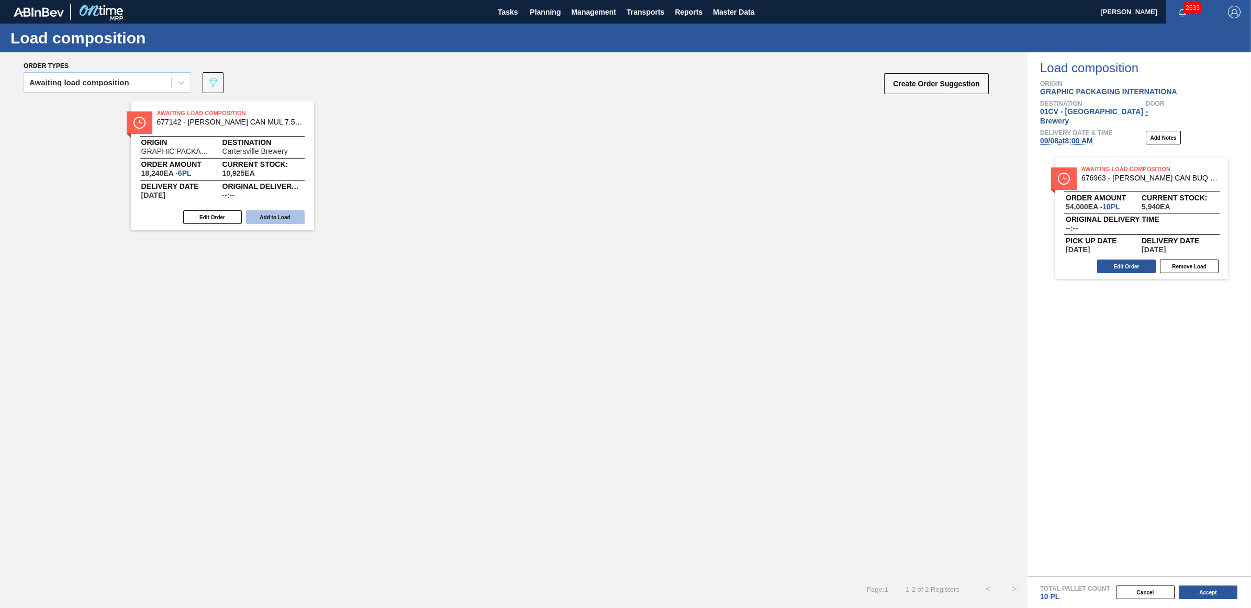
click at [276, 217] on button "Add to Load" at bounding box center [275, 217] width 59 height 14
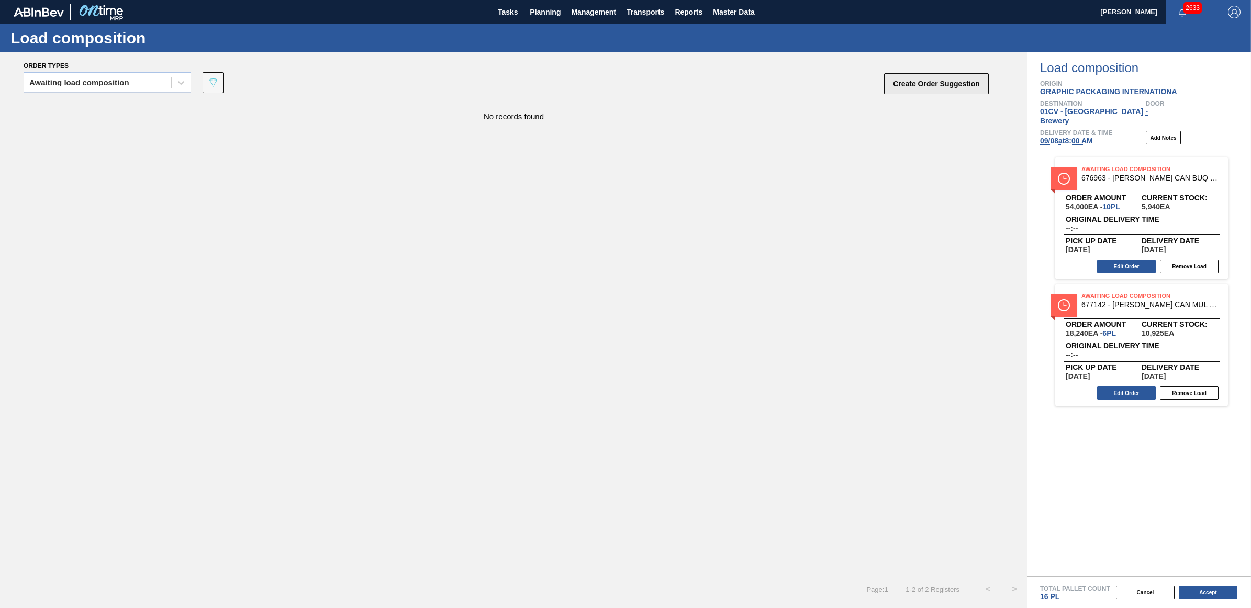
click at [930, 92] on button "Create Order Suggestion" at bounding box center [936, 83] width 105 height 21
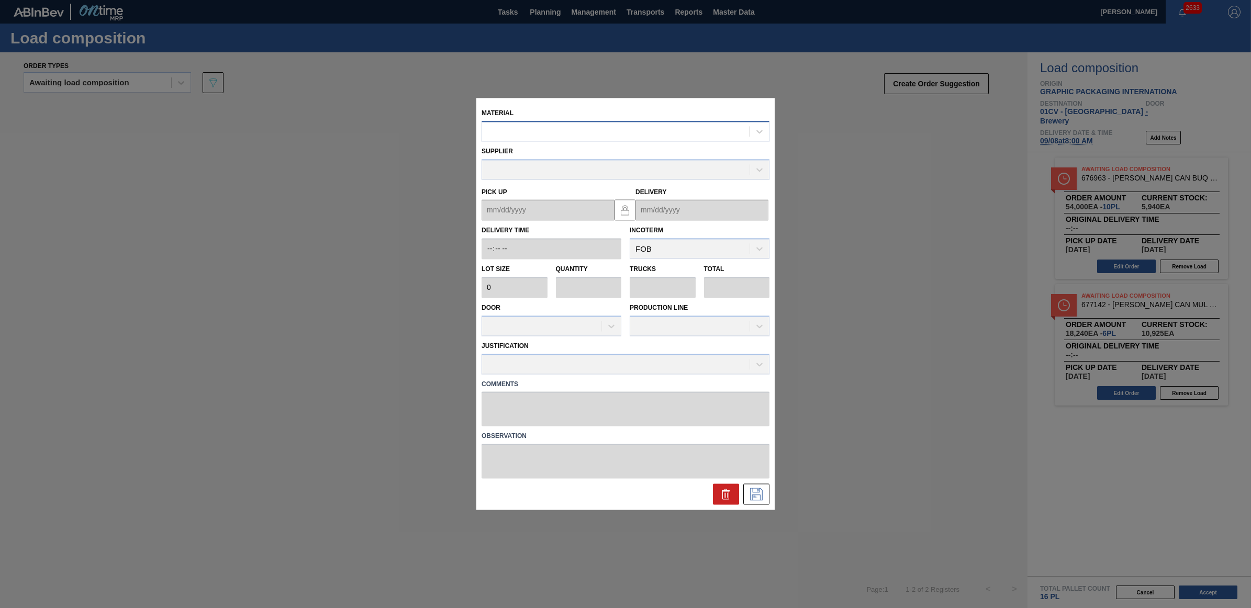
click at [543, 135] on div at bounding box center [616, 131] width 268 height 15
type input "780005"
type input "24,000"
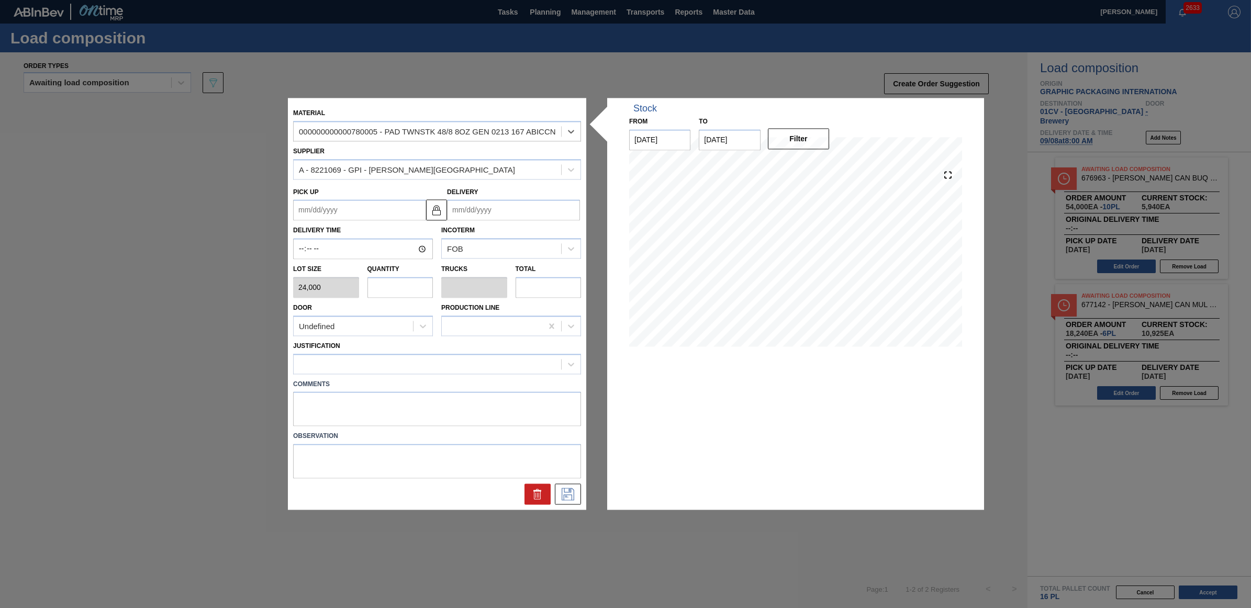
click at [389, 288] on input "text" at bounding box center [401, 287] width 66 height 21
type input "1"
type input "0.042"
type input "24,000"
type input "1"
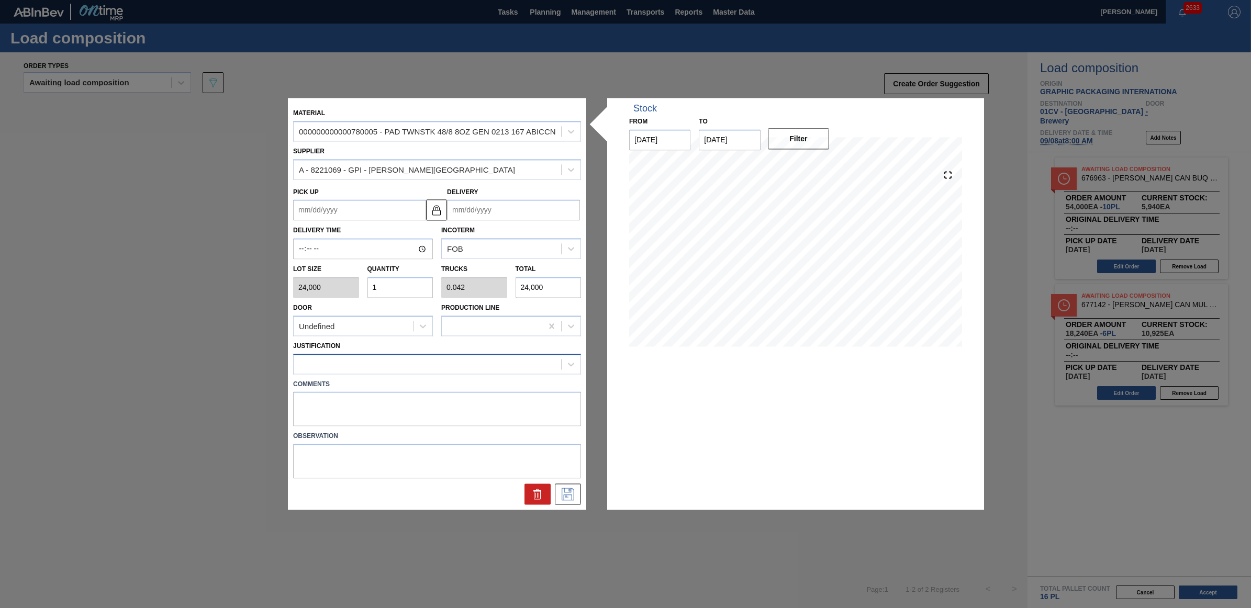
click at [337, 361] on div at bounding box center [428, 364] width 268 height 15
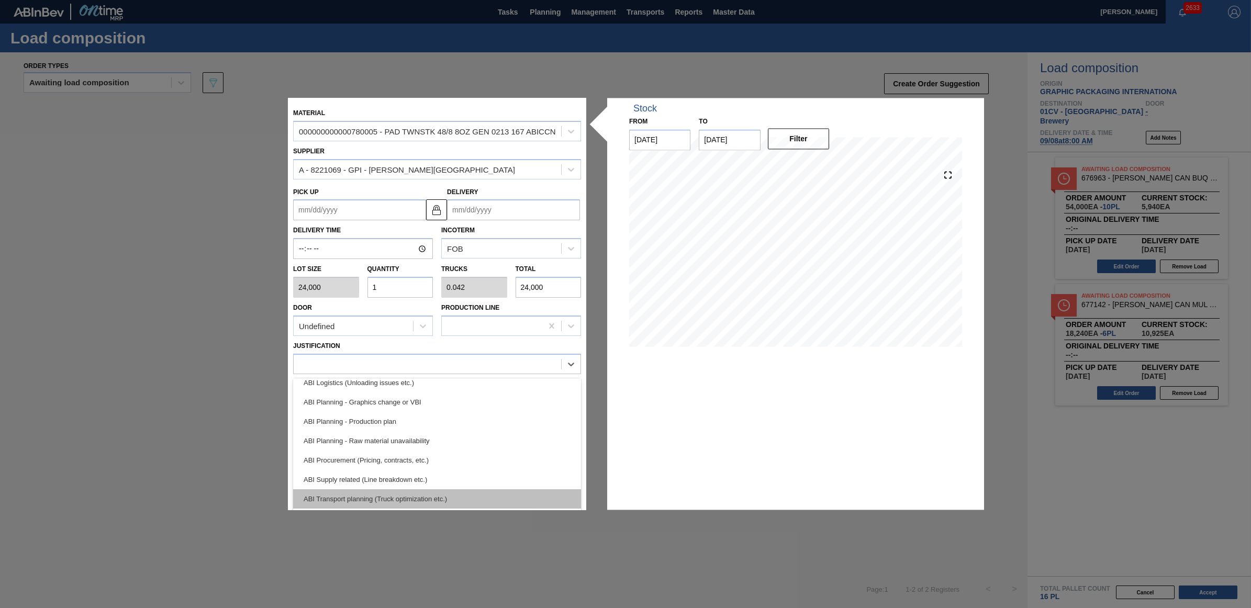
click at [413, 500] on div "ABI Transport planning (Truck optimization etc.)" at bounding box center [437, 499] width 288 height 19
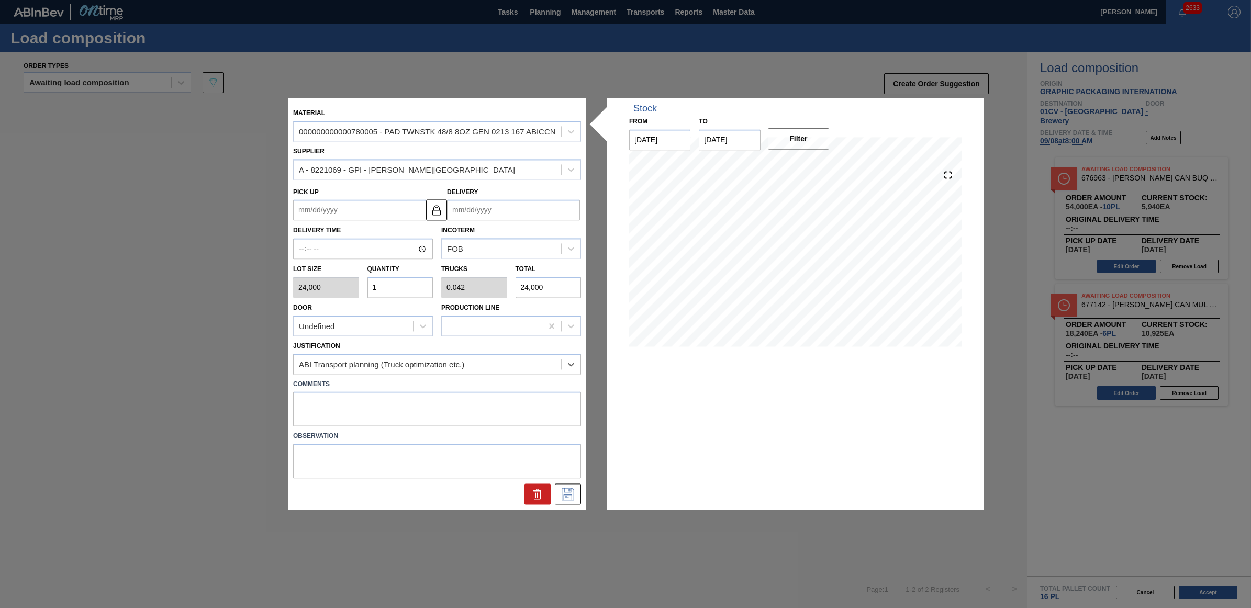
click at [514, 210] on input "Delivery" at bounding box center [513, 210] width 133 height 21
click at [474, 287] on div "8" at bounding box center [477, 286] width 14 height 14
type up "[DATE]"
type input "[DATE]"
click at [570, 493] on icon at bounding box center [568, 495] width 17 height 13
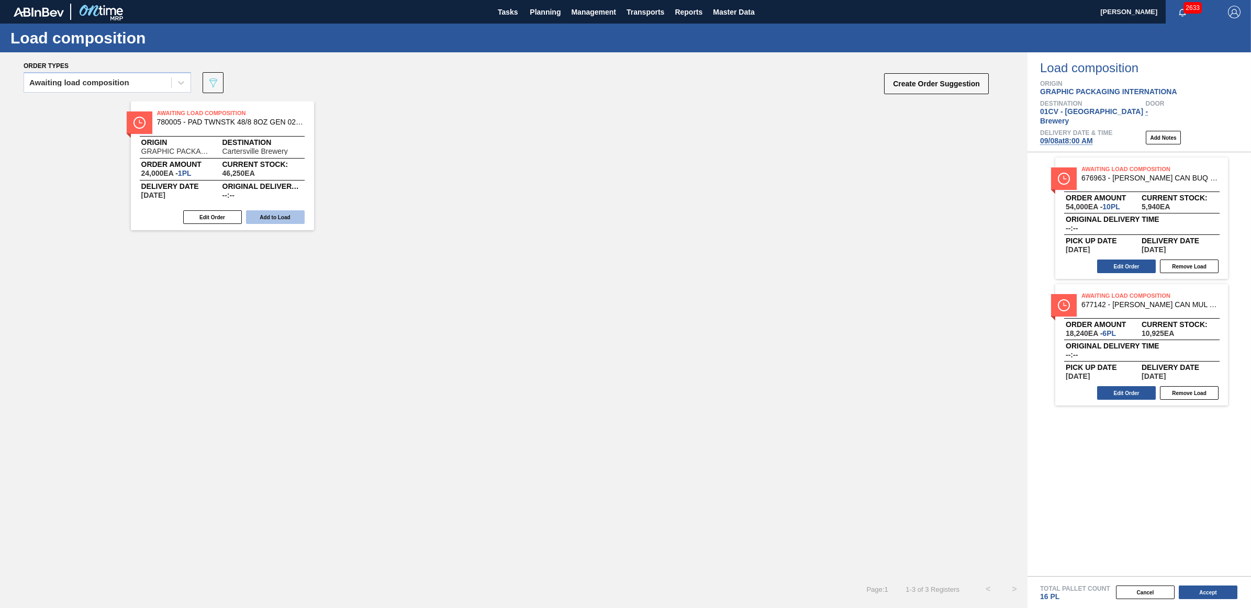
click at [278, 213] on button "Add to Load" at bounding box center [275, 217] width 59 height 14
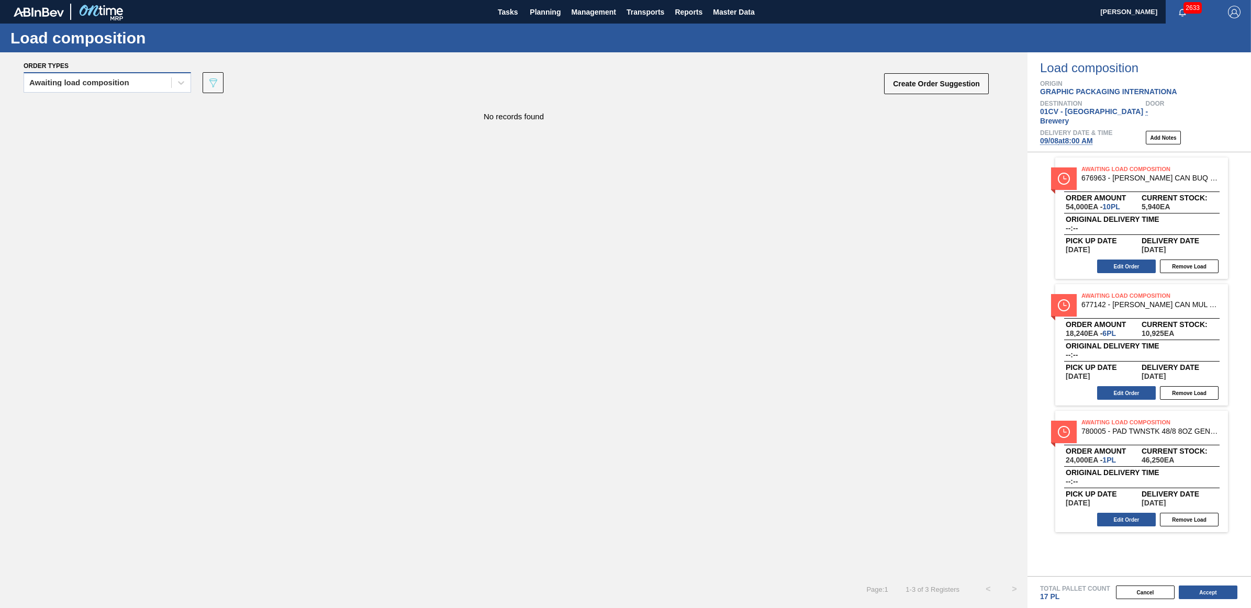
click at [82, 87] on div "Awaiting load composition" at bounding box center [97, 82] width 147 height 15
click at [69, 106] on div "Awaiting load composition" at bounding box center [108, 108] width 168 height 19
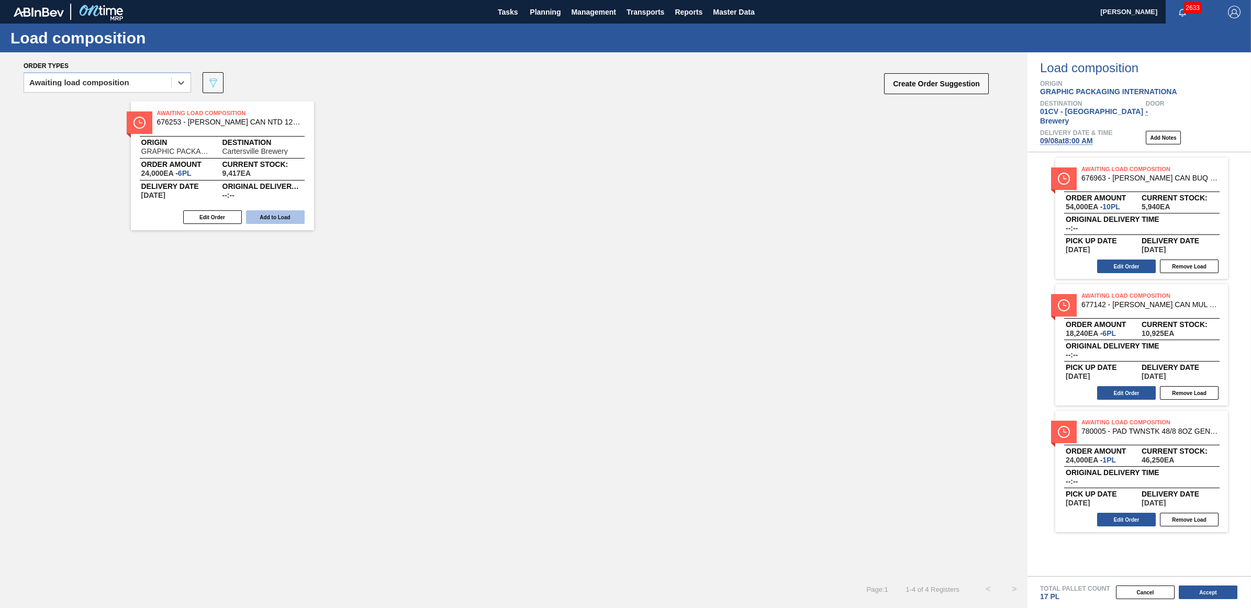
click at [275, 214] on button "Add to Load" at bounding box center [275, 217] width 59 height 14
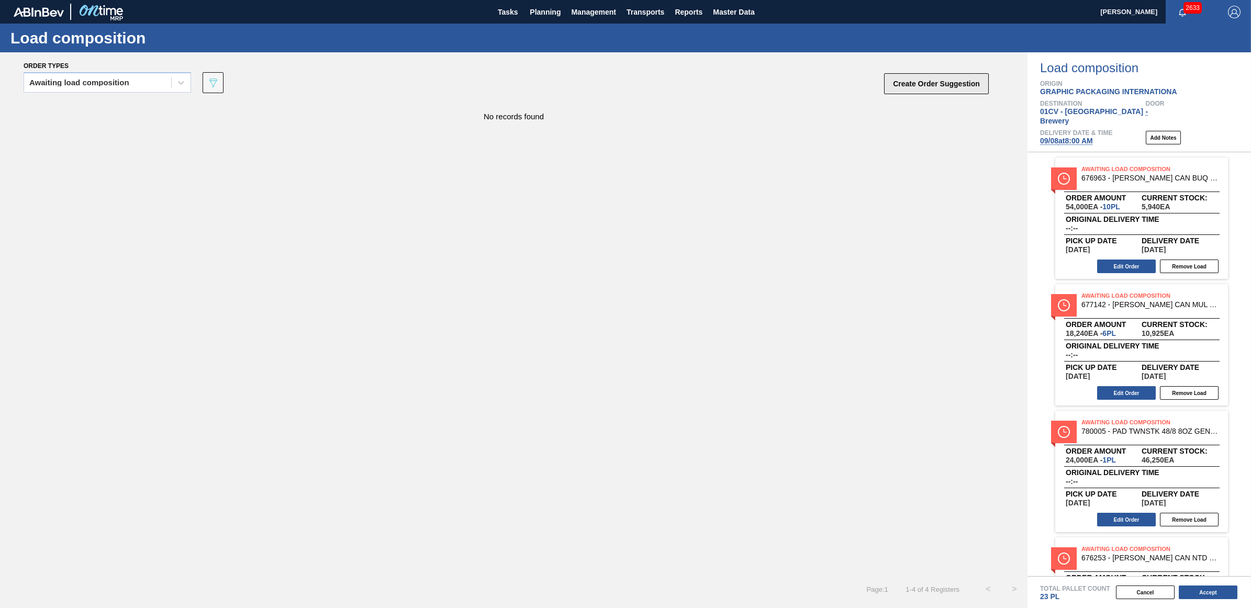
click at [907, 87] on button "Create Order Suggestion" at bounding box center [936, 83] width 105 height 21
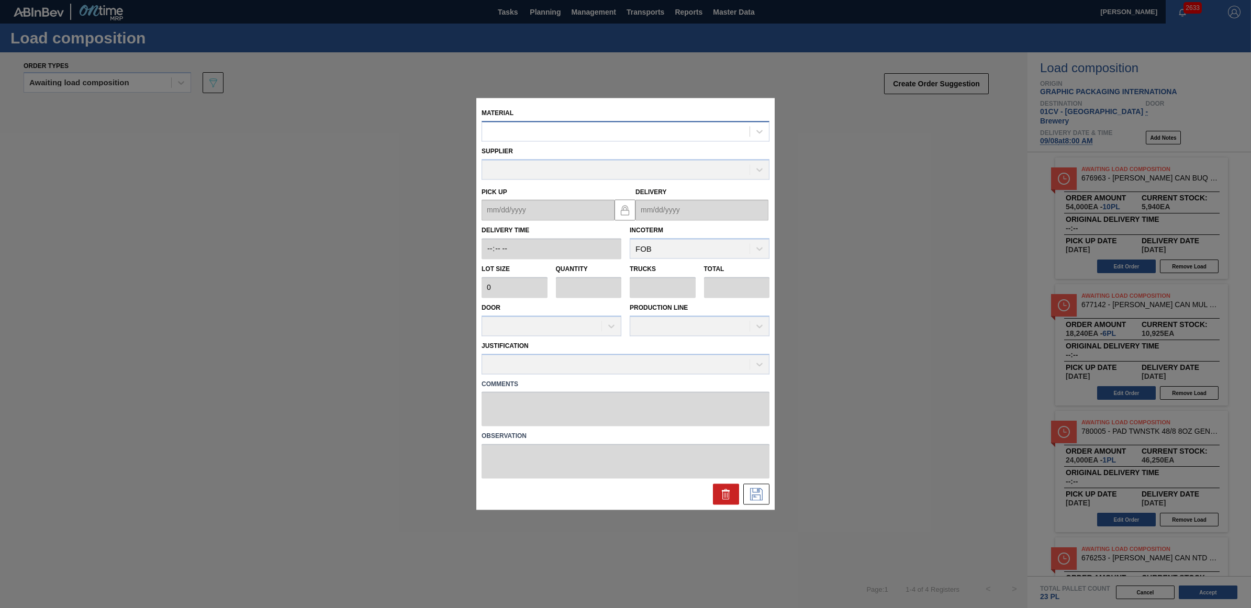
click at [537, 134] on div at bounding box center [616, 131] width 268 height 15
type input "683838"
type input "3,520"
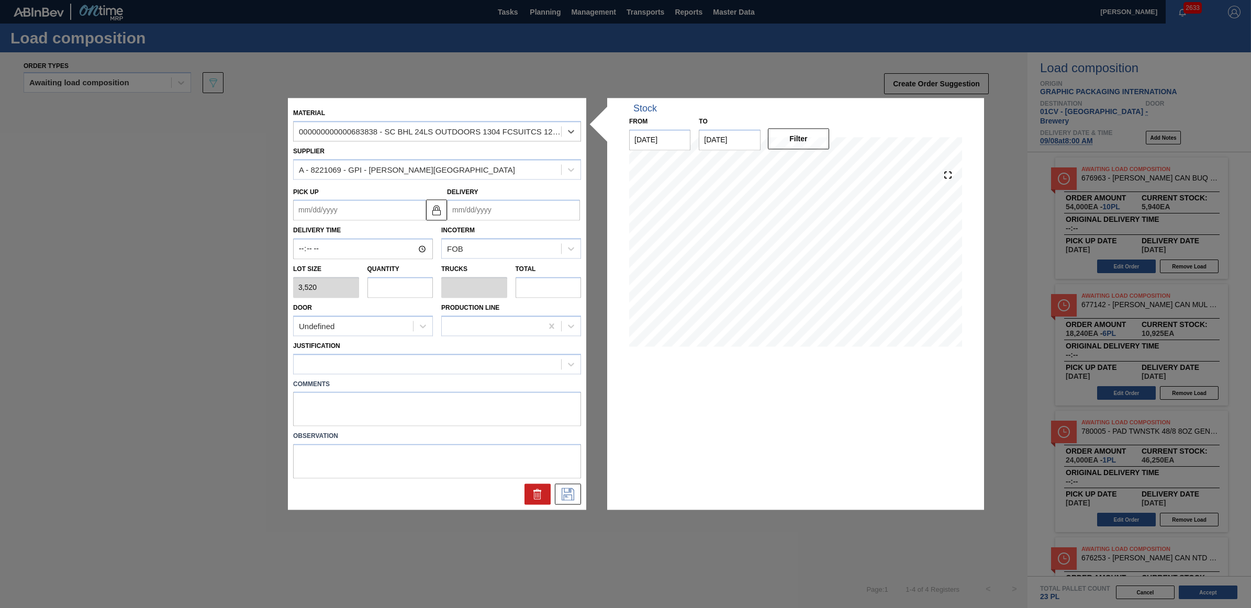
click at [395, 283] on input "text" at bounding box center [401, 287] width 66 height 21
type input "1"
type input "0.038"
type input "3,520"
type input "1"
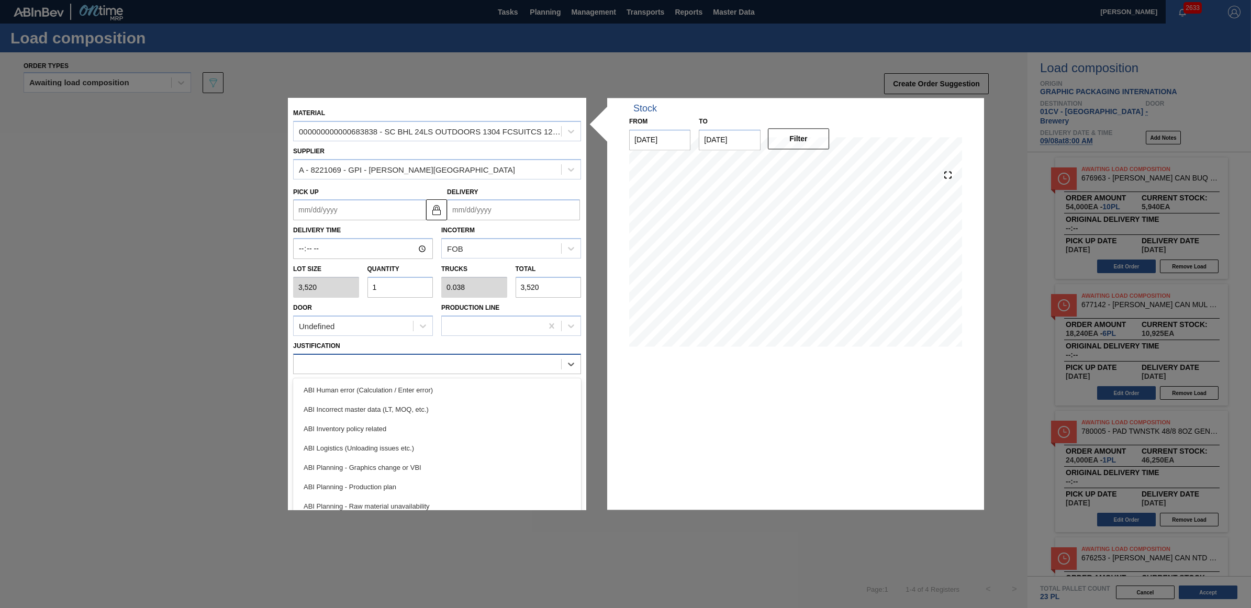
click at [371, 359] on div at bounding box center [428, 364] width 268 height 15
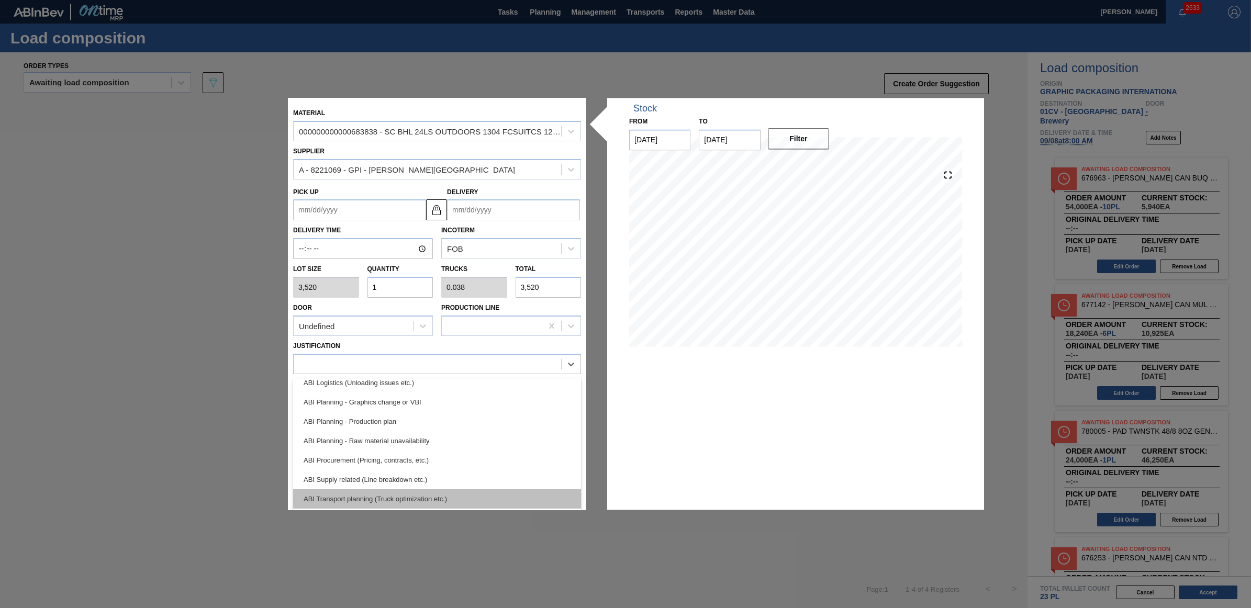
click at [413, 494] on div "ABI Transport planning (Truck optimization etc.)" at bounding box center [437, 499] width 288 height 19
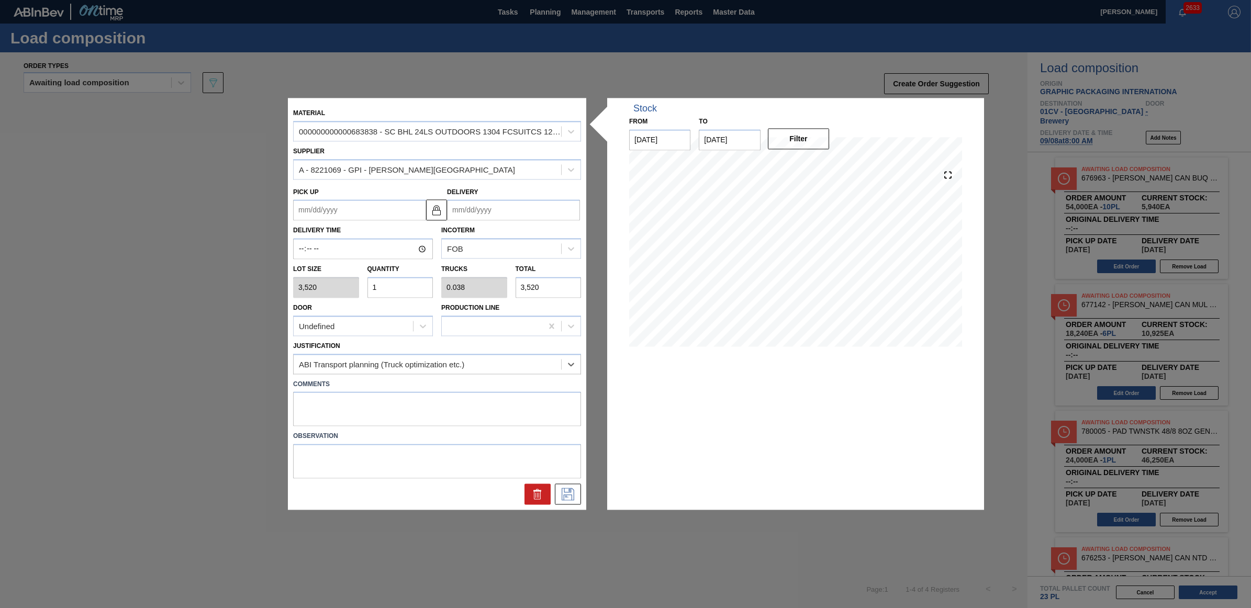
click at [513, 207] on input "Delivery" at bounding box center [513, 210] width 133 height 21
click at [532, 299] on div "18" at bounding box center [527, 303] width 14 height 14
type up "[DATE]"
type input "[DATE]"
click at [482, 201] on input "[DATE]" at bounding box center [513, 210] width 133 height 21
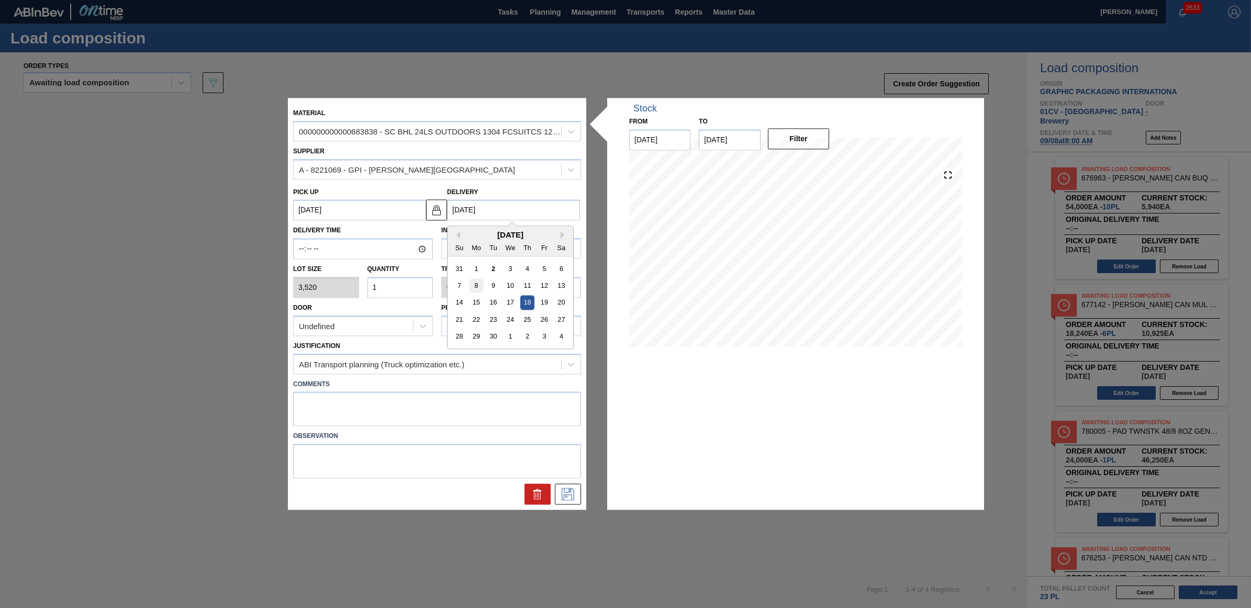
click at [480, 283] on div "8" at bounding box center [477, 286] width 14 height 14
type up "[DATE]"
type input "[DATE]"
click at [569, 495] on icon at bounding box center [568, 495] width 13 height 13
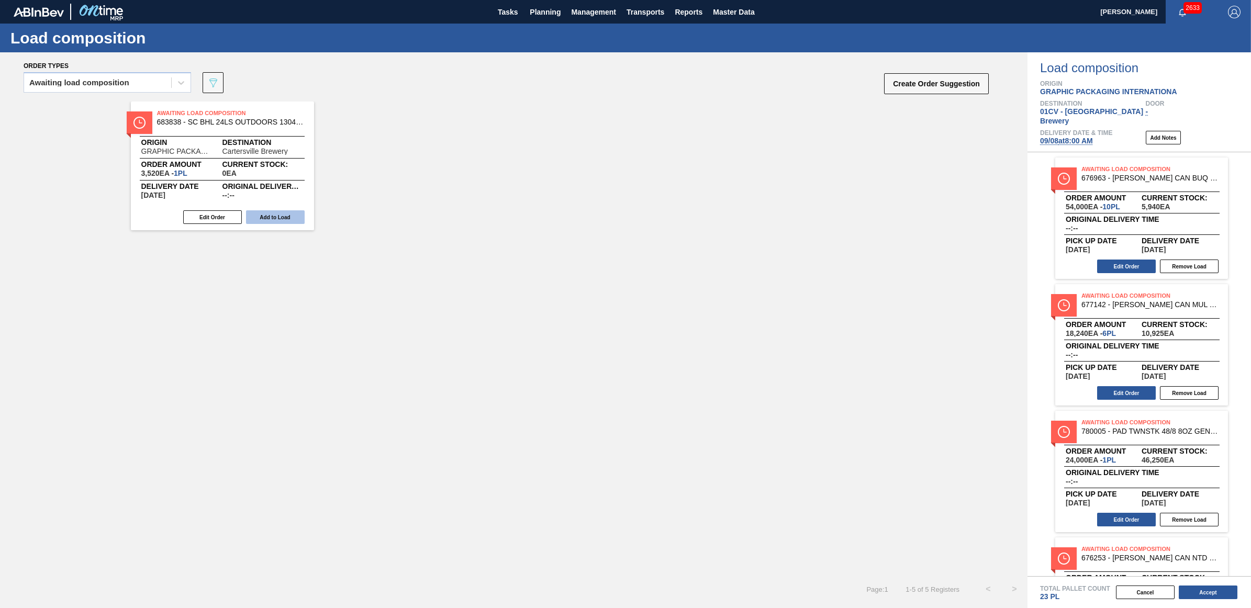
click at [263, 215] on button "Add to Load" at bounding box center [275, 217] width 59 height 14
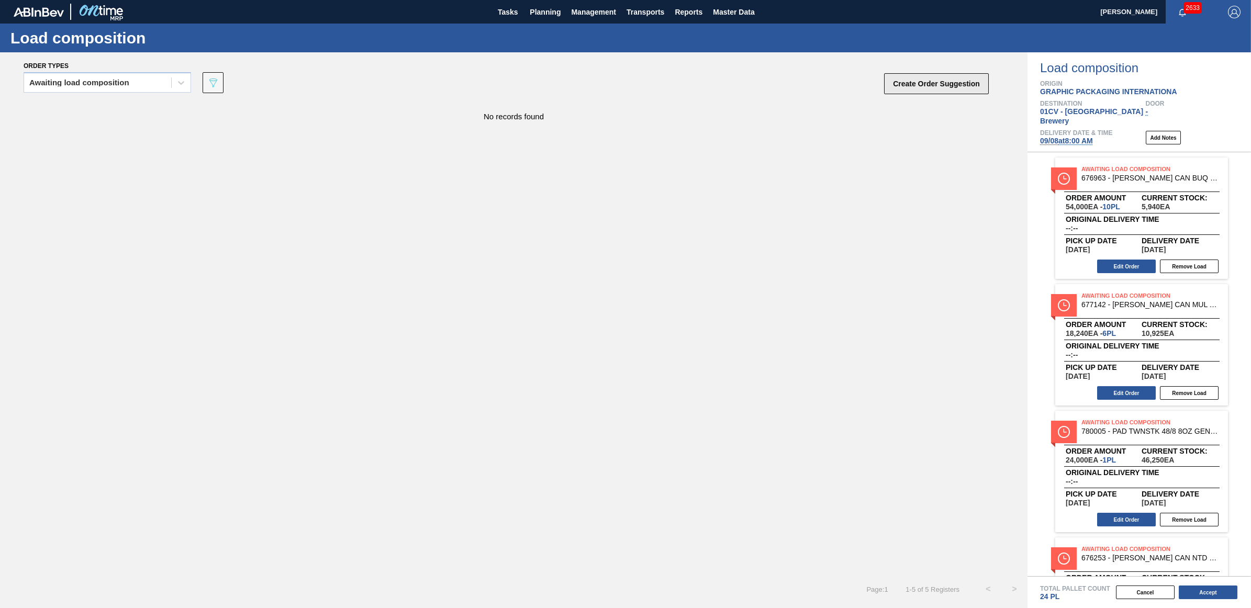
click at [938, 87] on button "Create Order Suggestion" at bounding box center [936, 83] width 105 height 21
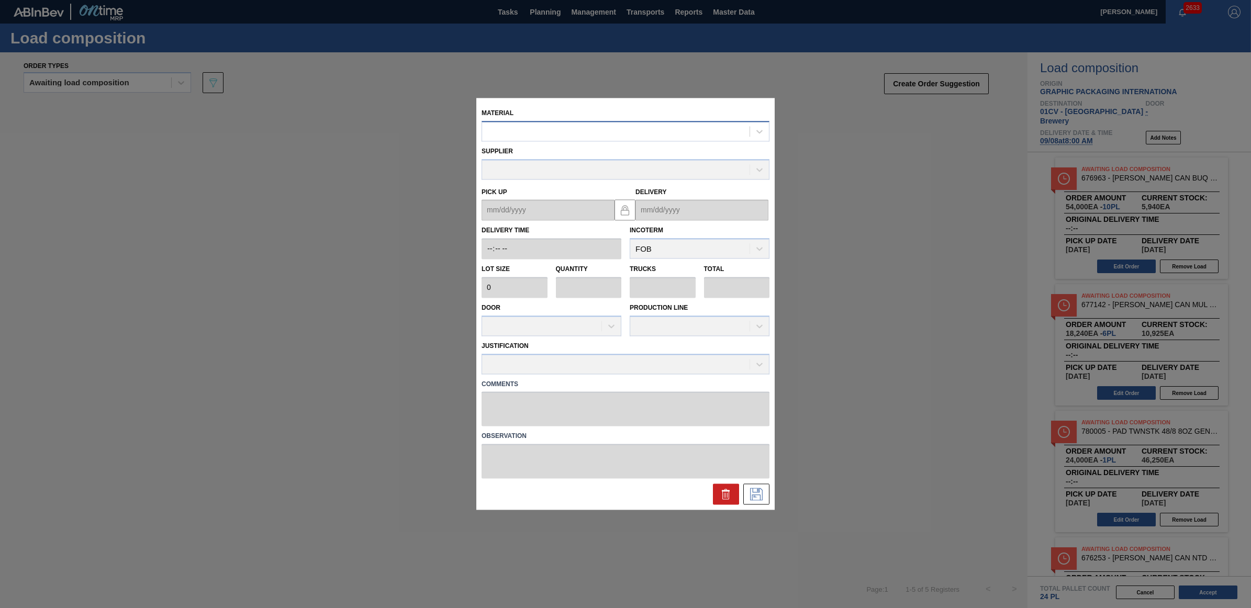
click at [669, 136] on div at bounding box center [616, 131] width 268 height 15
type input "683462"
type input "3,520"
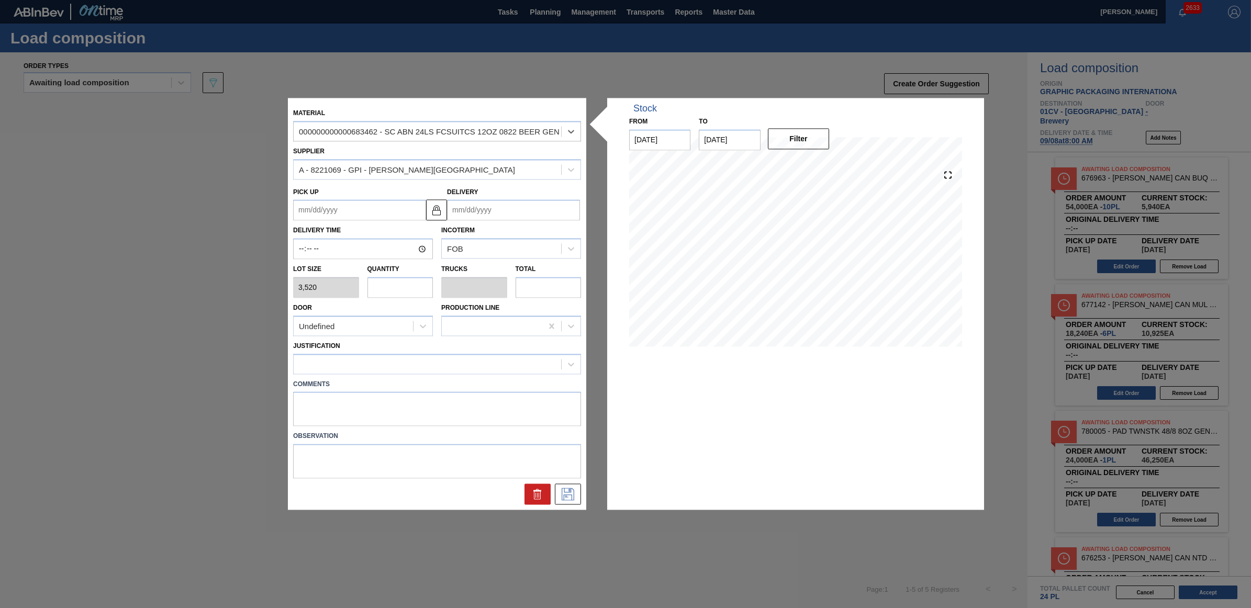
click at [398, 284] on input "text" at bounding box center [401, 287] width 66 height 21
type input "2"
type input "0.077"
type input "7,040"
type input "2"
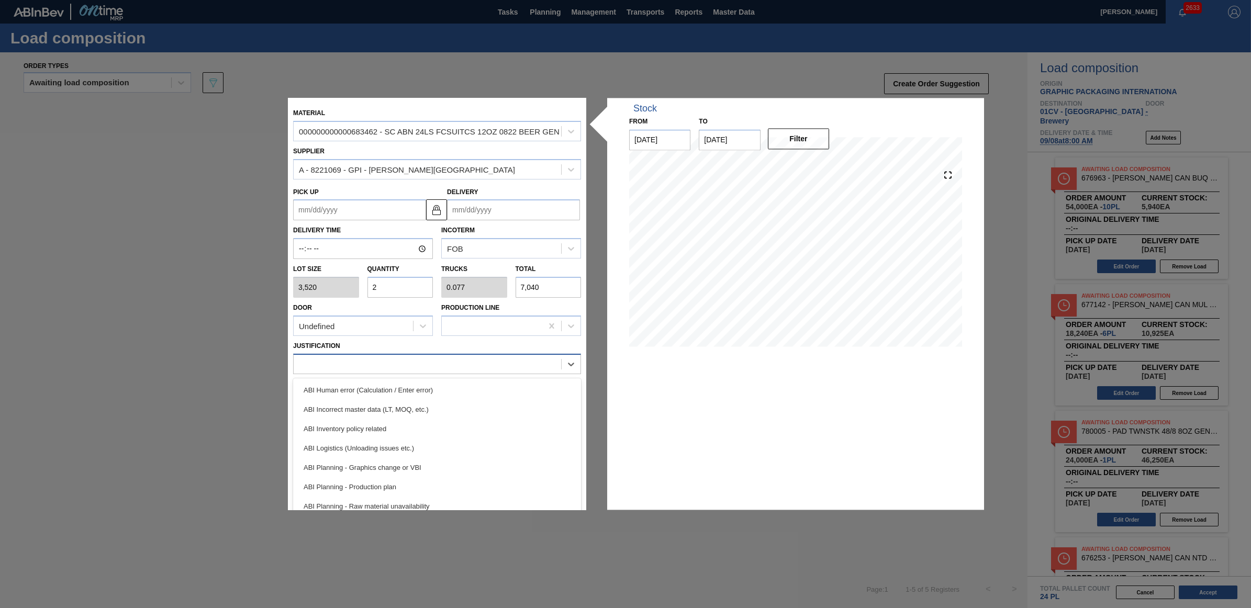
click at [421, 372] on div at bounding box center [437, 364] width 288 height 20
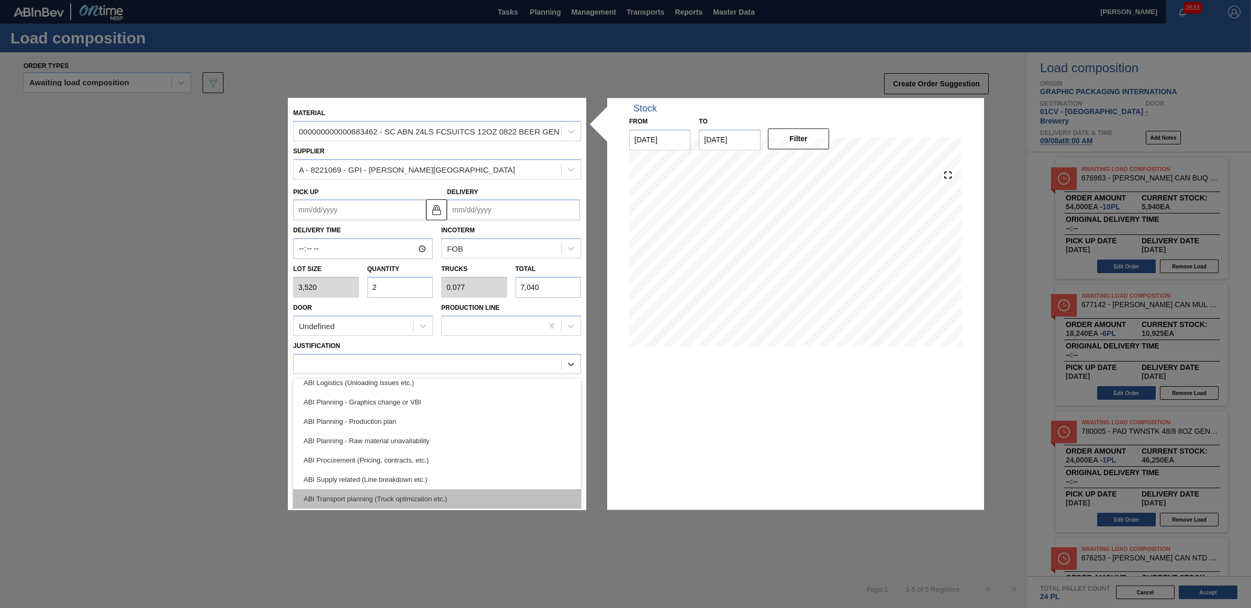
click at [406, 493] on div "ABI Transport planning (Truck optimization etc.)" at bounding box center [437, 499] width 288 height 19
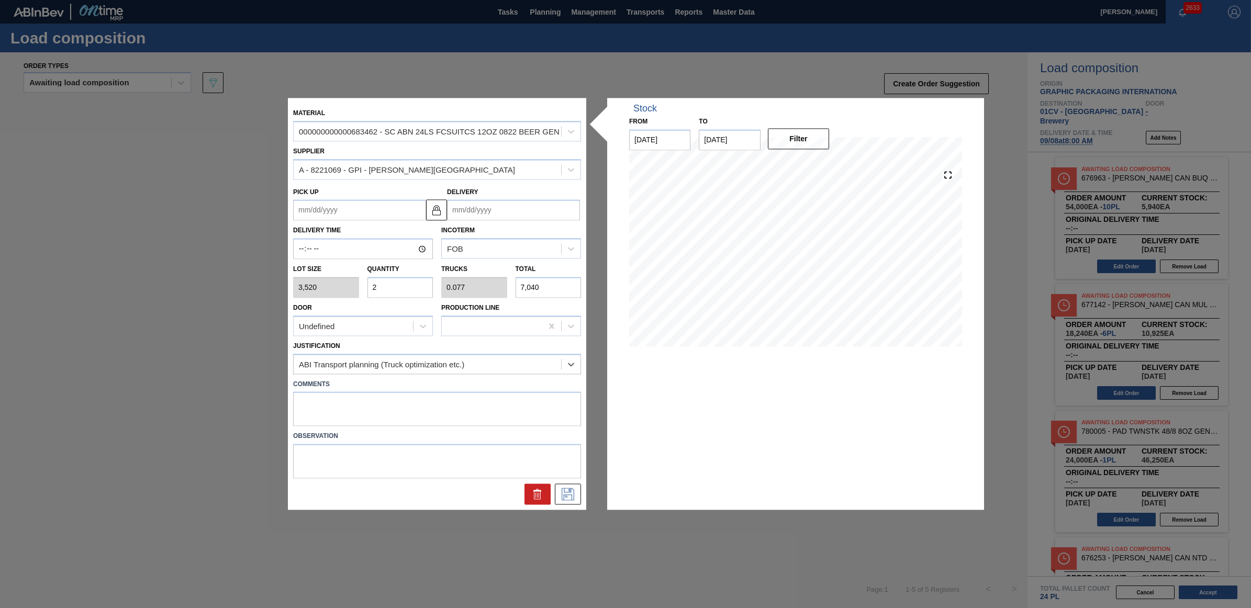
click at [525, 209] on input "Delivery" at bounding box center [513, 210] width 133 height 21
click at [477, 290] on div "8" at bounding box center [477, 286] width 14 height 14
type up "[DATE]"
type input "[DATE]"
click at [574, 489] on icon at bounding box center [568, 495] width 17 height 13
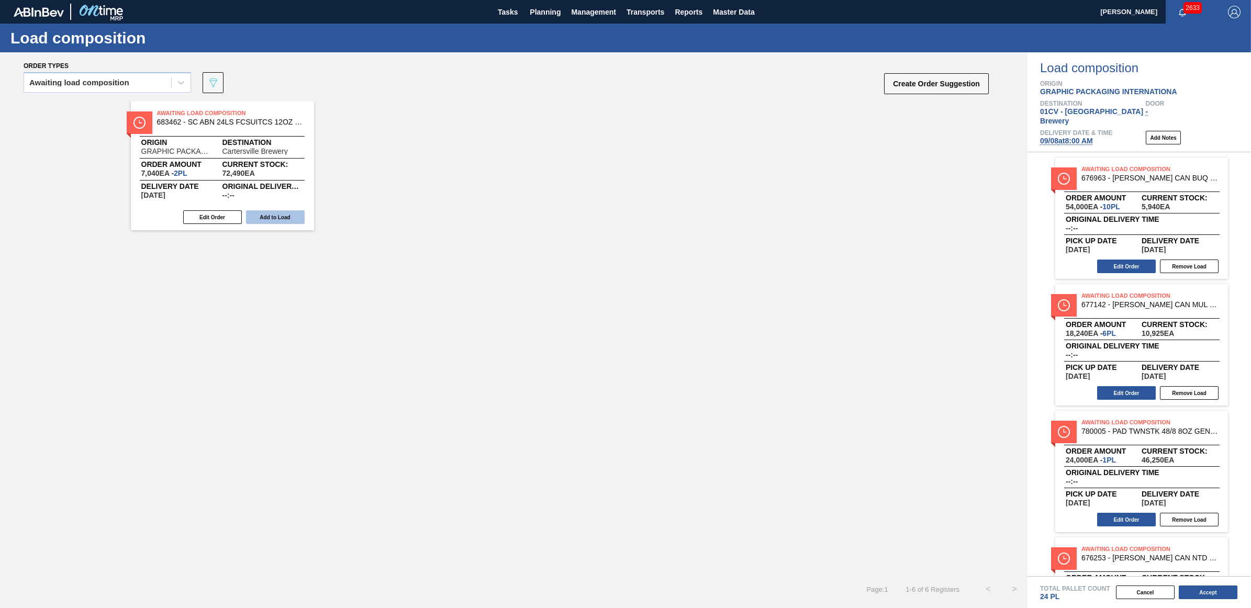
click at [281, 218] on button "Add to Load" at bounding box center [275, 217] width 59 height 14
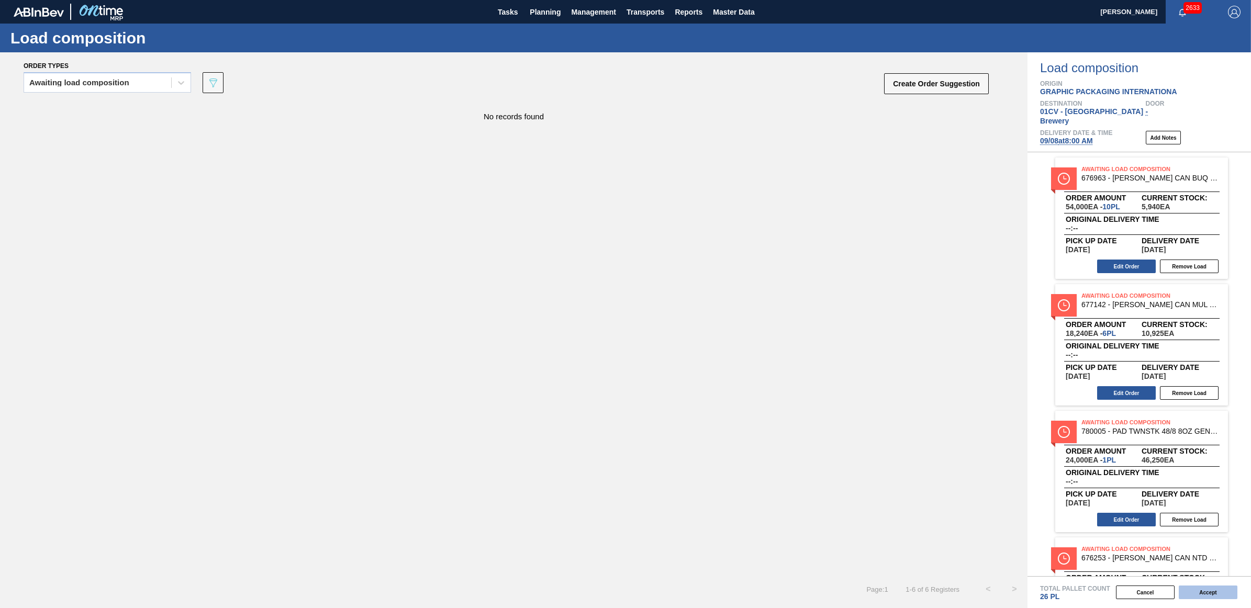
click at [1217, 594] on button "Accept" at bounding box center [1208, 593] width 59 height 14
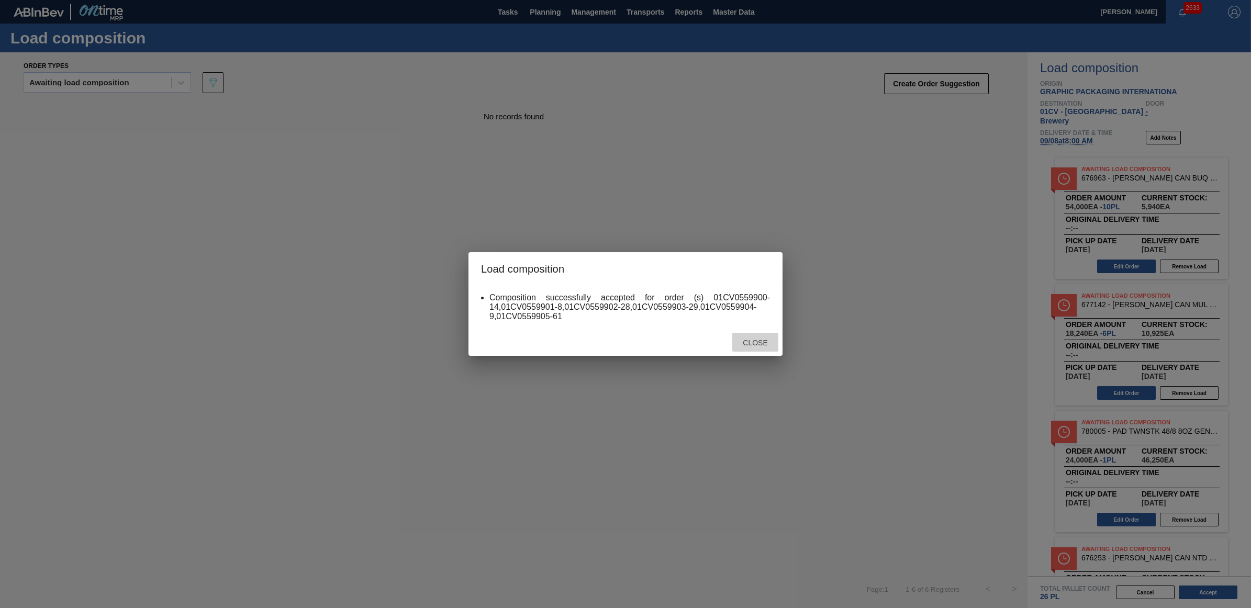
click at [762, 339] on span "Close" at bounding box center [755, 343] width 41 height 8
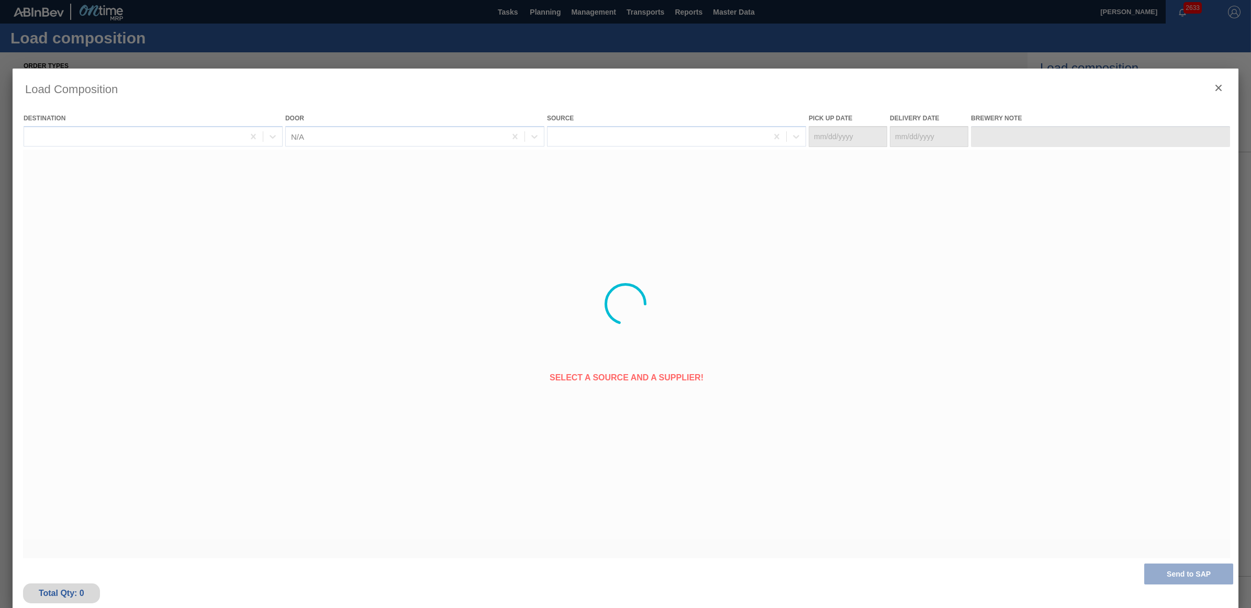
type Date "[DATE]"
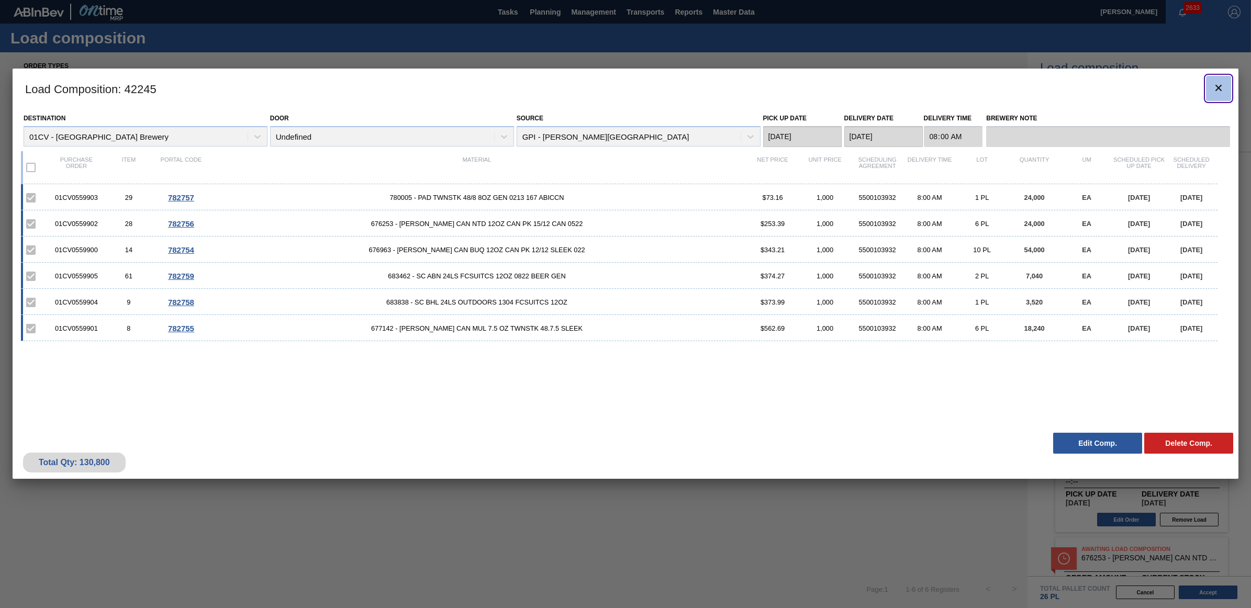
click at [1215, 86] on icon "botão de ícone" at bounding box center [1219, 88] width 13 height 13
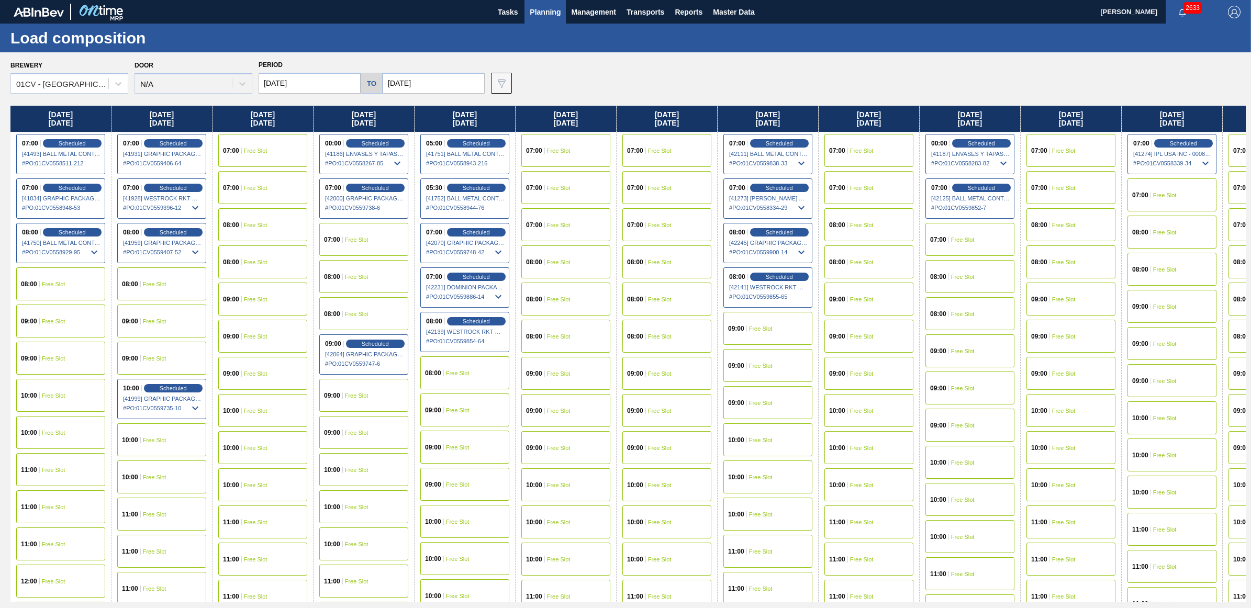
click at [550, 153] on div "07:00 Free Slot" at bounding box center [565, 150] width 89 height 33
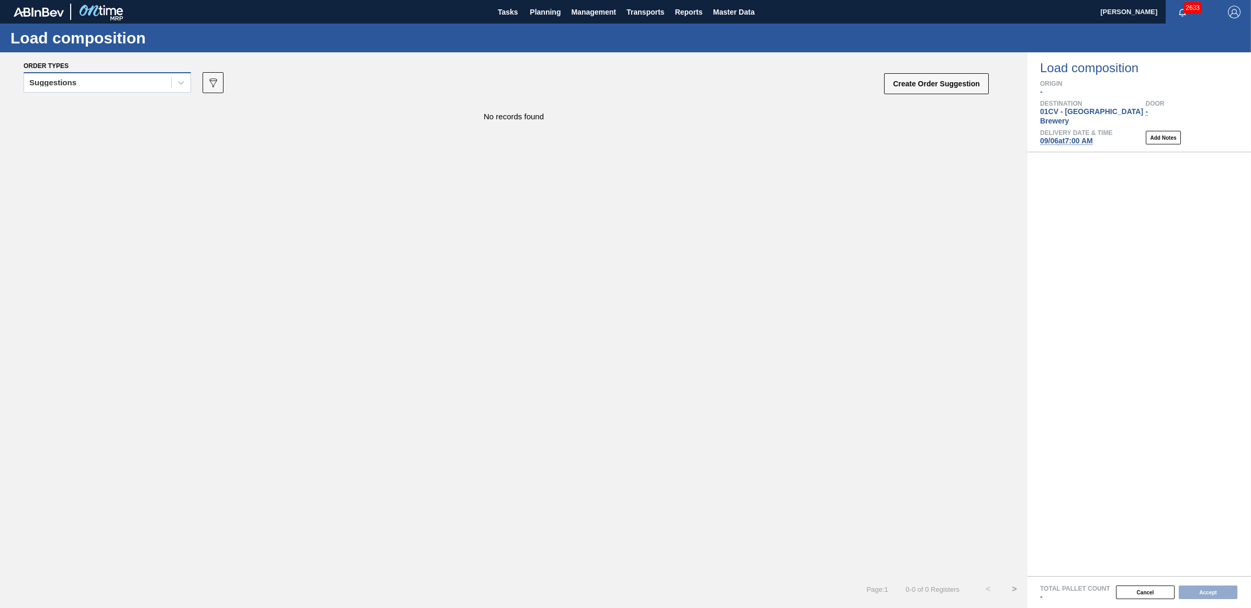
click at [93, 83] on div "Suggestions" at bounding box center [97, 82] width 147 height 15
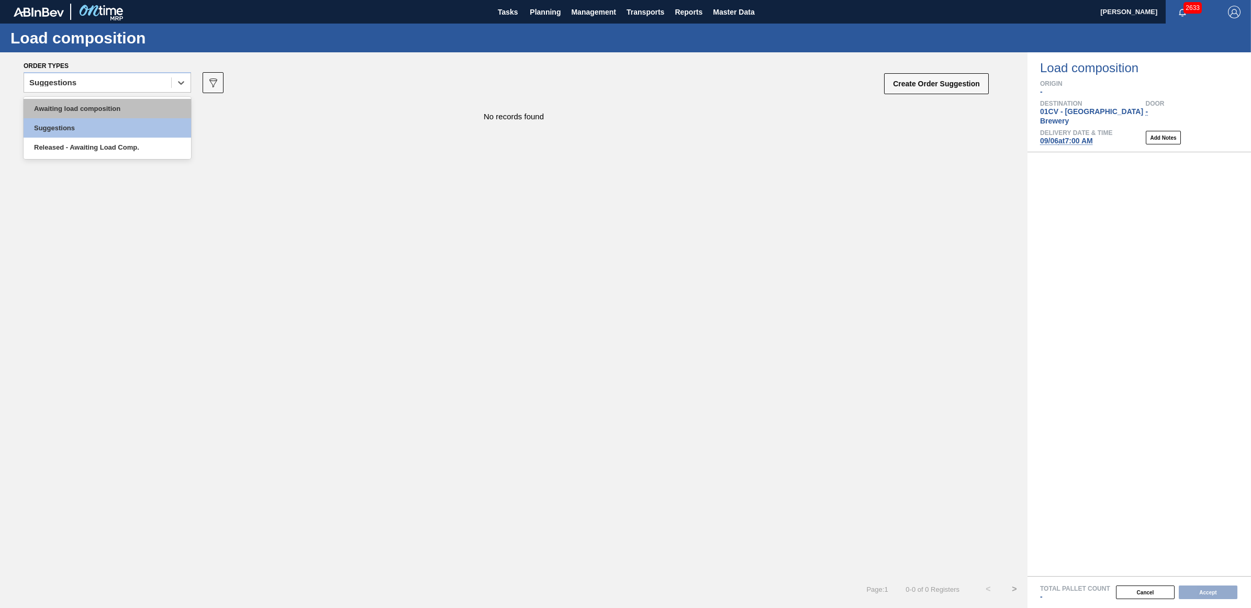
click at [98, 108] on div "Awaiting load composition" at bounding box center [108, 108] width 168 height 19
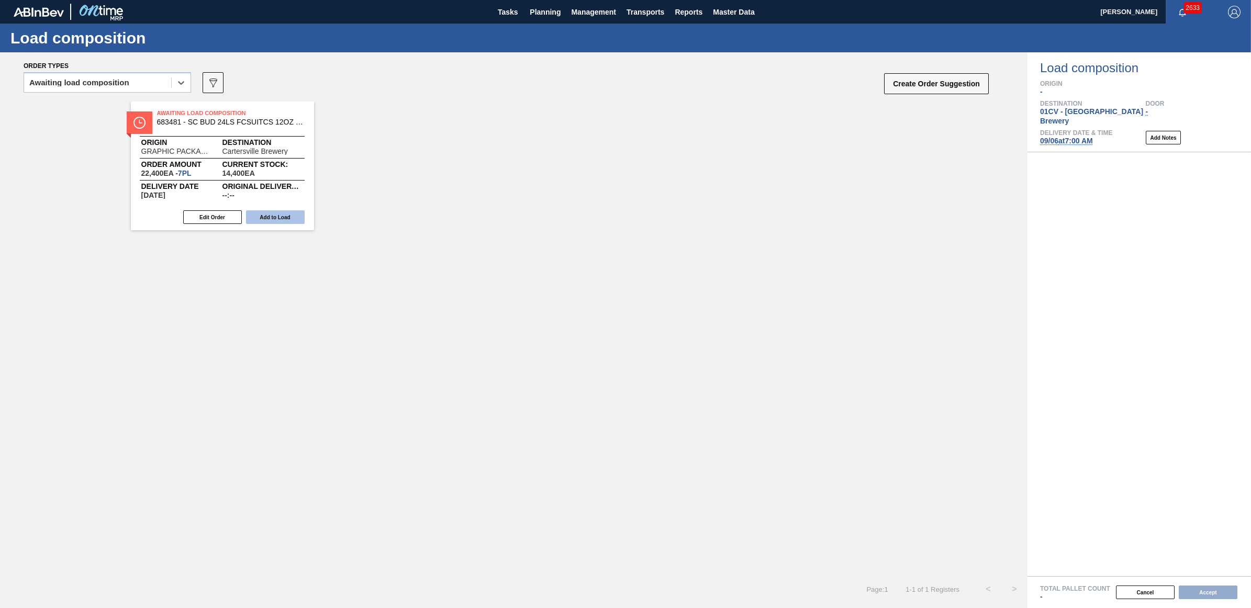
click at [257, 217] on button "Add to Load" at bounding box center [275, 217] width 59 height 14
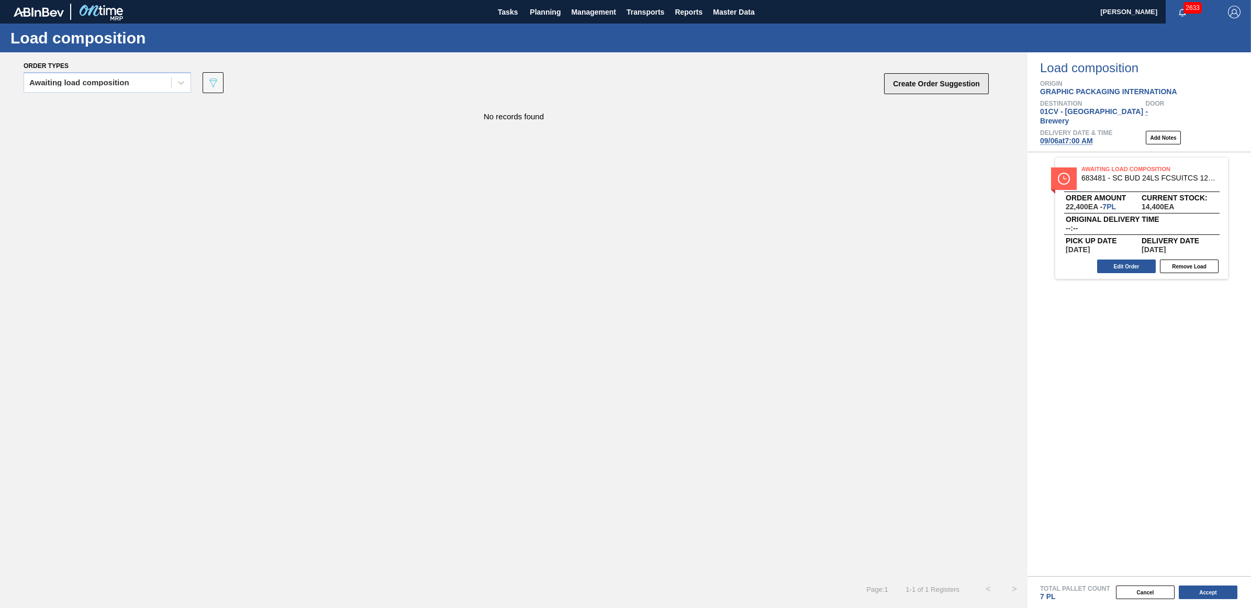
click at [938, 80] on button "Create Order Suggestion" at bounding box center [936, 83] width 105 height 21
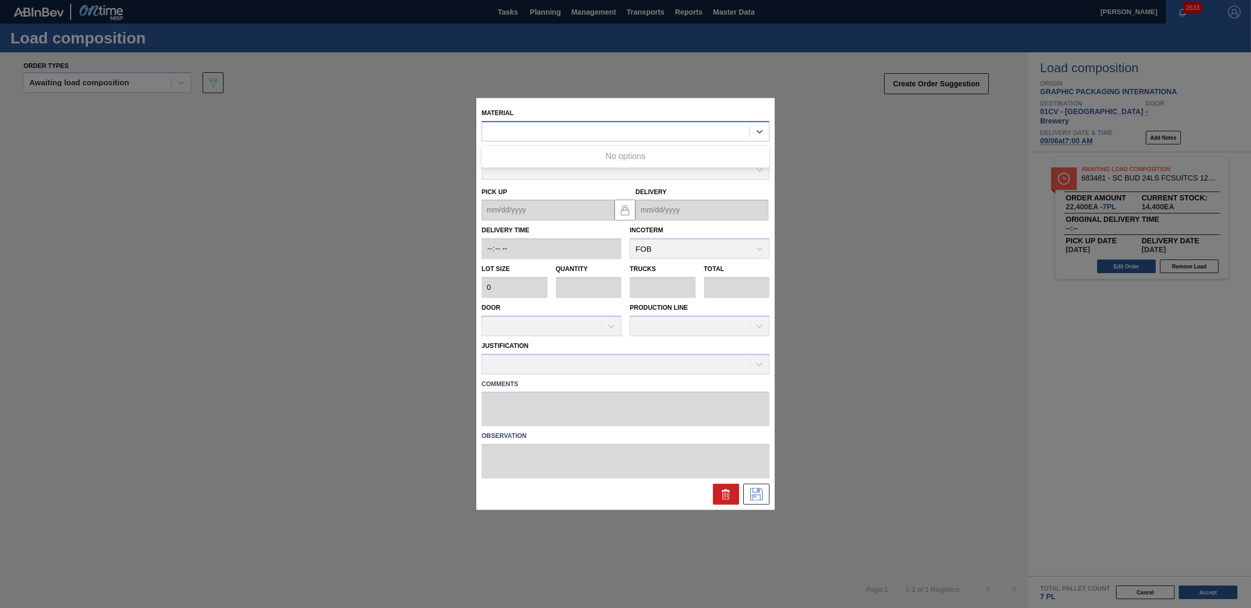
click at [611, 129] on div at bounding box center [616, 131] width 268 height 15
type input "683481"
type input "3,200"
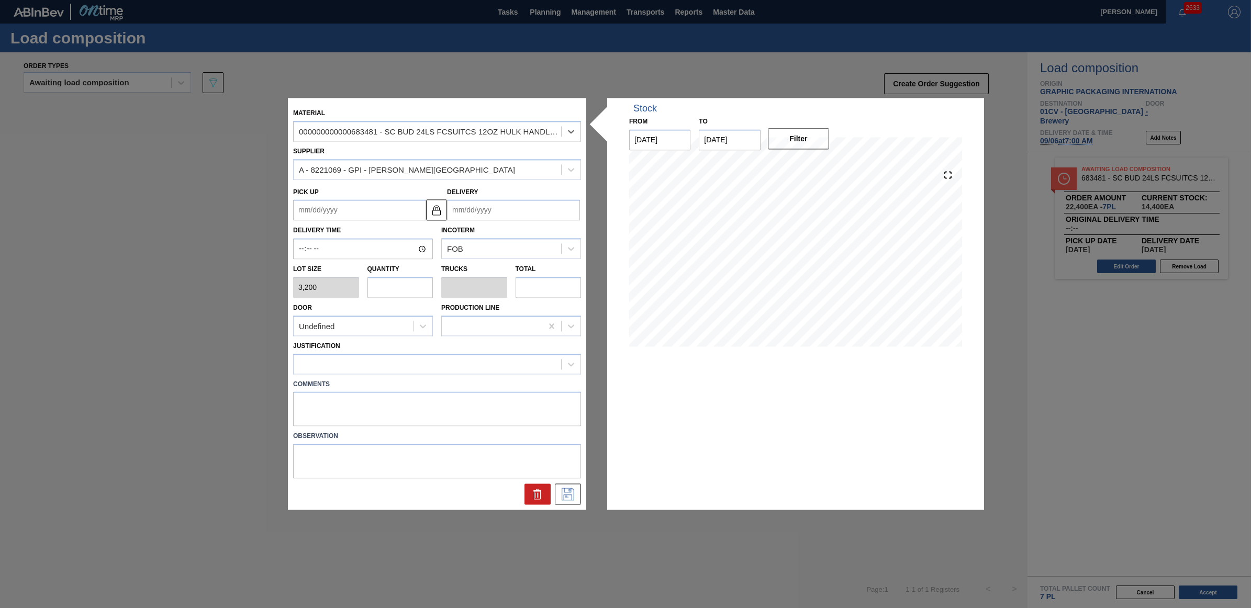
click at [389, 288] on input "text" at bounding box center [401, 287] width 66 height 21
type input "3"
type input "0.115"
type input "9,600"
type input "3"
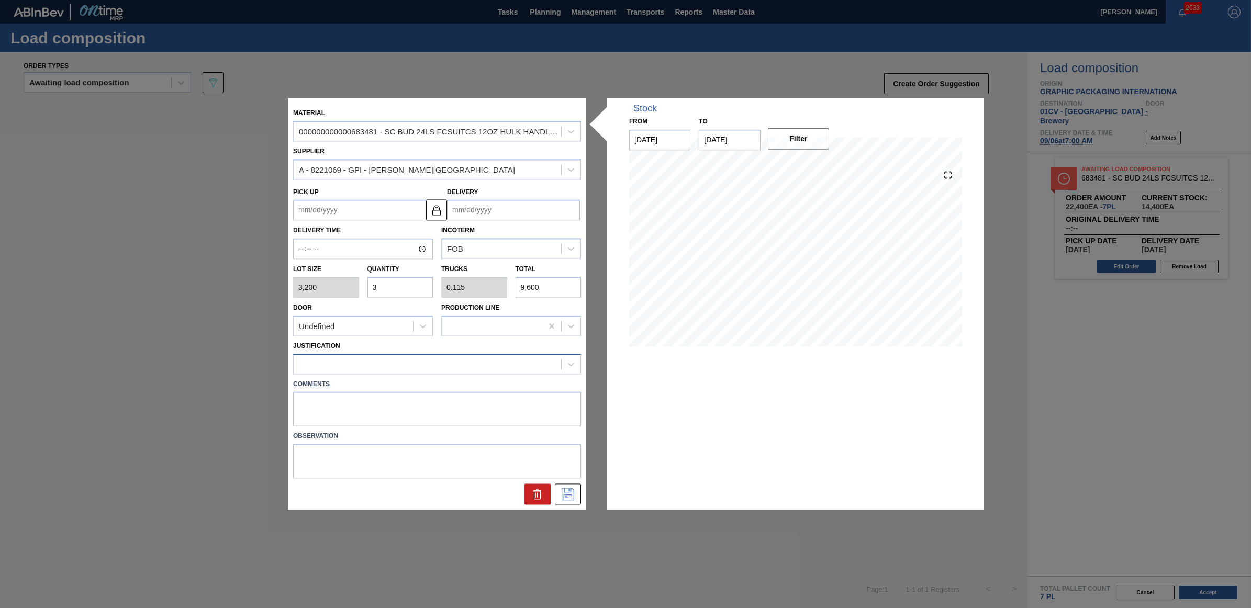
click at [359, 367] on div at bounding box center [428, 364] width 268 height 15
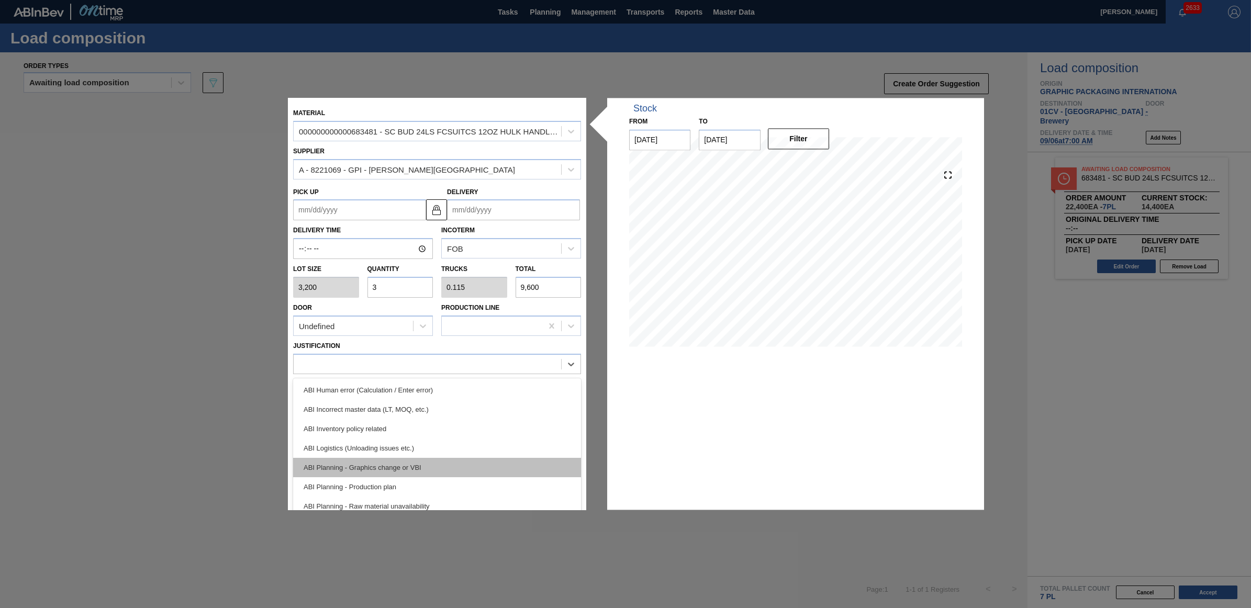
scroll to position [65, 0]
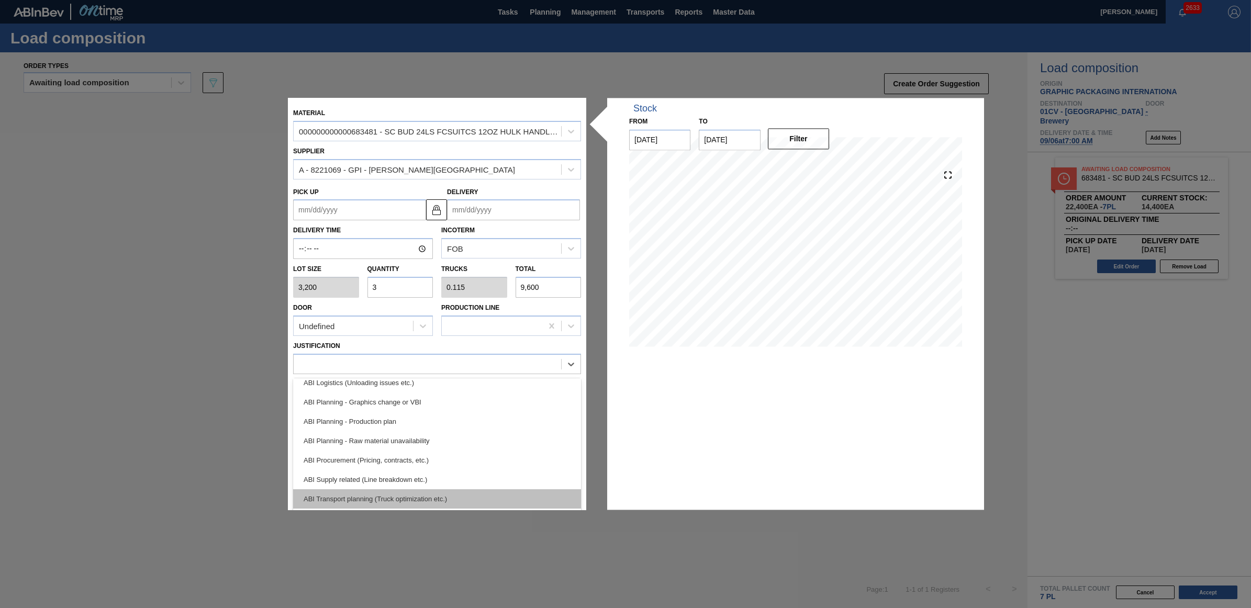
click at [354, 495] on div "ABI Transport planning (Truck optimization etc.)" at bounding box center [437, 499] width 288 height 19
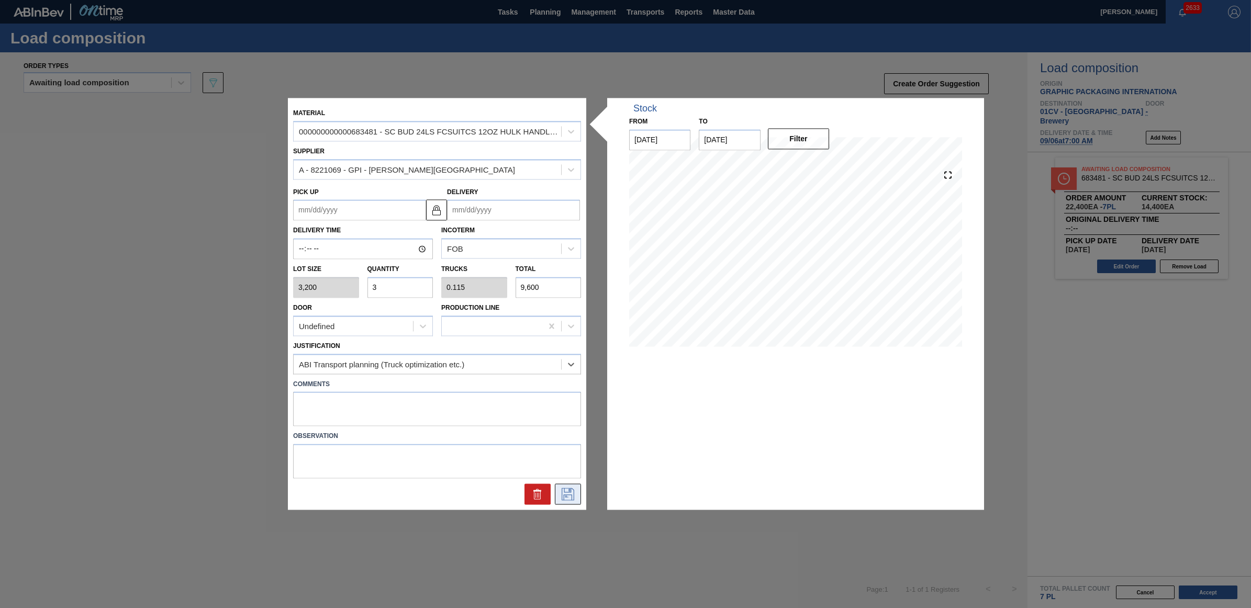
click at [568, 495] on icon at bounding box center [568, 495] width 17 height 13
click at [487, 218] on input "Delivery" at bounding box center [513, 210] width 133 height 21
click at [563, 266] on div "6" at bounding box center [561, 269] width 14 height 14
type up "[DATE]"
type input "[DATE]"
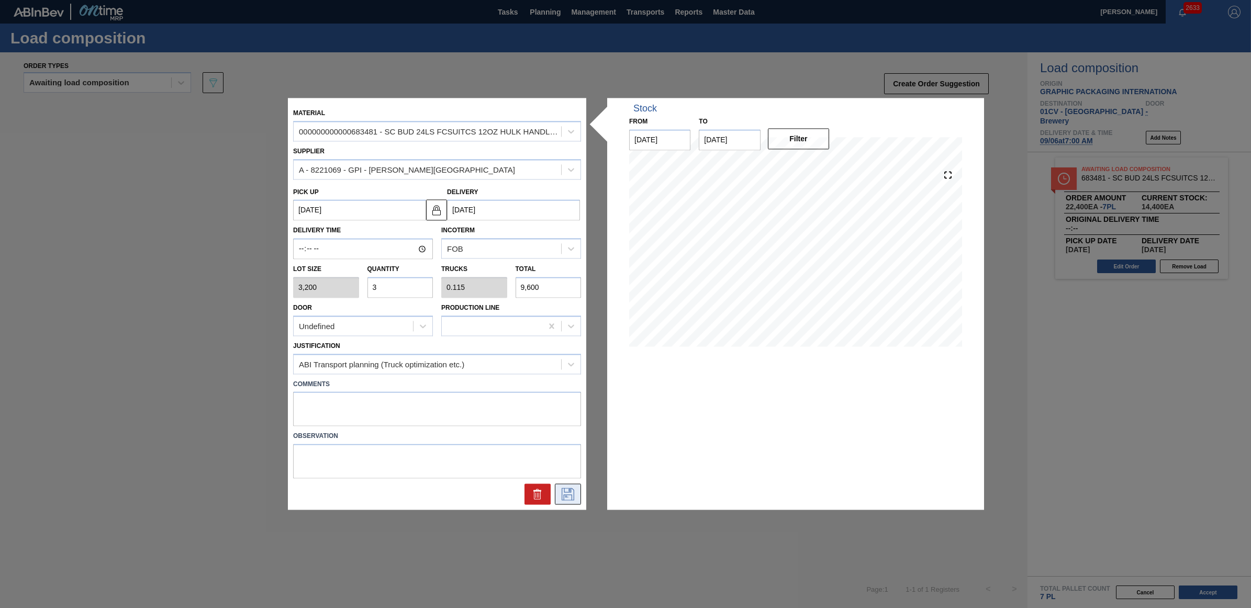
click at [571, 498] on icon at bounding box center [568, 495] width 17 height 13
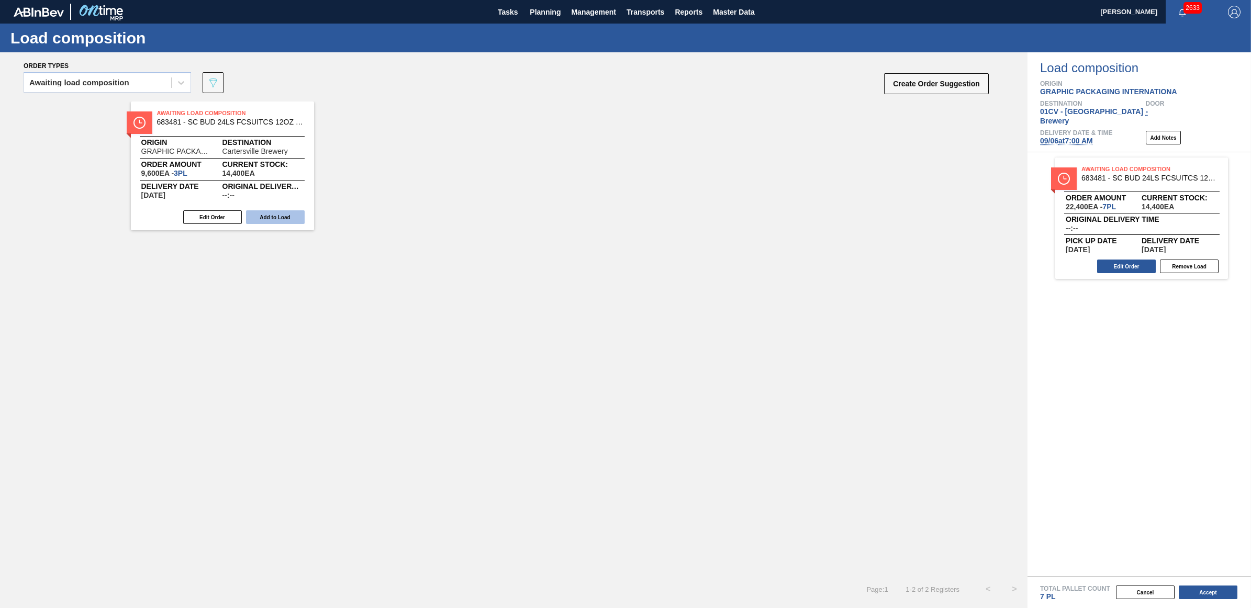
click at [278, 215] on button "Add to Load" at bounding box center [275, 217] width 59 height 14
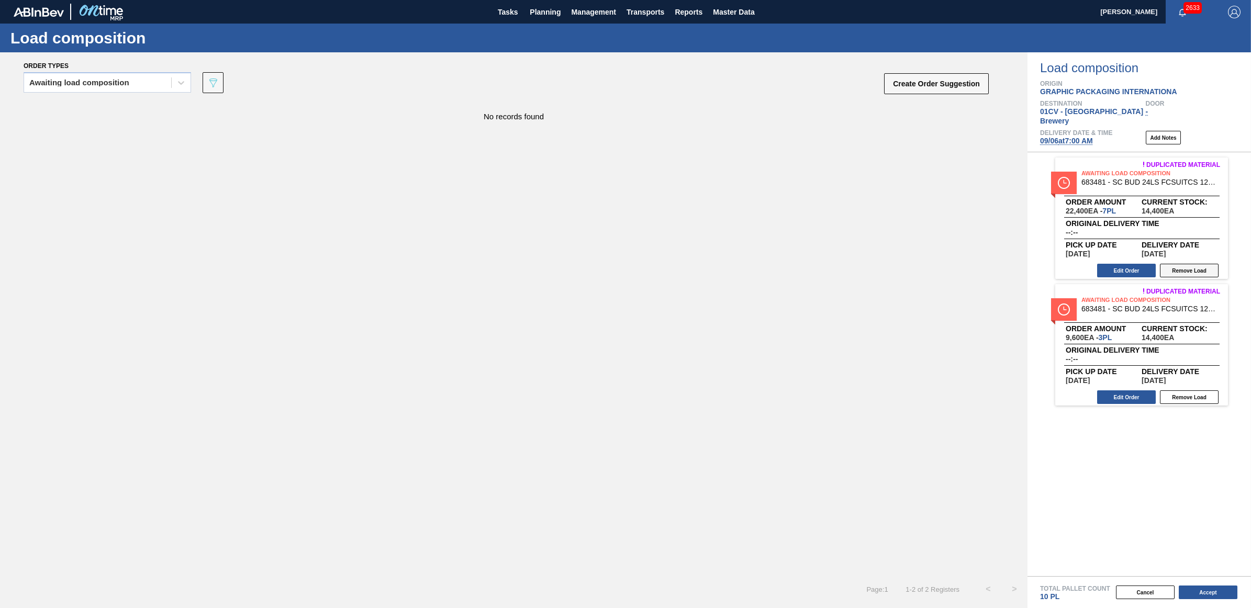
click at [1182, 264] on button "Remove Load" at bounding box center [1189, 271] width 59 height 14
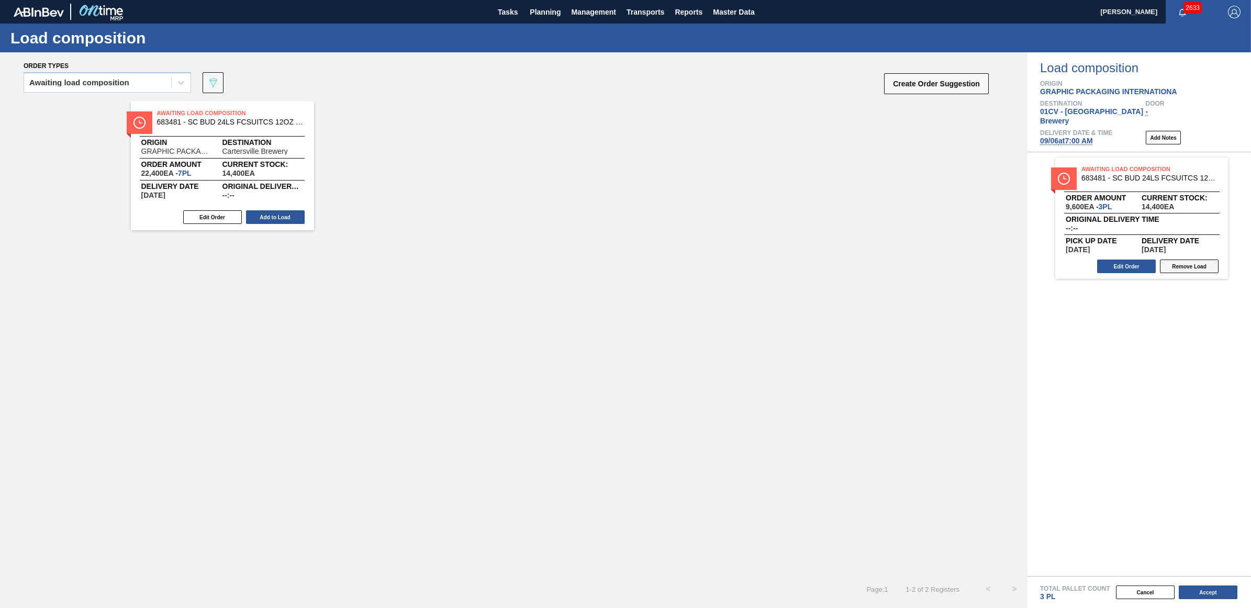
click at [1187, 260] on button "Remove Load" at bounding box center [1189, 267] width 59 height 14
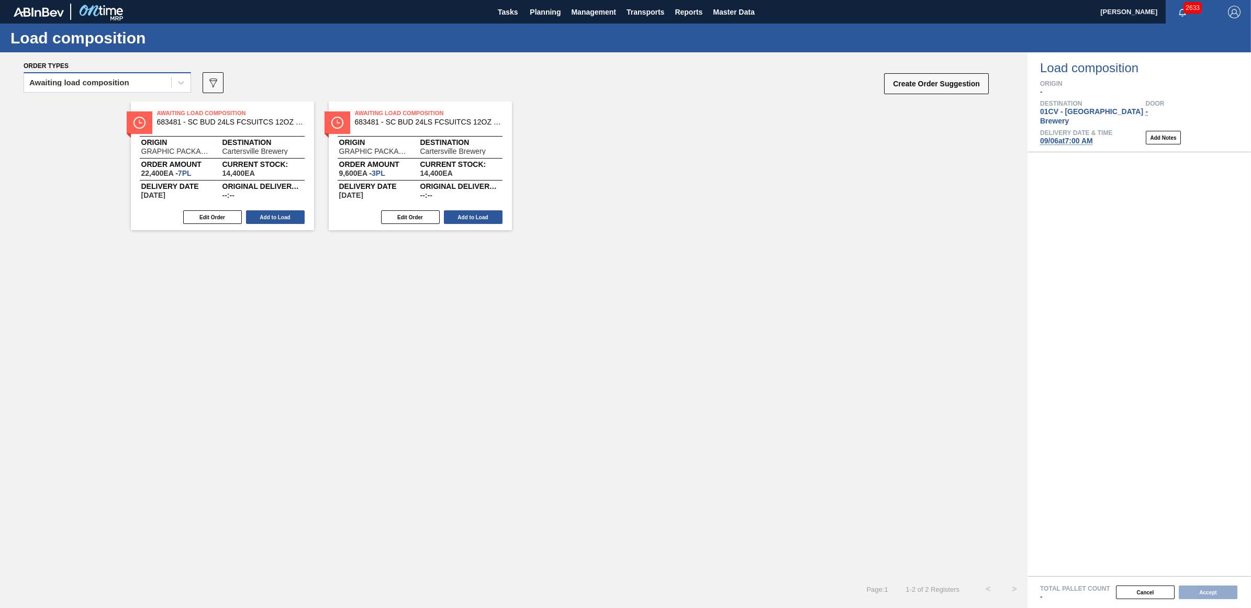
click at [84, 79] on div "Awaiting load composition" at bounding box center [79, 82] width 100 height 7
click at [558, 4] on button "Planning" at bounding box center [545, 12] width 41 height 24
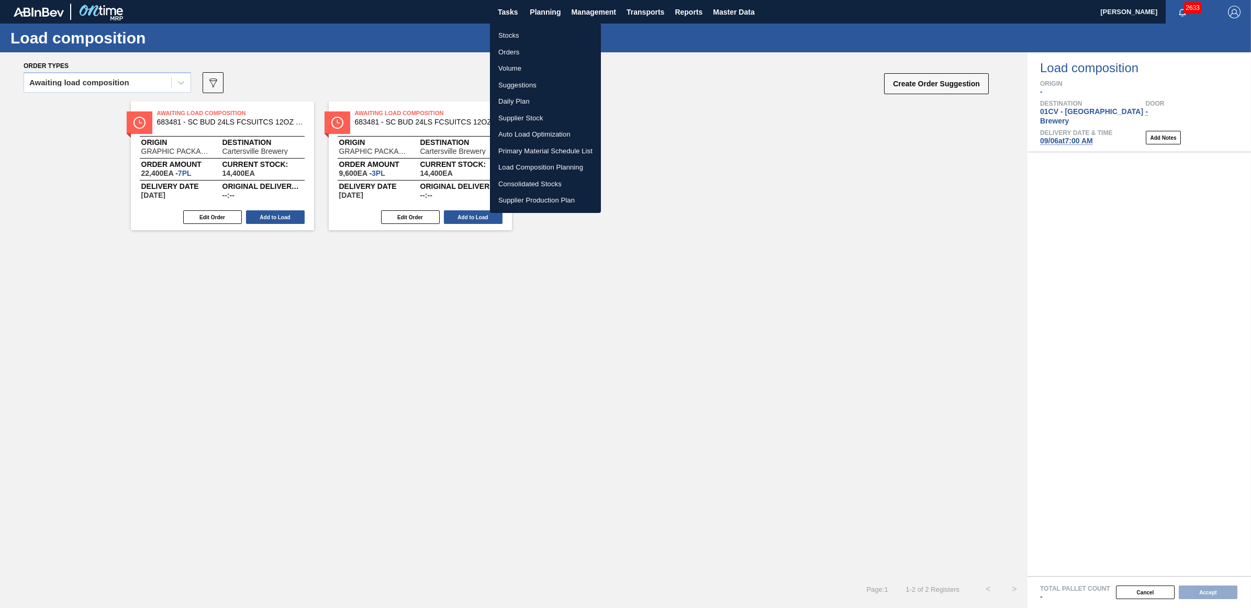
click at [1058, 131] on div at bounding box center [625, 304] width 1251 height 608
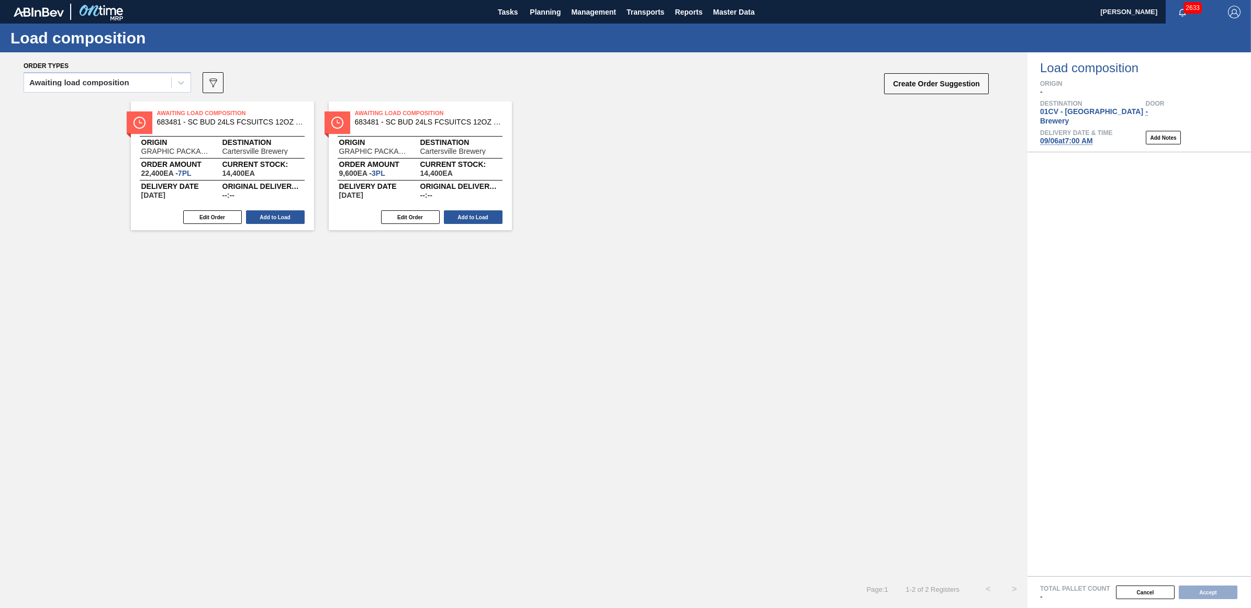
click at [1075, 137] on span "[DATE] 7:00 AM" at bounding box center [1066, 141] width 53 height 8
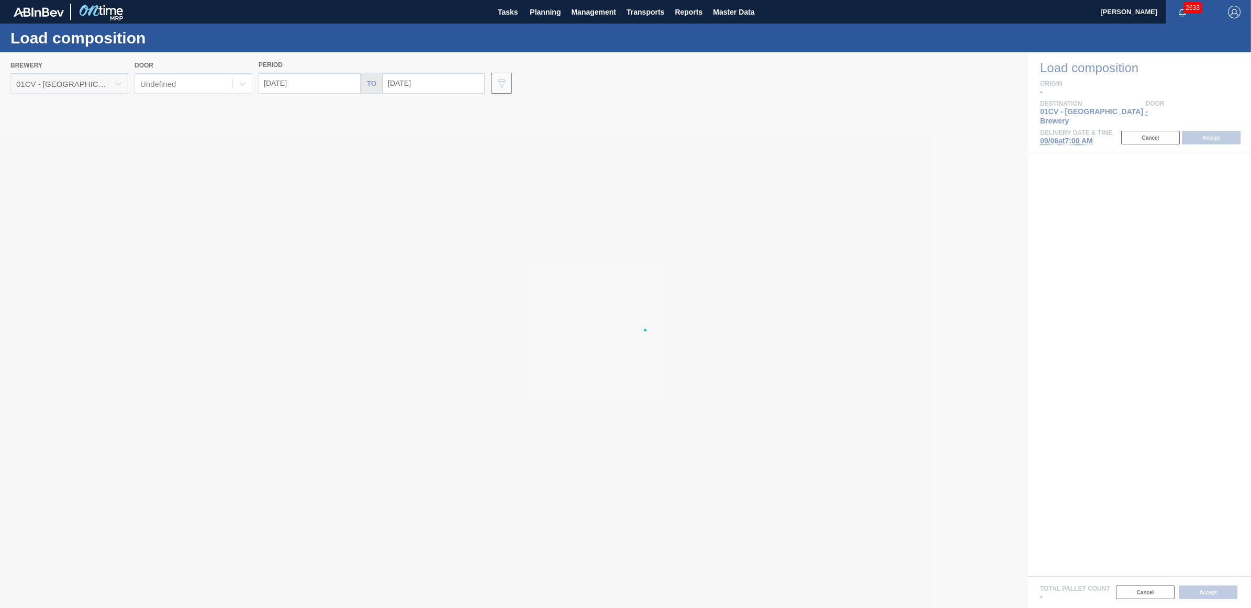
type input "[DATE]"
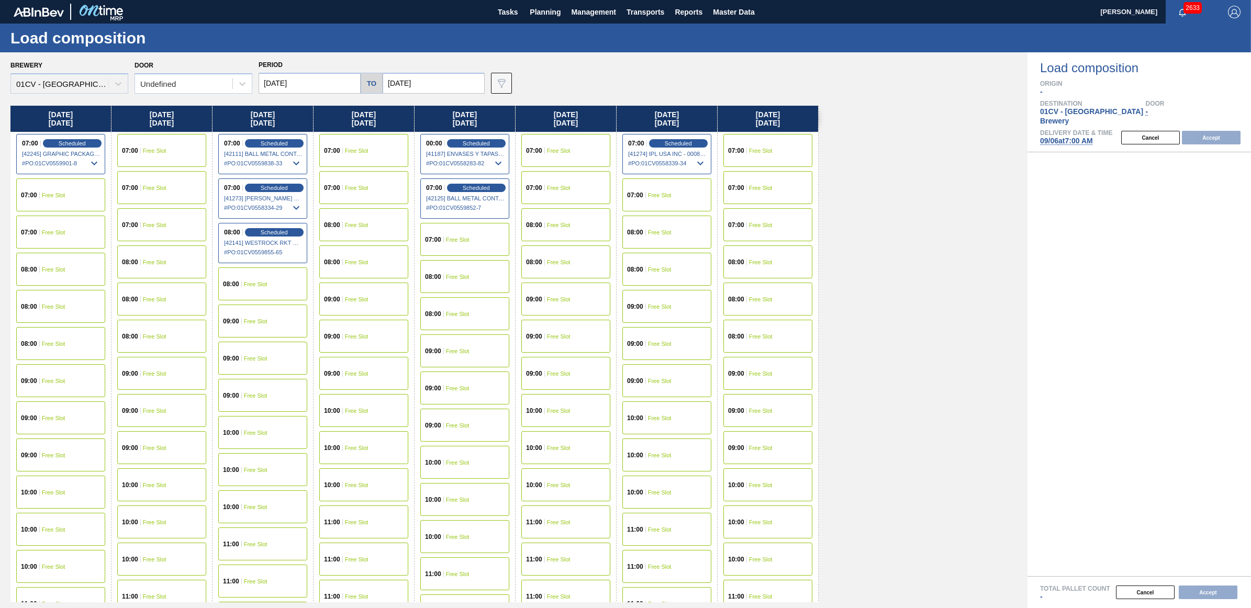
click at [264, 284] on span "Free Slot" at bounding box center [256, 284] width 24 height 6
click at [1216, 131] on button "Accept" at bounding box center [1211, 138] width 59 height 14
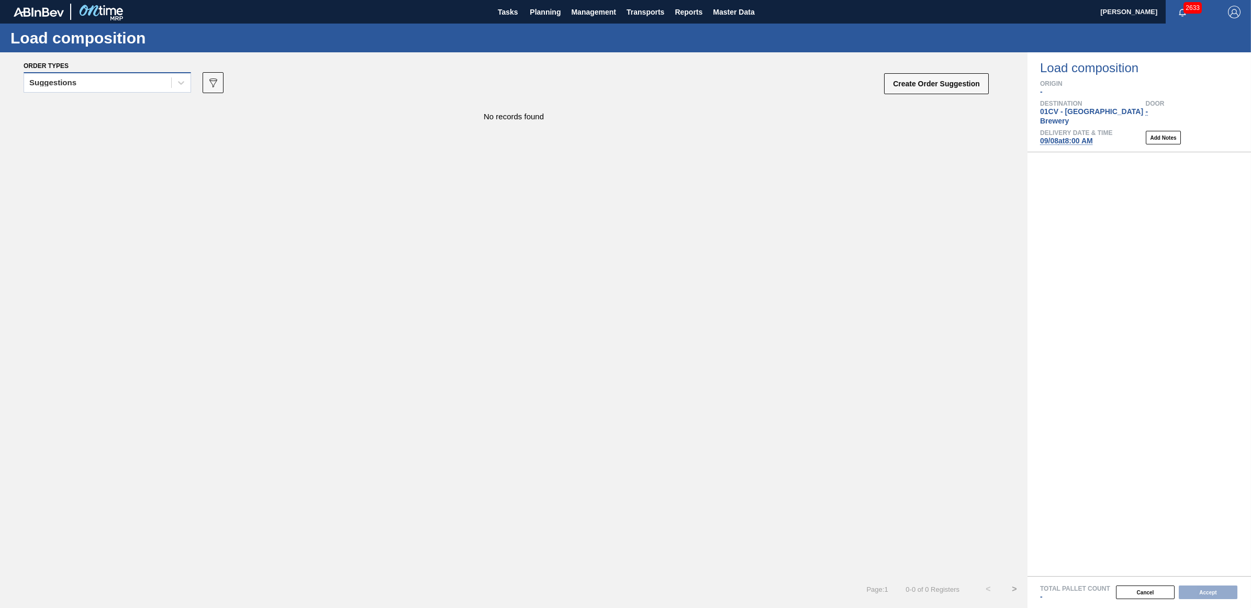
drag, startPoint x: 97, startPoint y: 75, endPoint x: 97, endPoint y: 85, distance: 9.9
click at [97, 75] on div "Suggestions" at bounding box center [97, 82] width 147 height 15
click at [97, 90] on div "Suggestions" at bounding box center [97, 82] width 147 height 15
drag, startPoint x: 68, startPoint y: 82, endPoint x: 70, endPoint y: 95, distance: 13.2
click at [67, 82] on div "Suggestions" at bounding box center [52, 82] width 47 height 7
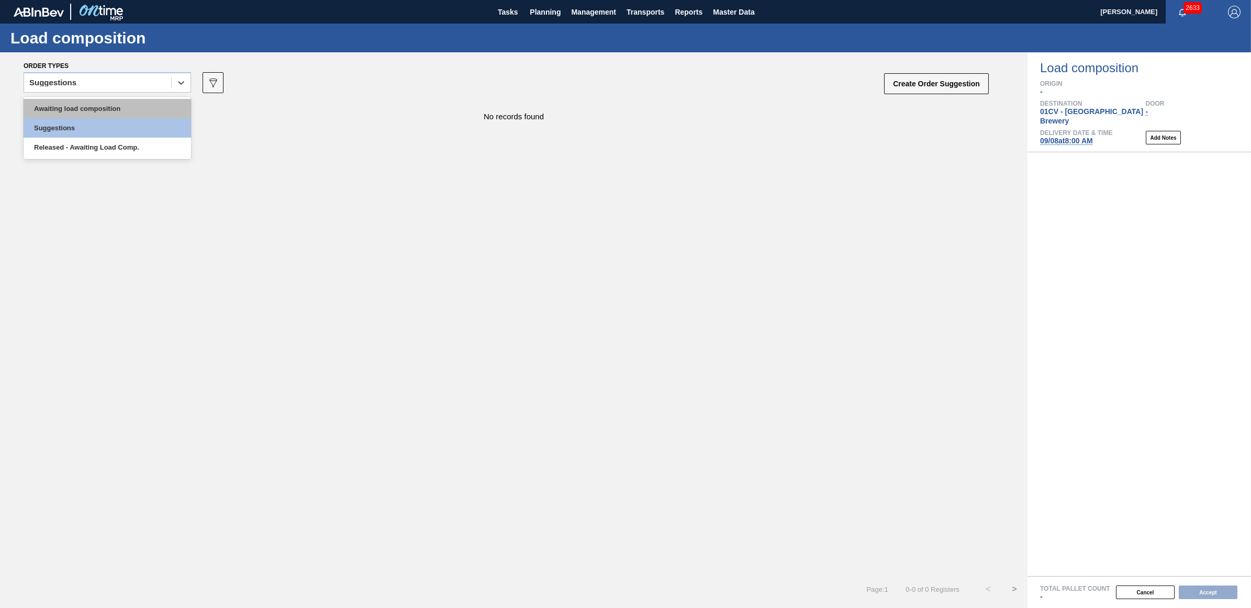
click at [74, 106] on div "Awaiting load composition" at bounding box center [108, 108] width 168 height 19
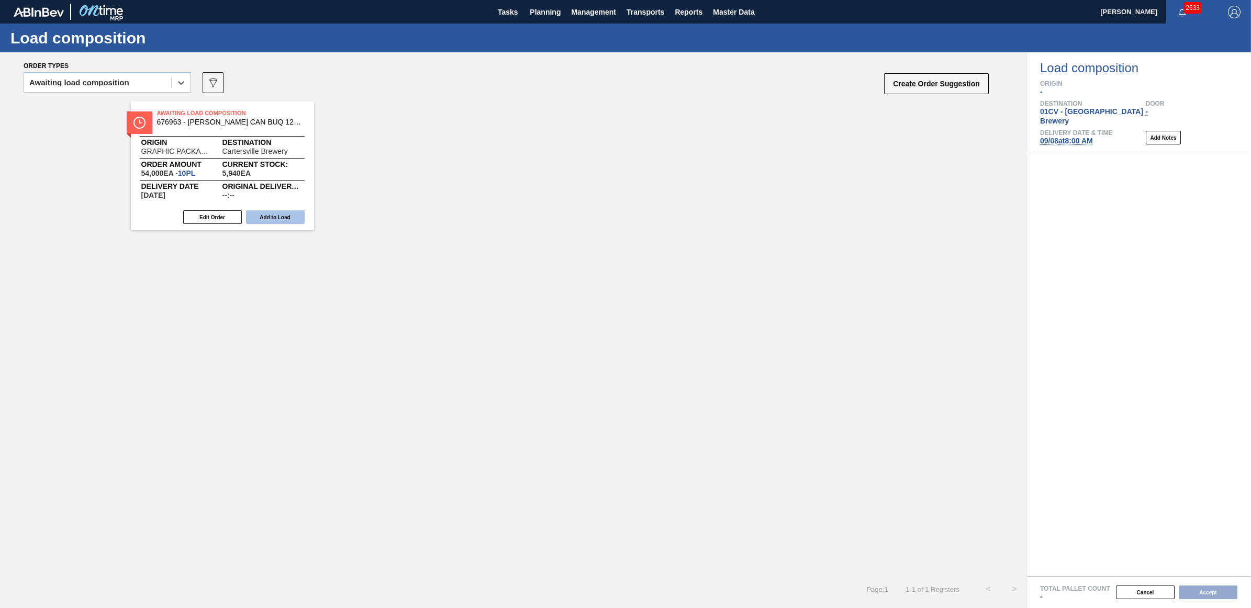
click at [276, 213] on button "Add to Load" at bounding box center [275, 217] width 59 height 14
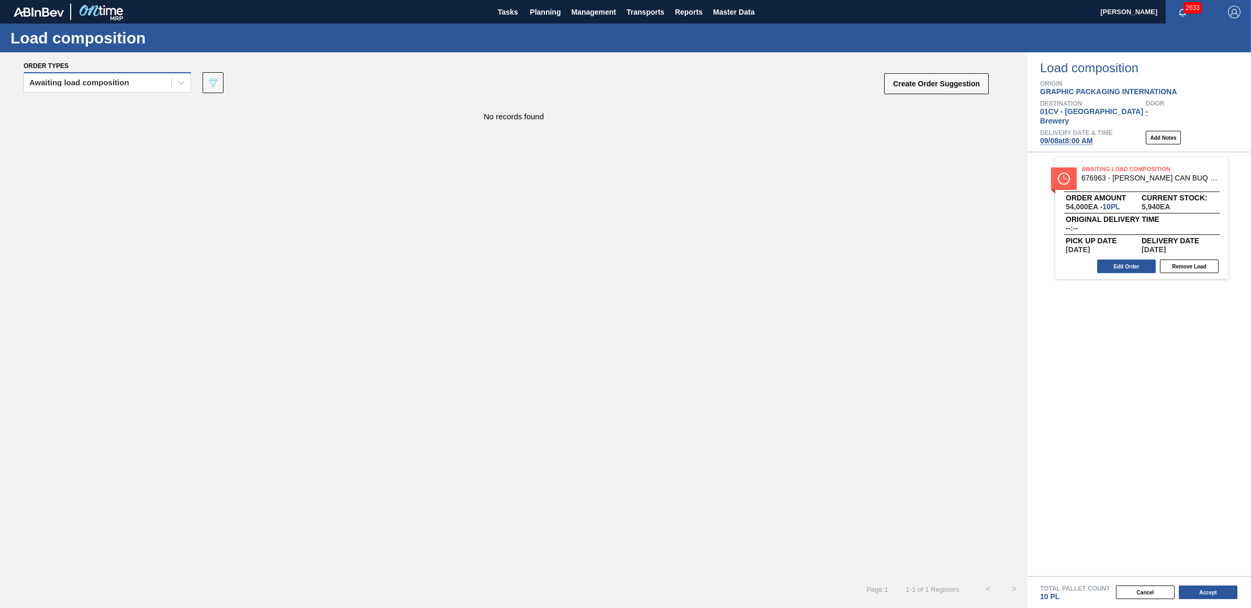
click at [79, 83] on div "Awaiting load composition" at bounding box center [79, 82] width 100 height 7
click at [71, 104] on div "Awaiting load composition" at bounding box center [108, 108] width 168 height 19
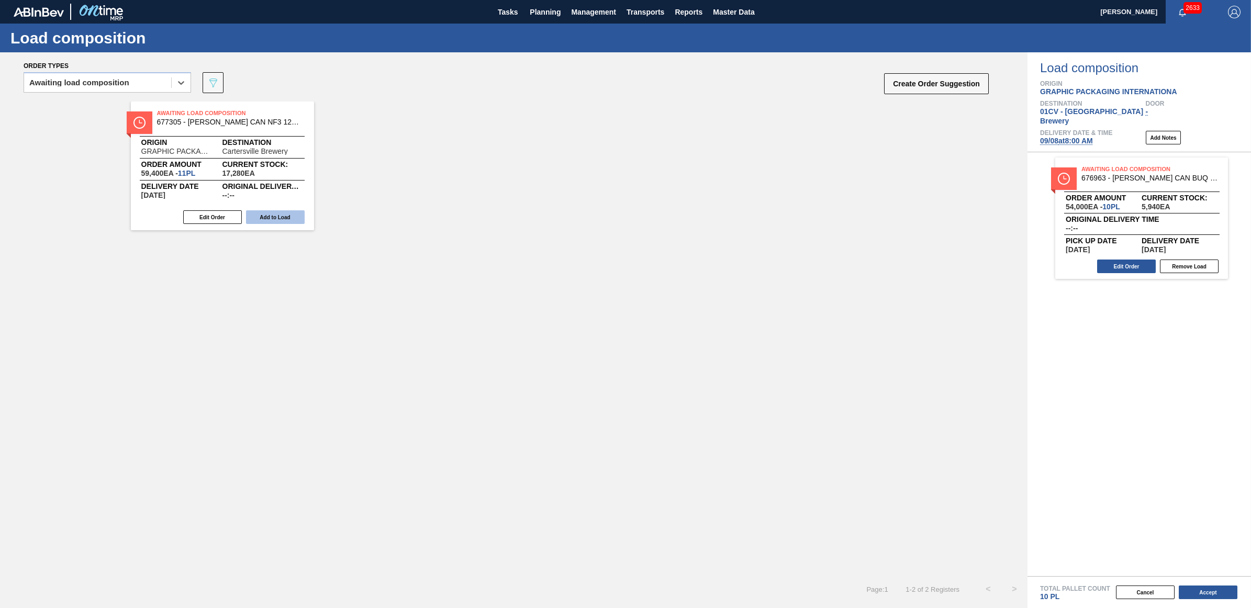
click at [275, 219] on button "Add to Load" at bounding box center [275, 217] width 59 height 14
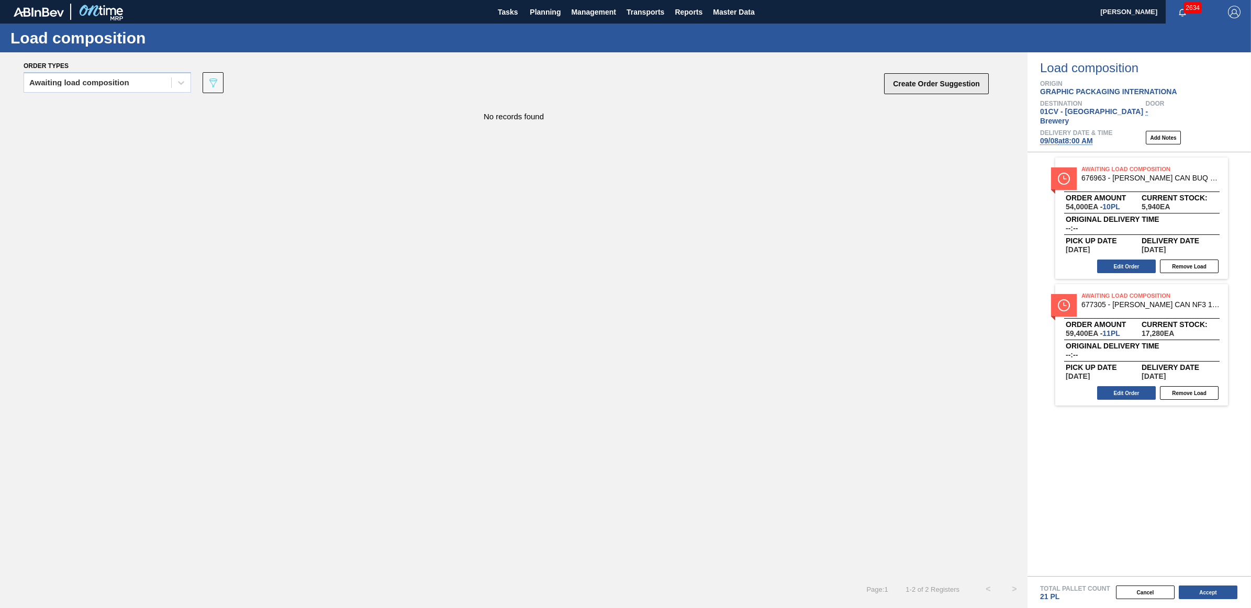
click at [939, 85] on button "Create Order Suggestion" at bounding box center [936, 83] width 105 height 21
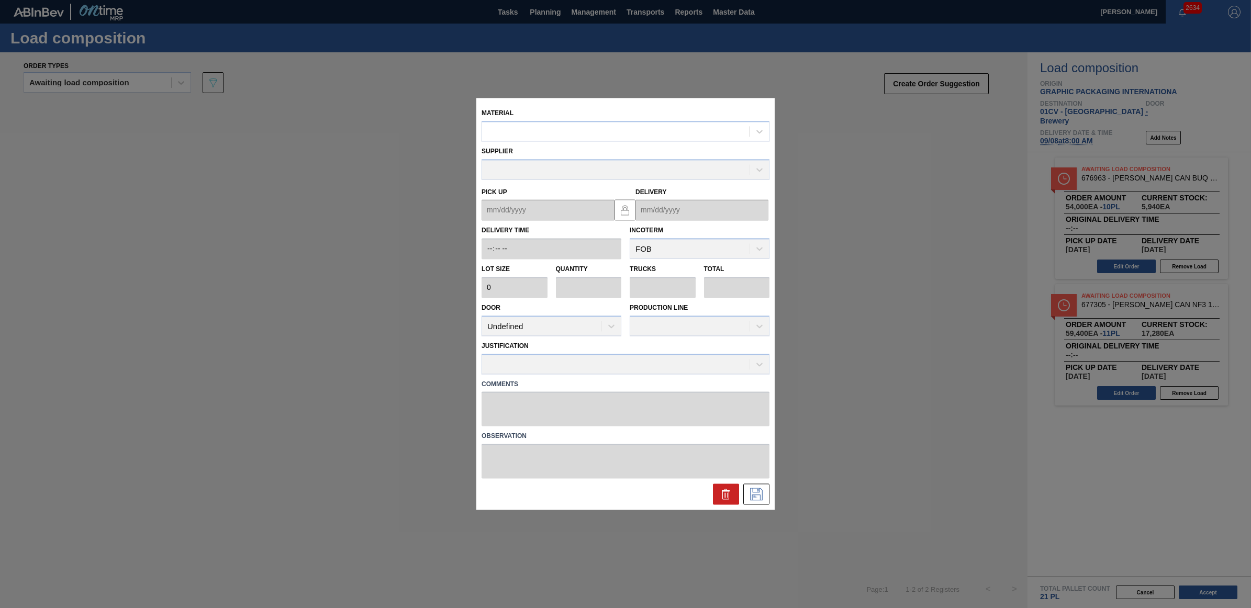
click at [726, 491] on icon at bounding box center [726, 492] width 8 height 2
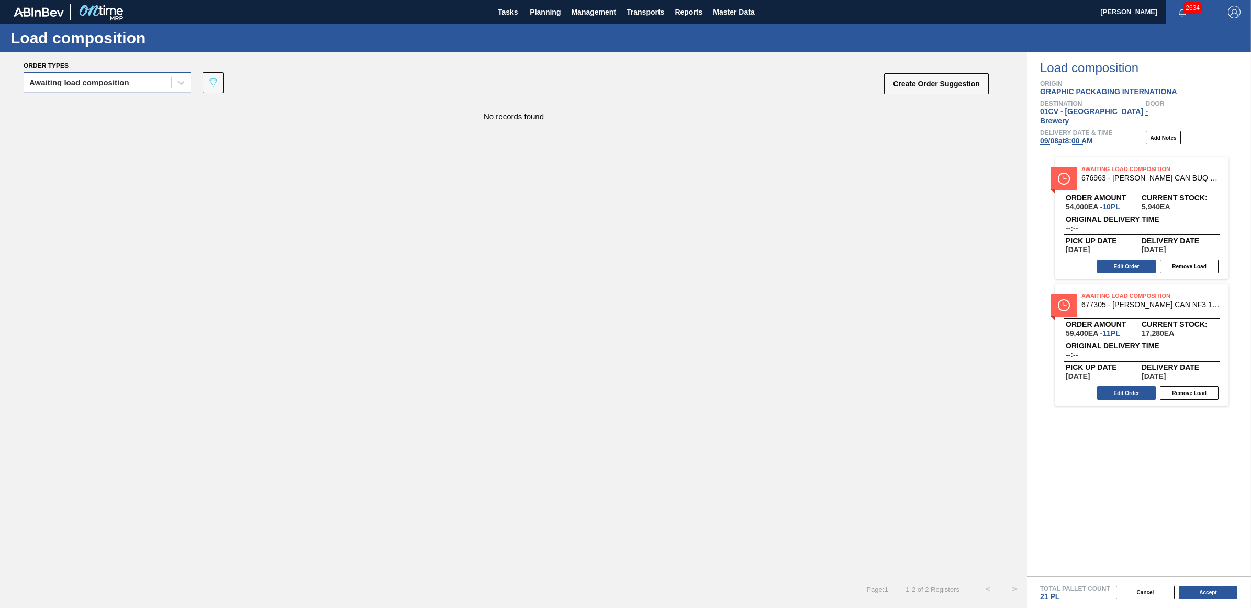
click at [129, 73] on div "Awaiting load composition" at bounding box center [108, 82] width 168 height 20
click at [127, 87] on div "Awaiting load composition" at bounding box center [97, 82] width 147 height 15
click at [109, 93] on div "option Awaiting load composition, selected. Select is focused ,type to refine l…" at bounding box center [108, 85] width 168 height 27
click at [92, 87] on div "Awaiting load composition" at bounding box center [97, 82] width 147 height 15
click at [89, 114] on div "Awaiting load composition" at bounding box center [108, 108] width 168 height 19
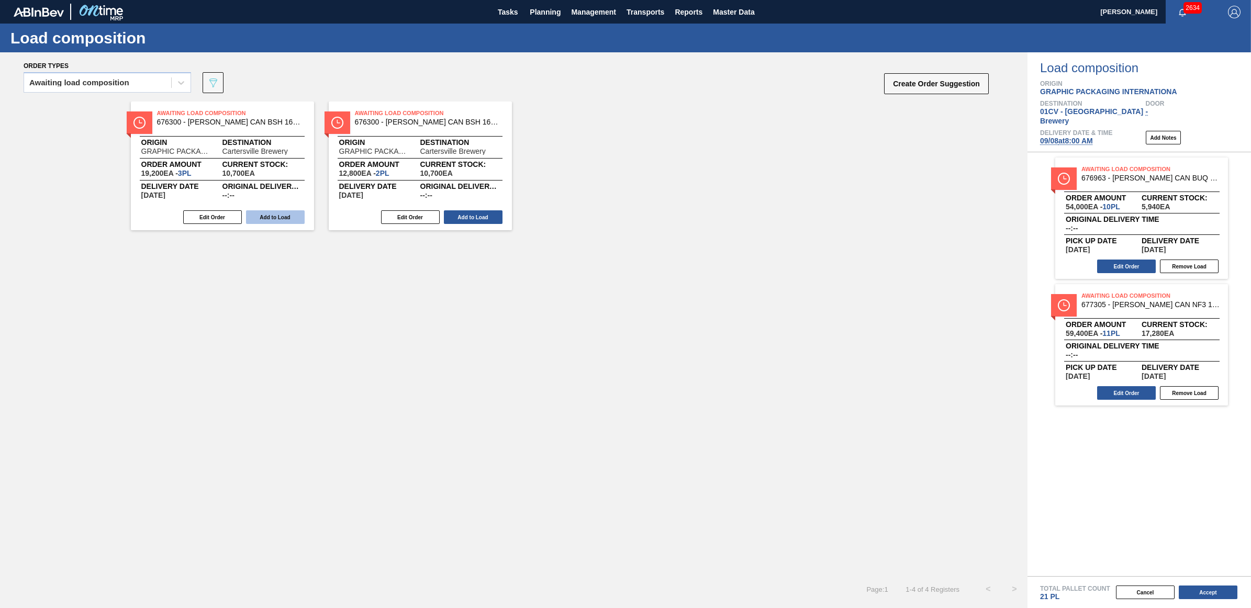
click at [273, 218] on button "Add to Load" at bounding box center [275, 217] width 59 height 14
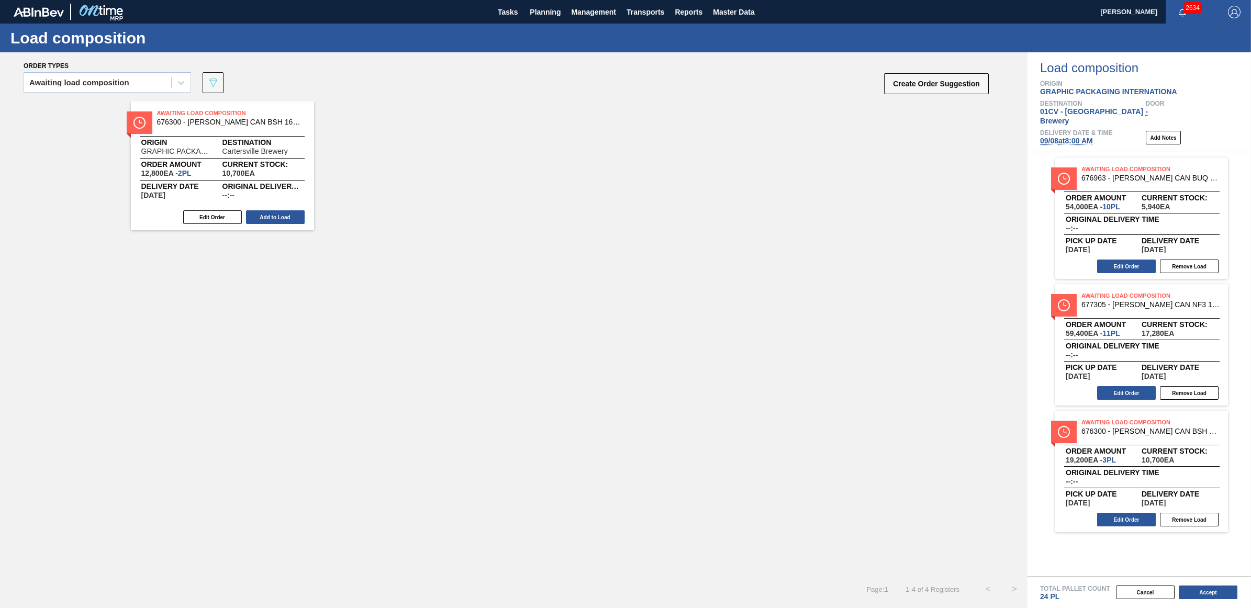
click at [273, 218] on button "Add to Load" at bounding box center [275, 217] width 59 height 14
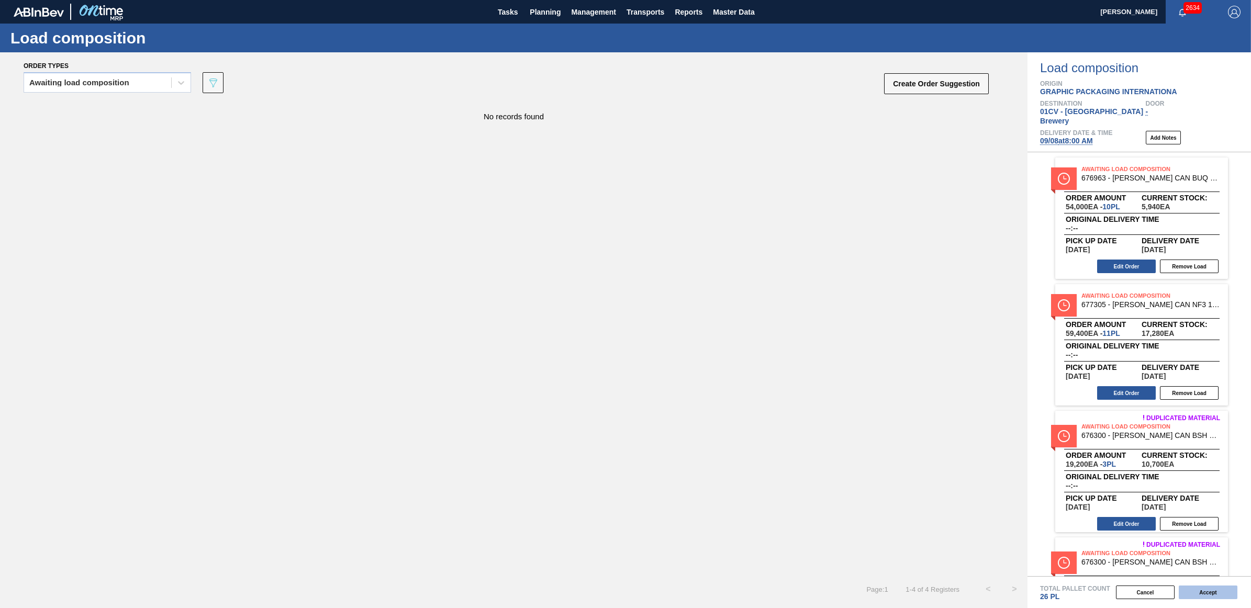
click at [1210, 595] on button "Accept" at bounding box center [1208, 593] width 59 height 14
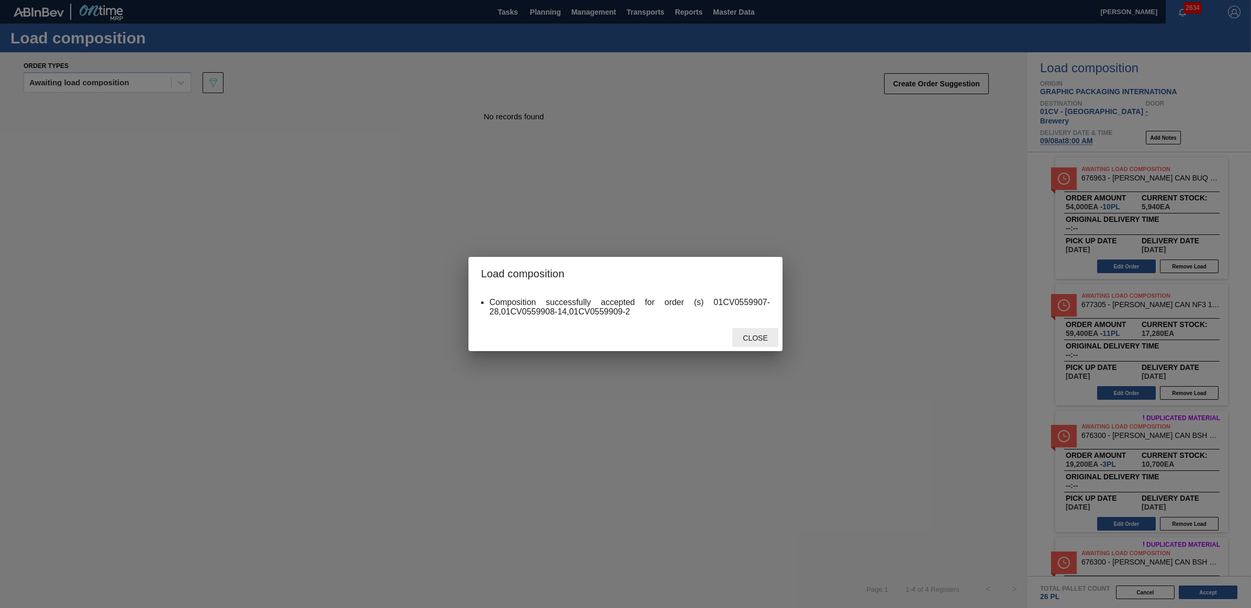
click at [753, 338] on span "Close" at bounding box center [755, 338] width 41 height 8
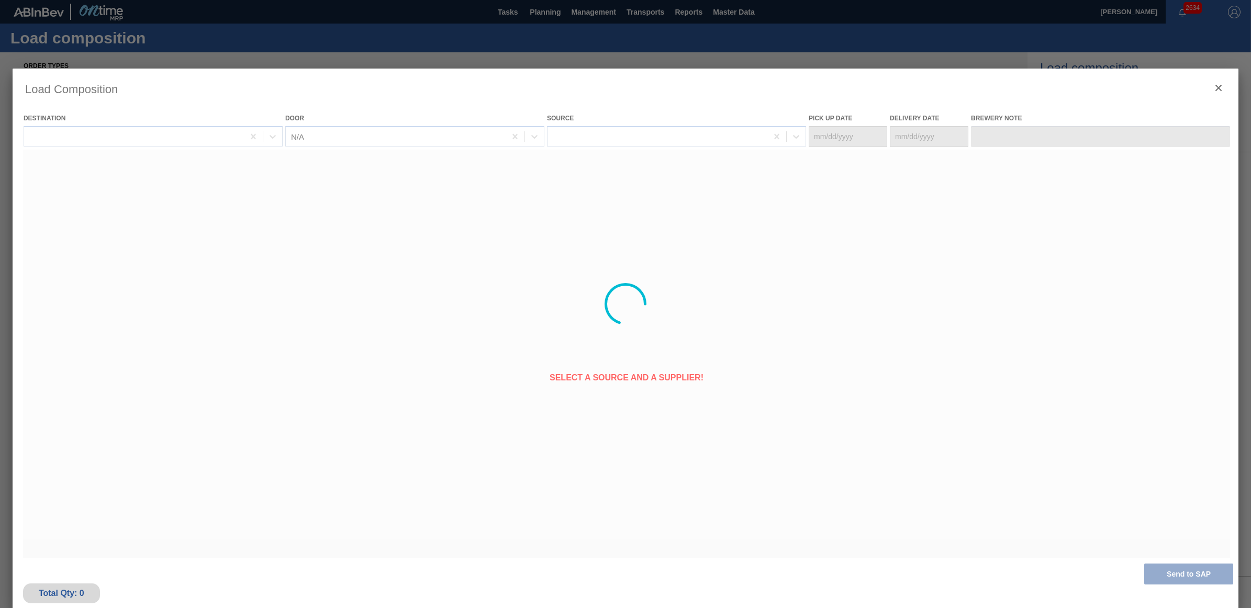
type Date "[DATE]"
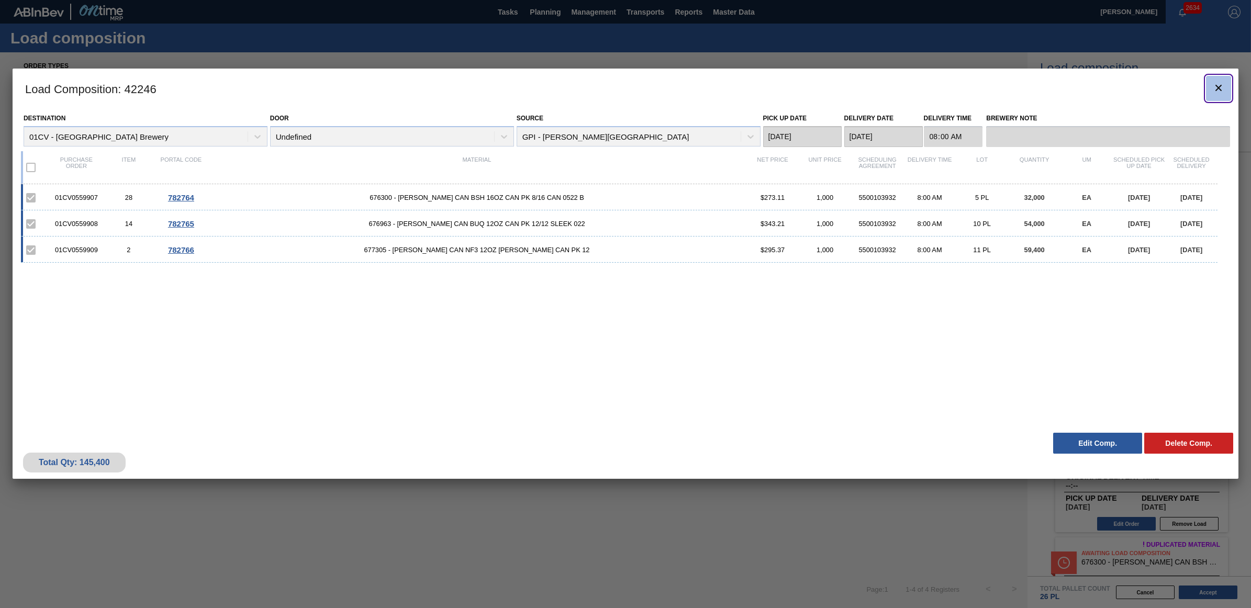
click at [1214, 92] on icon "botão de ícone" at bounding box center [1219, 88] width 13 height 13
